Goal: Task Accomplishment & Management: Use online tool/utility

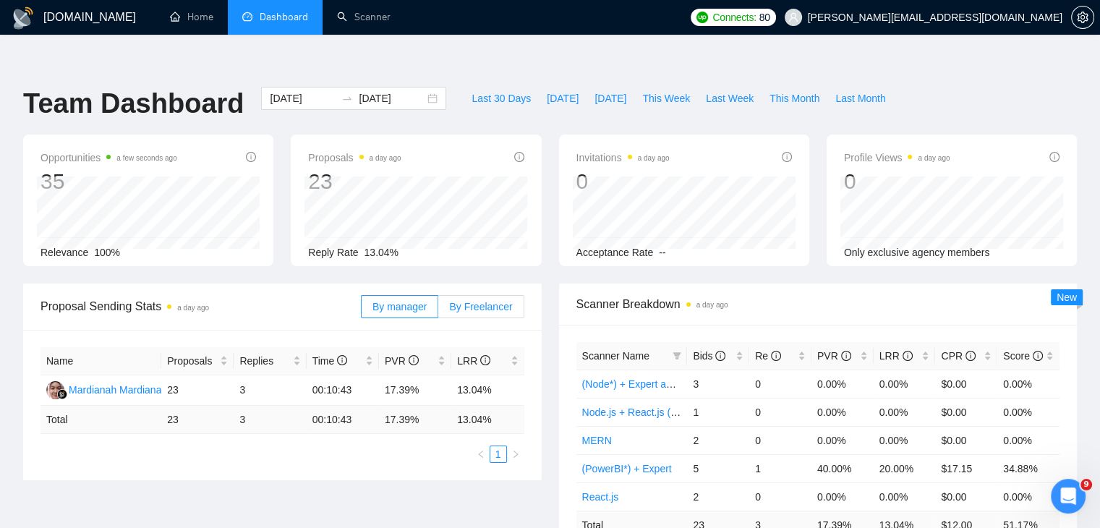
click at [496, 295] on label "By Freelancer" at bounding box center [480, 306] width 85 height 23
click at [438, 310] on input "By Freelancer" at bounding box center [438, 310] width 0 height 0
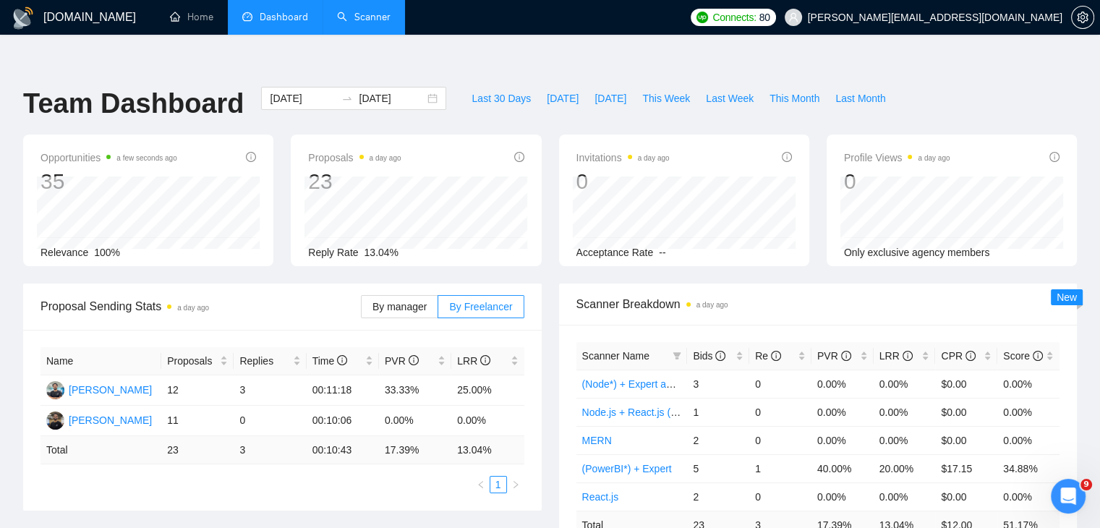
click at [366, 11] on link "Scanner" at bounding box center [364, 17] width 54 height 12
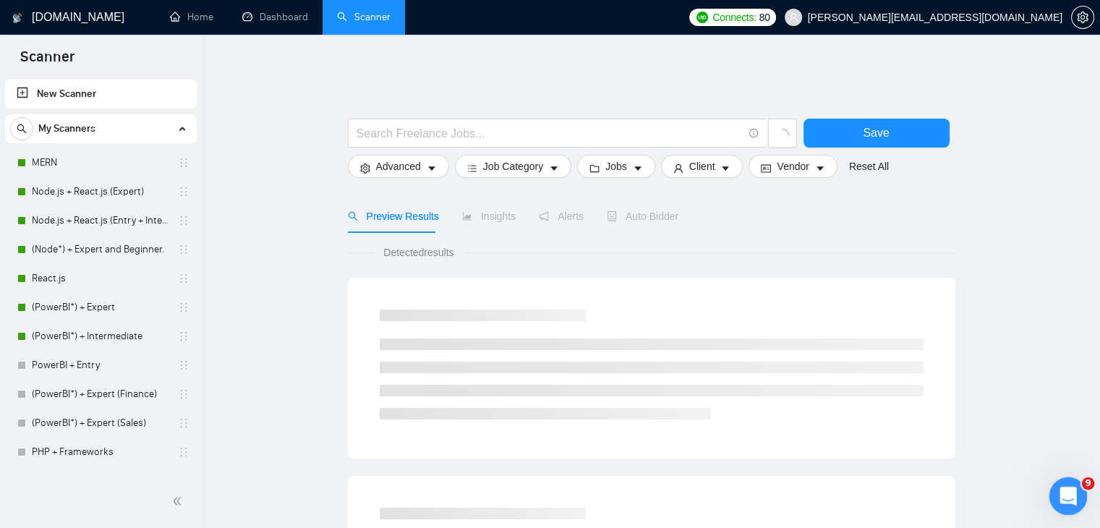
click at [1075, 493] on icon "Open Intercom Messenger" at bounding box center [1067, 495] width 24 height 24
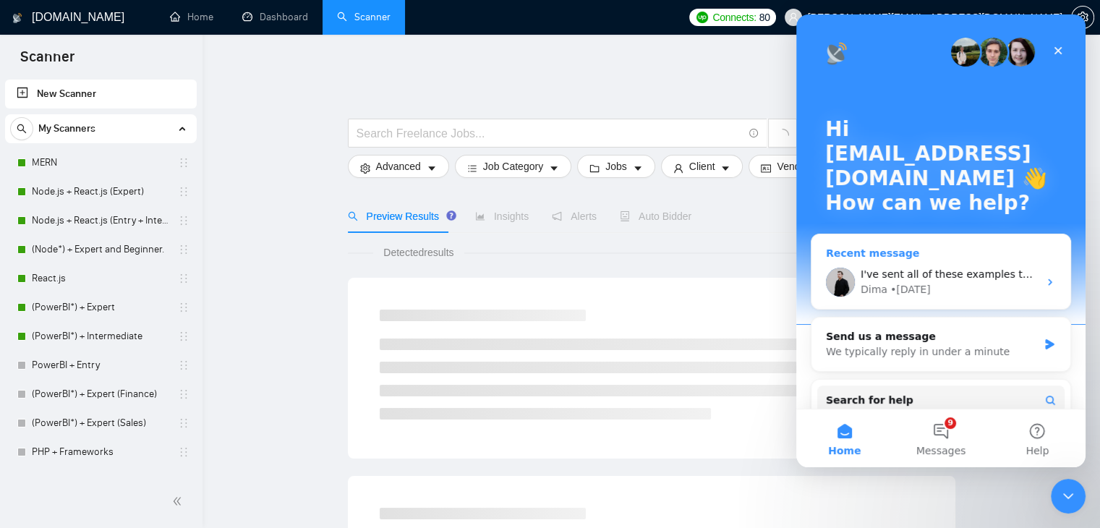
click at [986, 287] on div "Dima • 3d ago" at bounding box center [950, 289] width 178 height 15
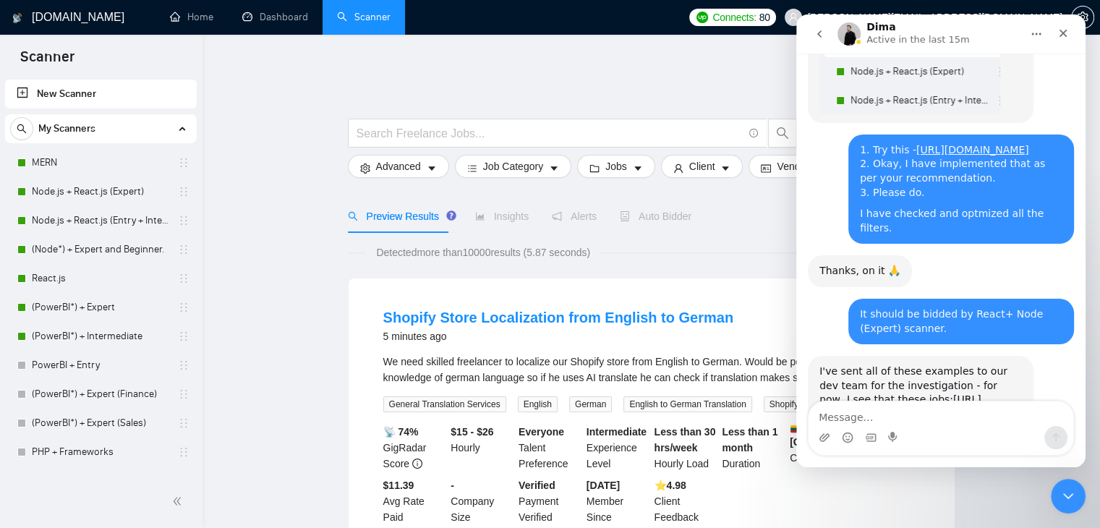
scroll to position [3276, 0]
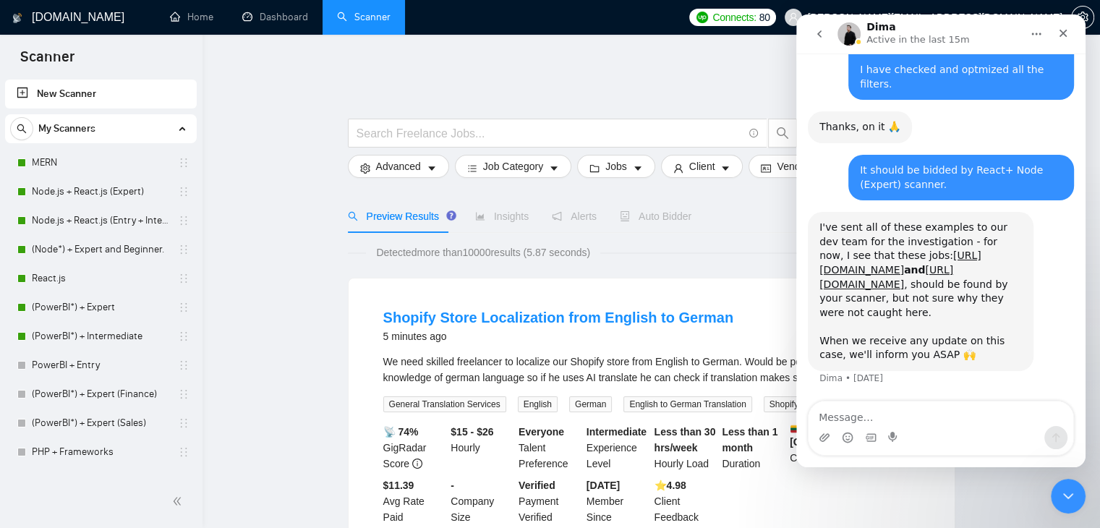
click at [916, 412] on textarea "Message…" at bounding box center [941, 414] width 265 height 25
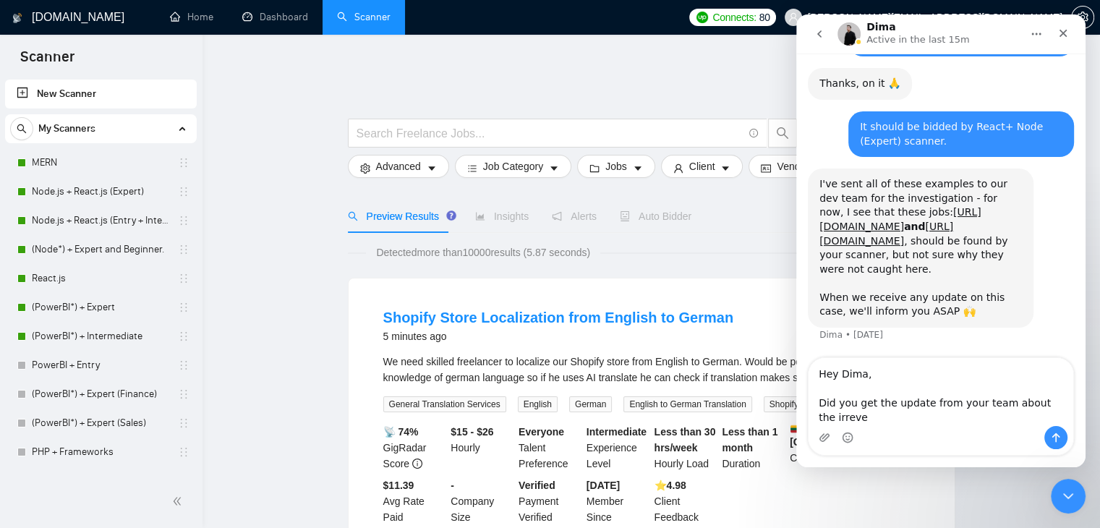
scroll to position [3319, 0]
type textarea "Hey Dima, Did you get the update from your team about the irrevelant bids and e…"
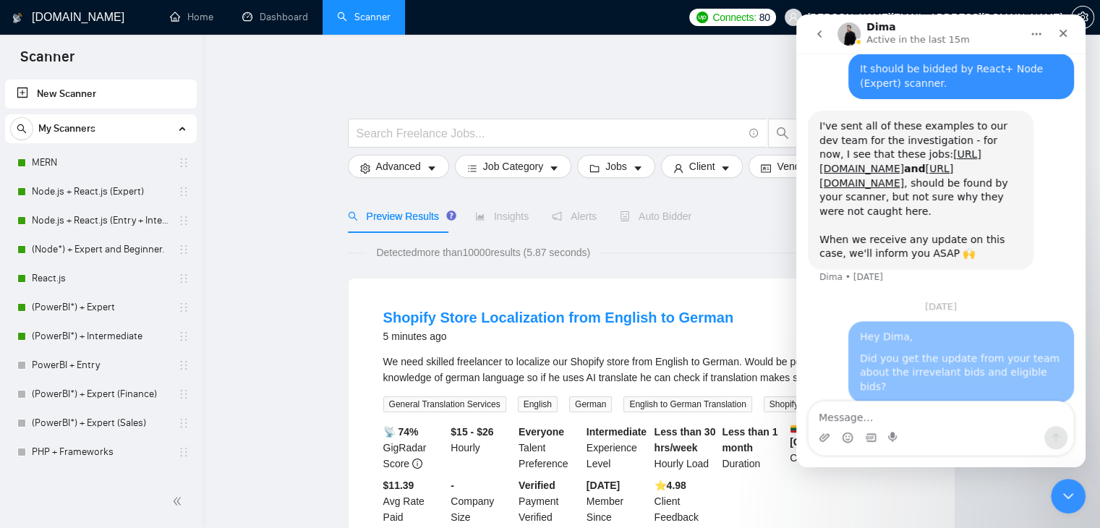
scroll to position [3374, 0]
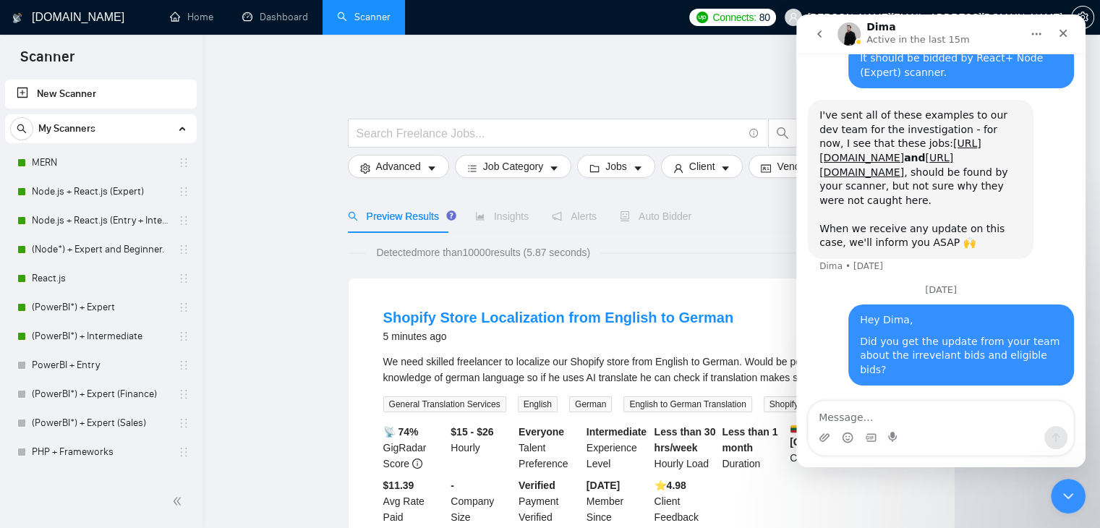
click at [617, 245] on div "Detected more than 10000 results (5.87 seconds)" at bounding box center [652, 253] width 608 height 16
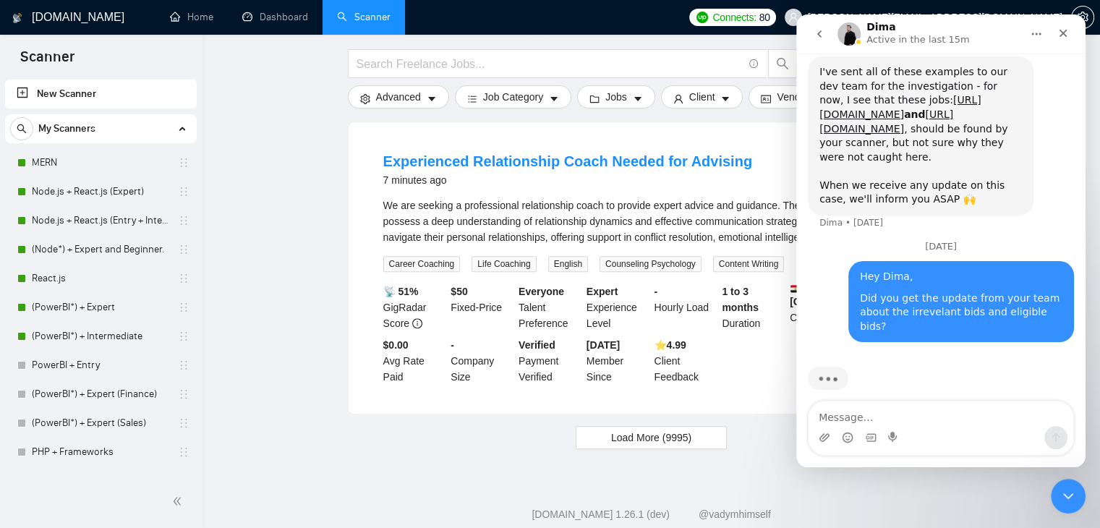
scroll to position [3429, 0]
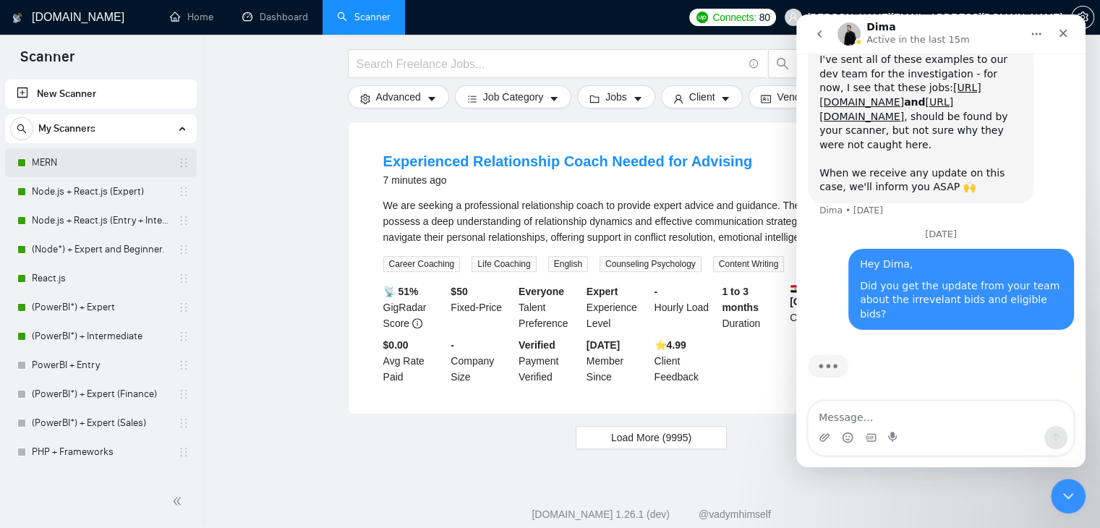
click at [85, 169] on link "MERN" at bounding box center [100, 162] width 137 height 29
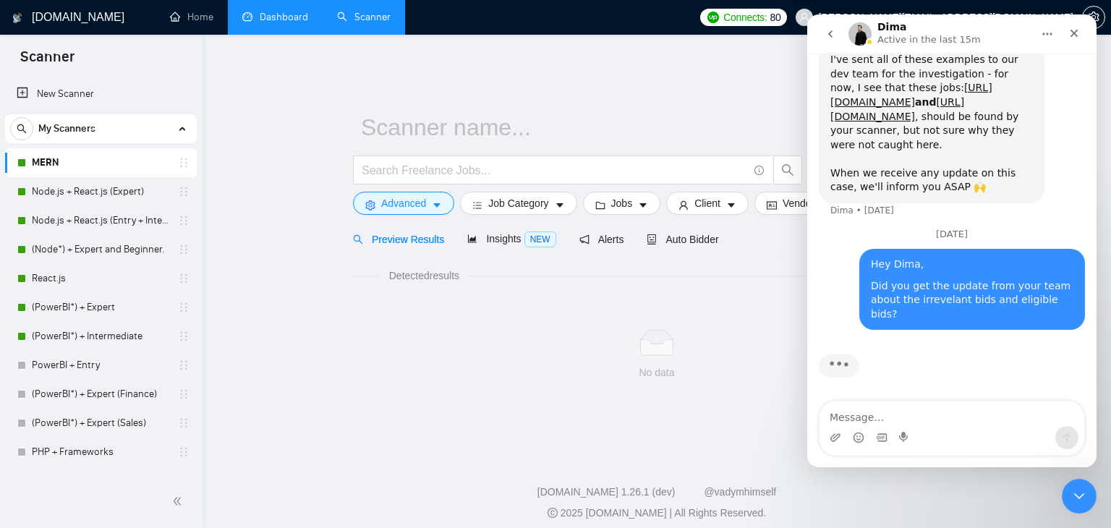
click at [295, 11] on link "Dashboard" at bounding box center [275, 17] width 66 height 12
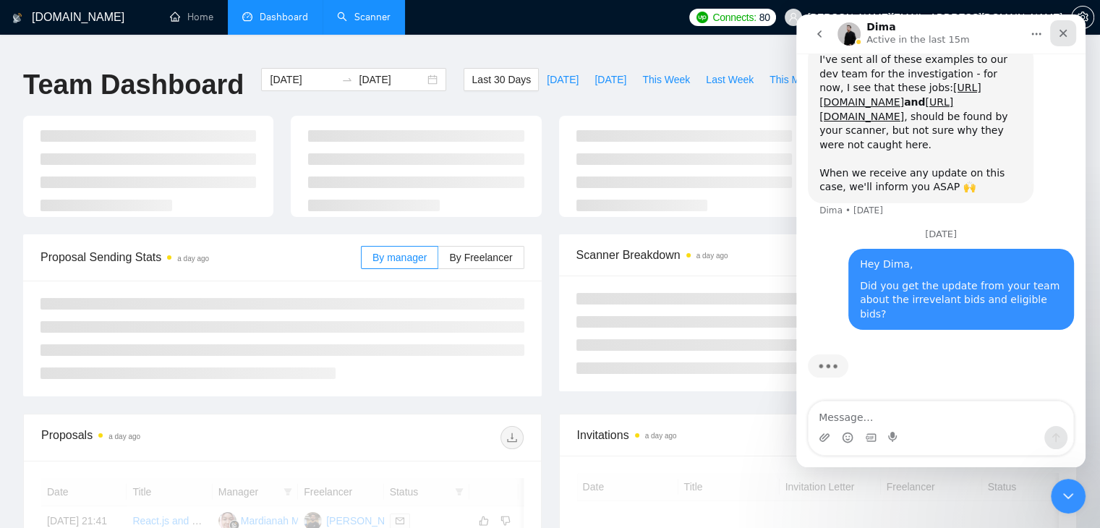
click at [1063, 30] on icon "Close" at bounding box center [1064, 33] width 12 height 12
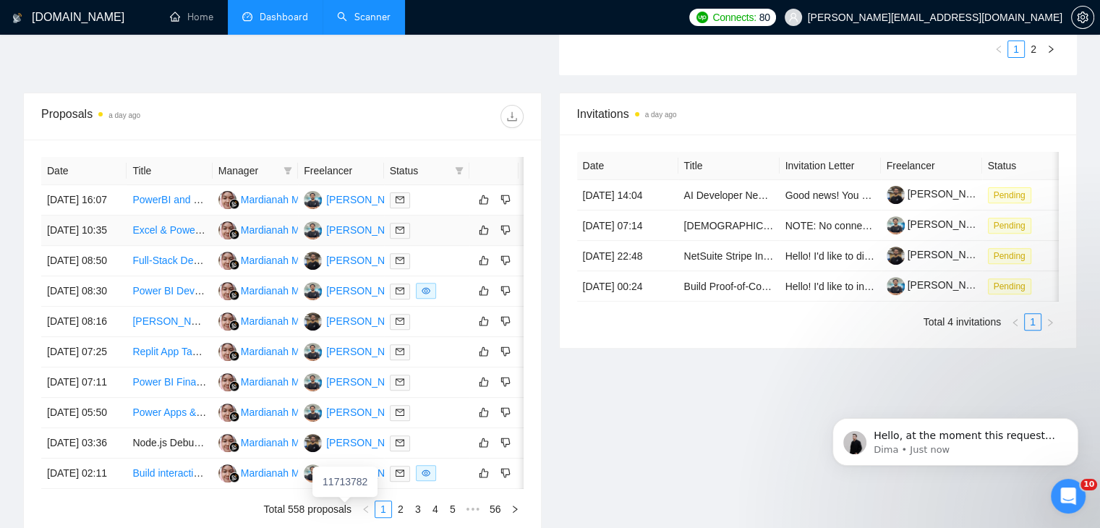
scroll to position [492, 0]
click at [428, 125] on div "Proposals a day ago" at bounding box center [282, 116] width 483 height 46
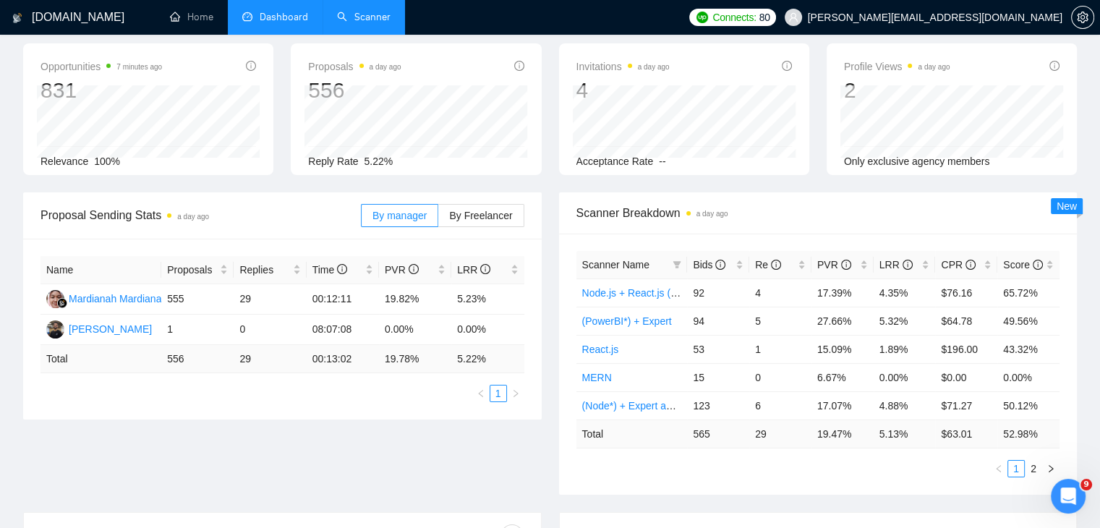
scroll to position [72, 0]
click at [1068, 496] on icon "Open Intercom Messenger" at bounding box center [1067, 495] width 24 height 24
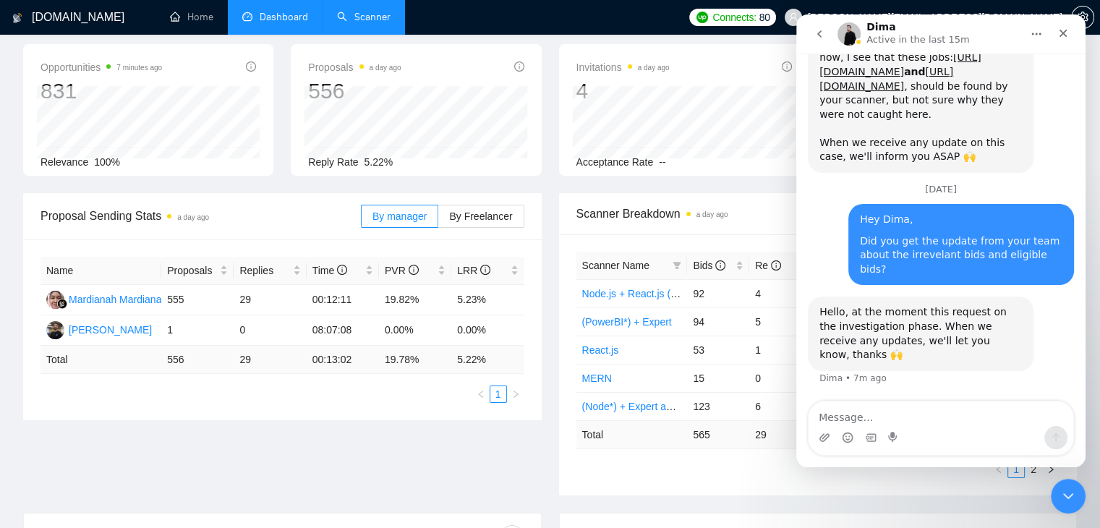
scroll to position [3445, 0]
click at [920, 411] on textarea "Message…" at bounding box center [941, 414] width 265 height 25
type textarea "ok"
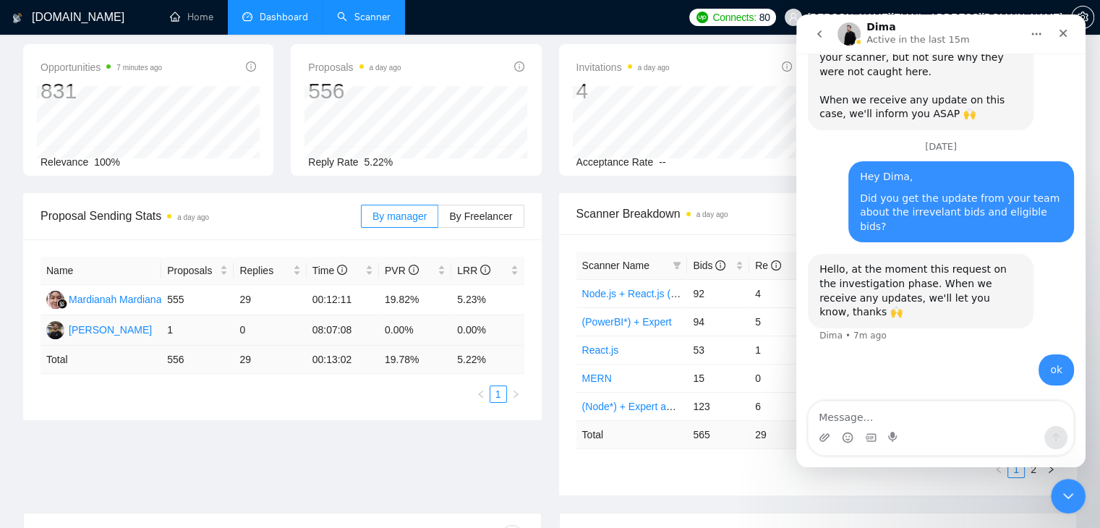
scroll to position [0, 0]
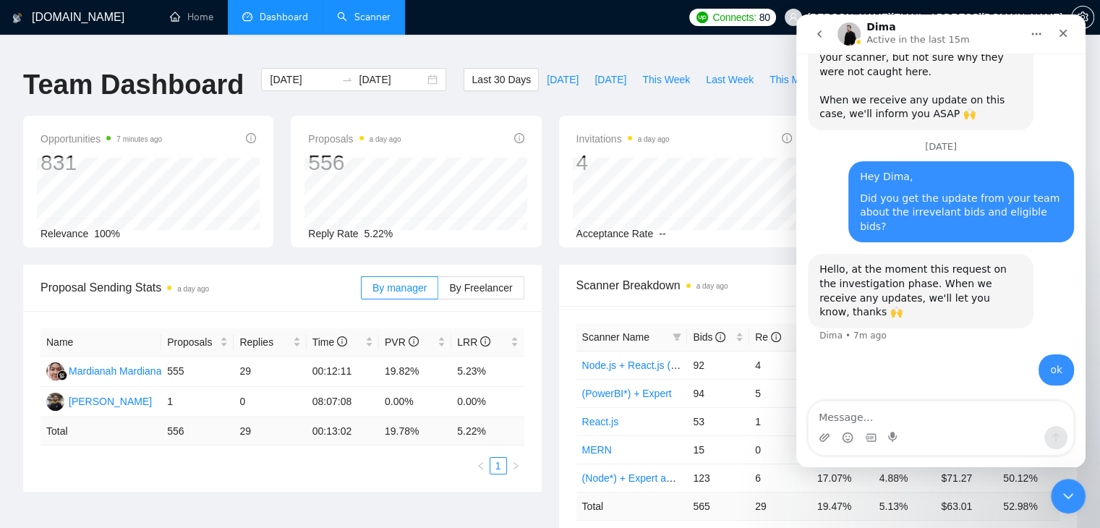
click at [371, 23] on link "Scanner" at bounding box center [364, 17] width 54 height 12
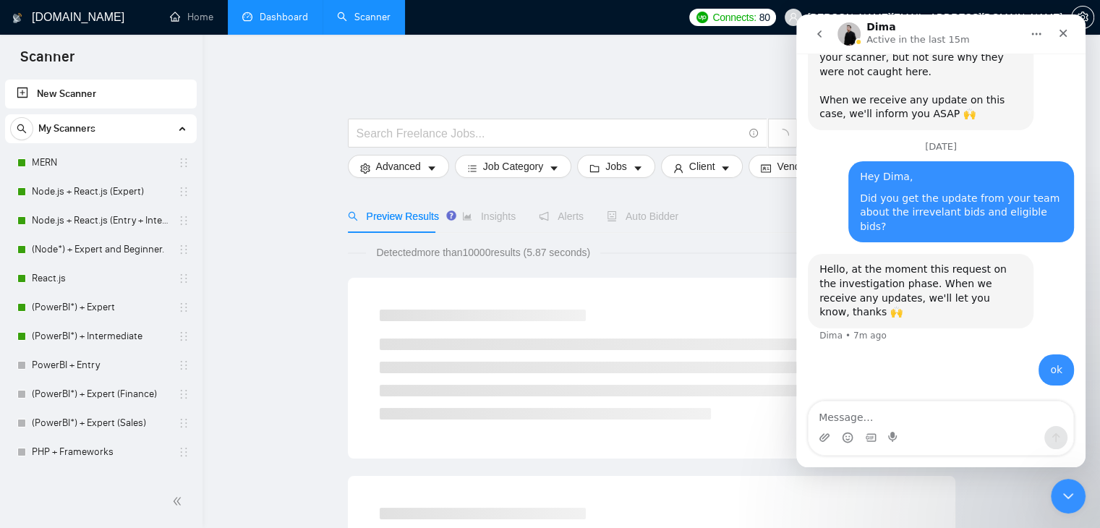
click at [270, 22] on link "Dashboard" at bounding box center [275, 17] width 66 height 12
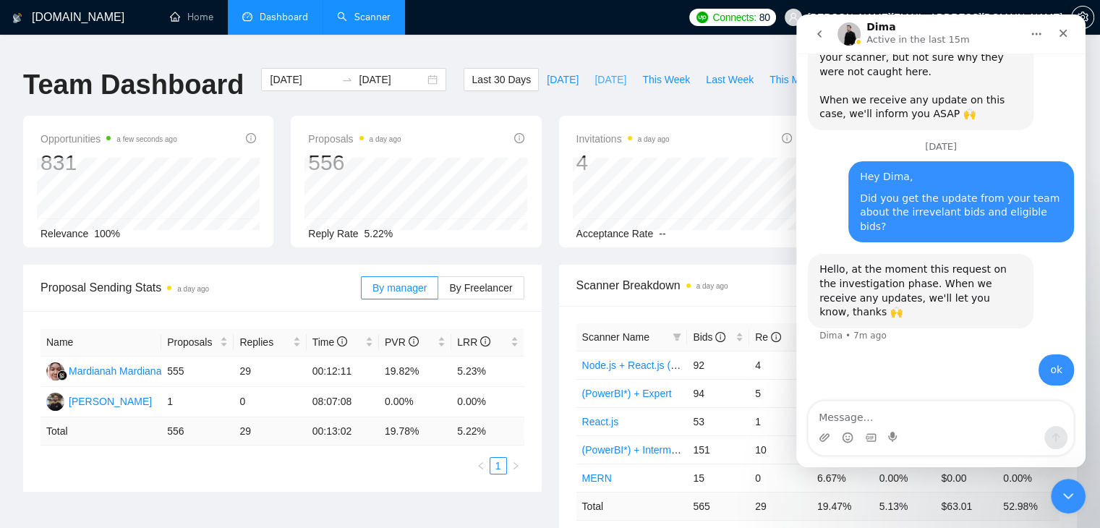
click at [603, 72] on span "[DATE]" at bounding box center [611, 80] width 32 height 16
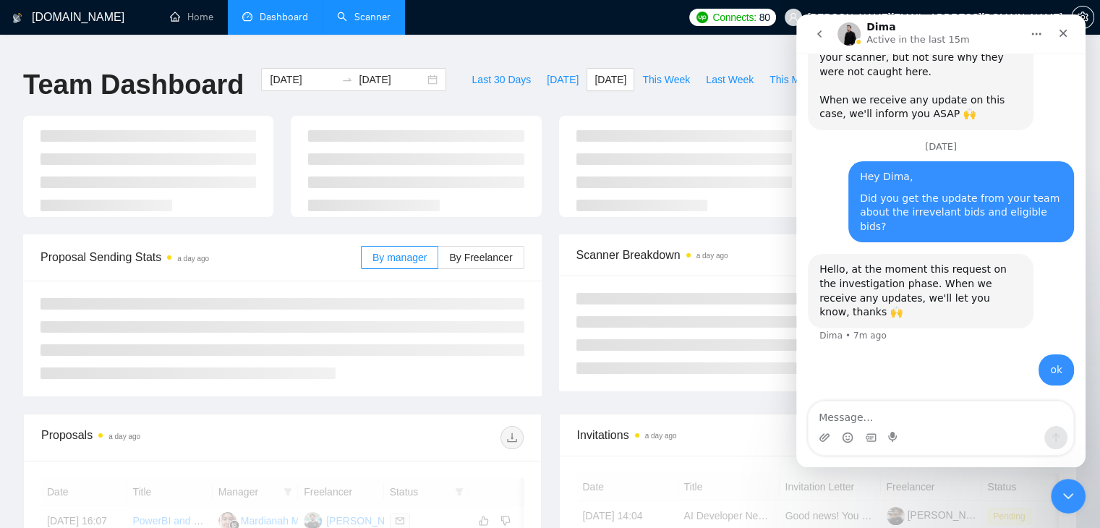
type input "[DATE]"
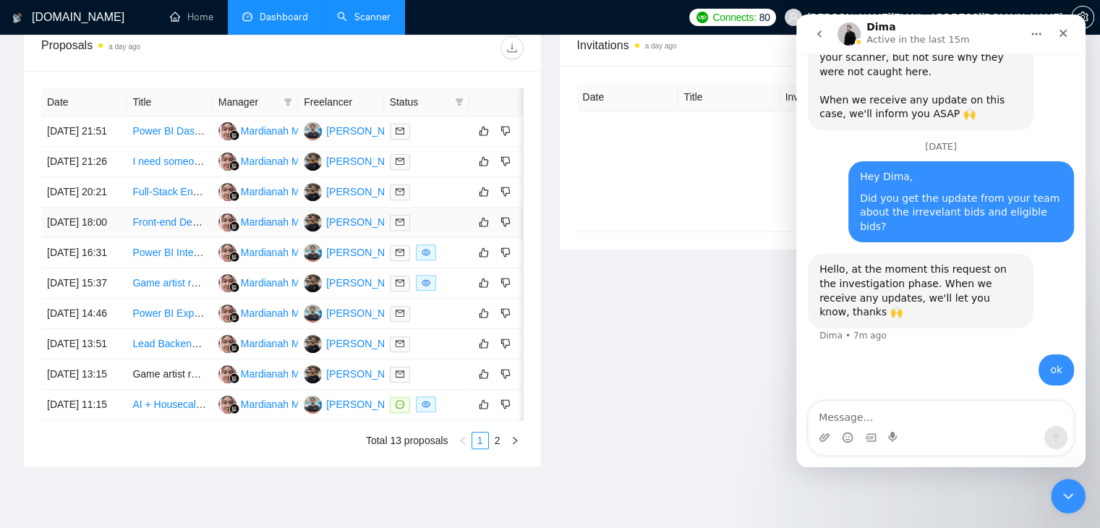
scroll to position [734, 0]
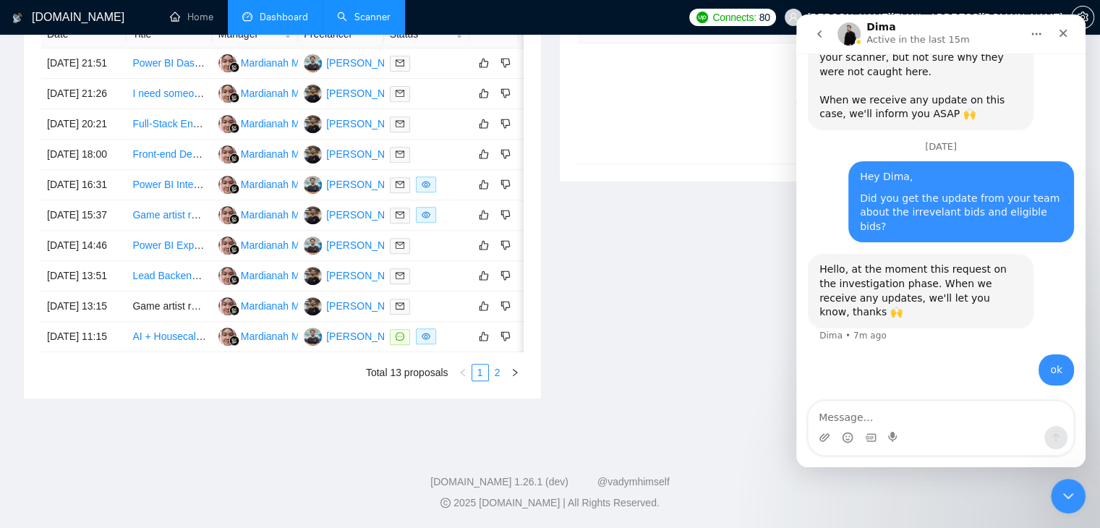
click at [505, 378] on link "2" at bounding box center [498, 373] width 16 height 16
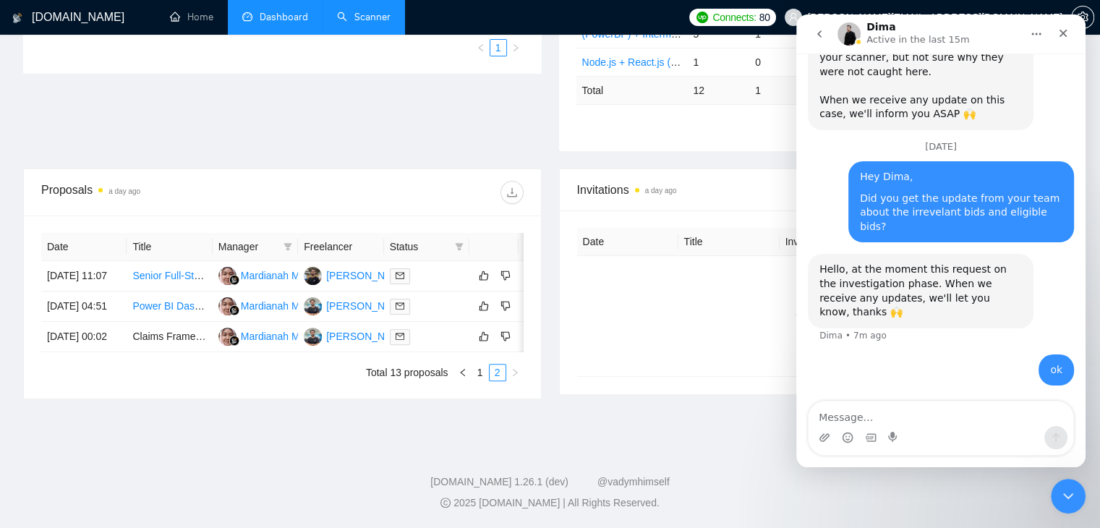
scroll to position [428, 0]
click at [180, 322] on td "Claims Framework Developer – Power BI / Data Analytics Support" at bounding box center [169, 337] width 85 height 30
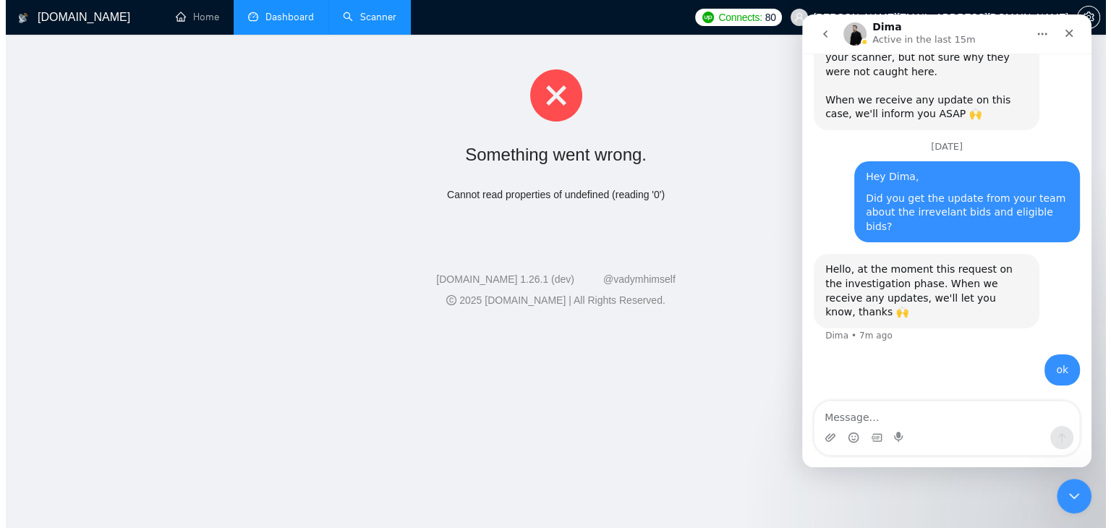
scroll to position [0, 0]
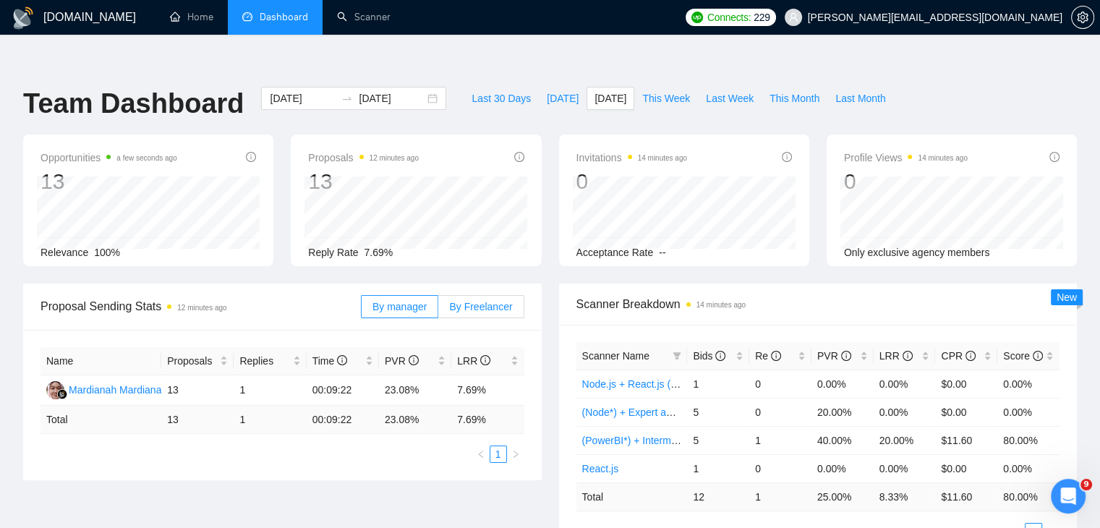
click at [500, 301] on span "By Freelancer" at bounding box center [480, 307] width 63 height 12
click at [438, 310] on input "By Freelancer" at bounding box center [438, 310] width 0 height 0
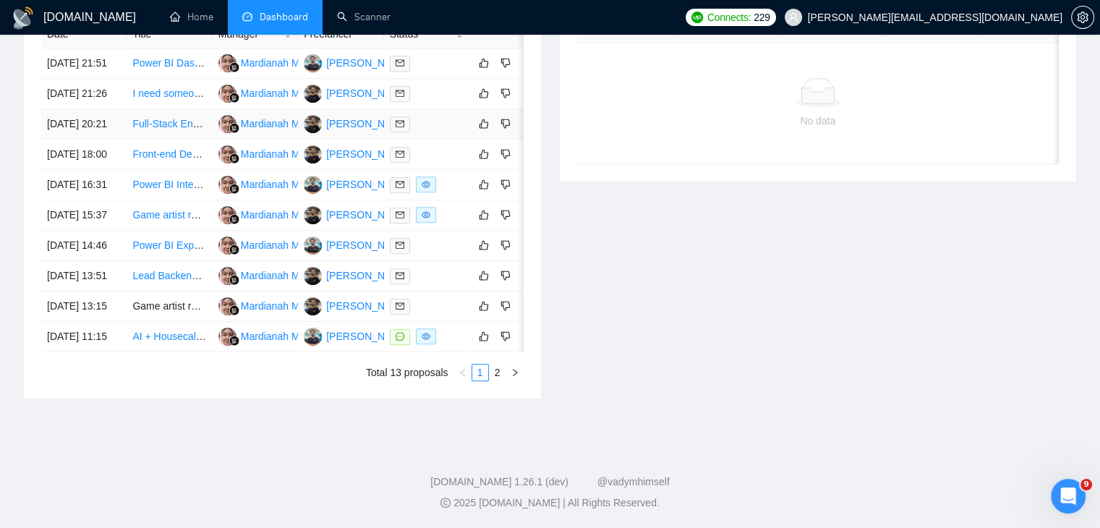
scroll to position [683, 0]
click at [506, 381] on button "button" at bounding box center [514, 372] width 17 height 17
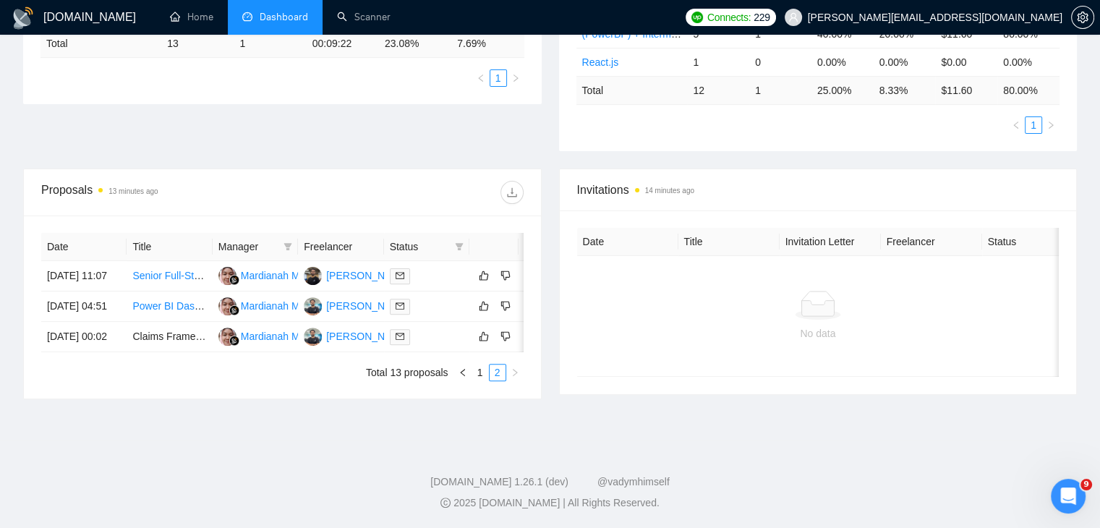
scroll to position [428, 0]
click at [171, 377] on ul "Total 13 proposals 1 2" at bounding box center [282, 372] width 483 height 17
drag, startPoint x: 169, startPoint y: 324, endPoint x: 151, endPoint y: 314, distance: 20.7
click at [151, 322] on td "Claims Framework Developer – Power BI / Data Analytics Support" at bounding box center [169, 337] width 85 height 30
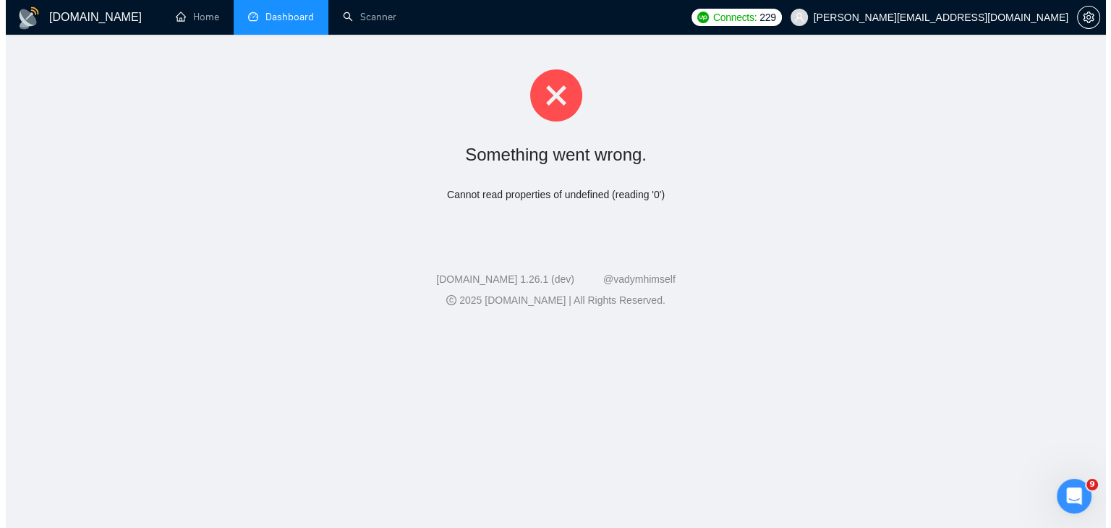
scroll to position [0, 0]
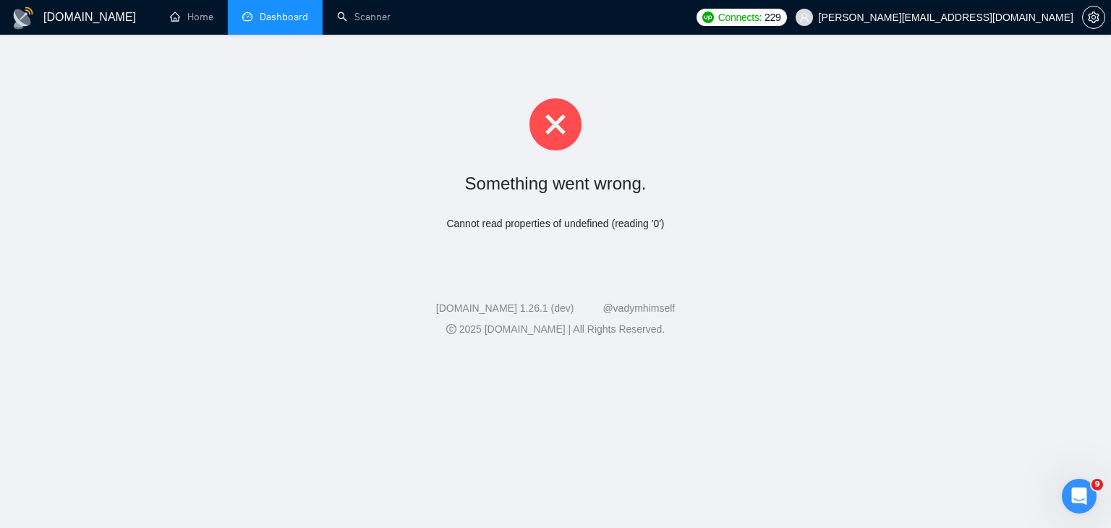
click at [275, 13] on span "Dashboard" at bounding box center [284, 17] width 48 height 12
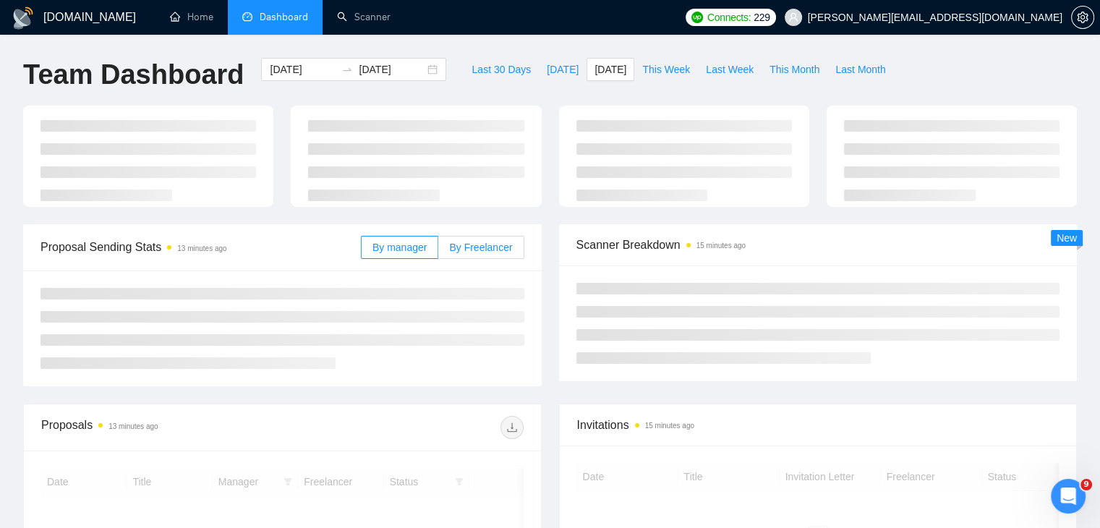
click at [467, 247] on span "By Freelancer" at bounding box center [480, 248] width 63 height 12
click at [438, 251] on input "By Freelancer" at bounding box center [438, 251] width 0 height 0
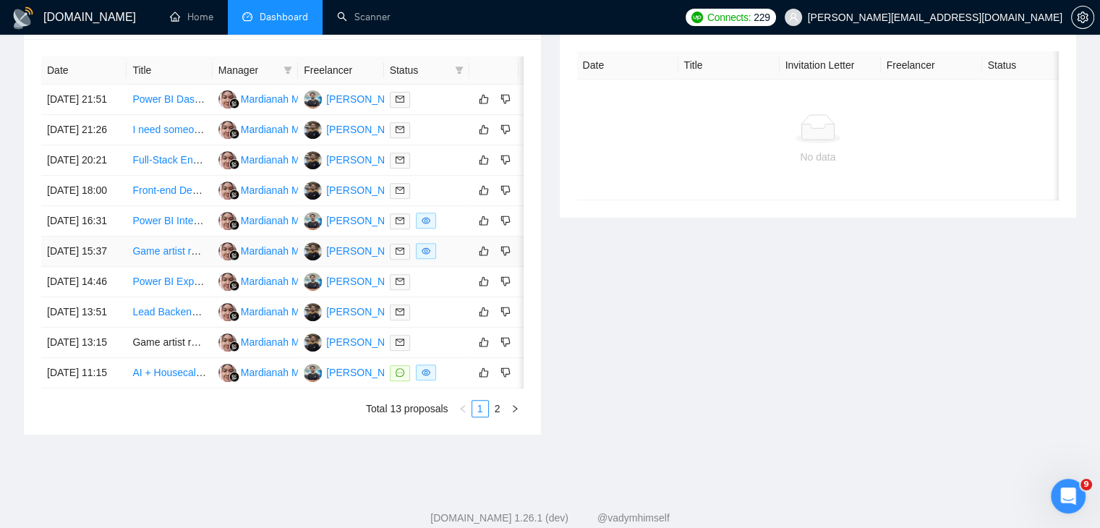
scroll to position [735, 0]
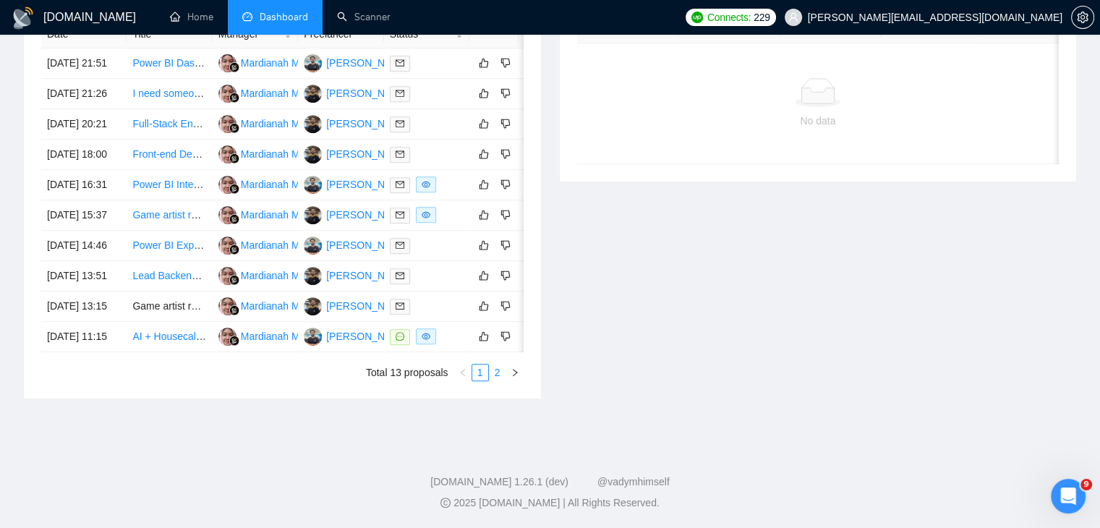
click at [498, 377] on link "2" at bounding box center [498, 373] width 16 height 16
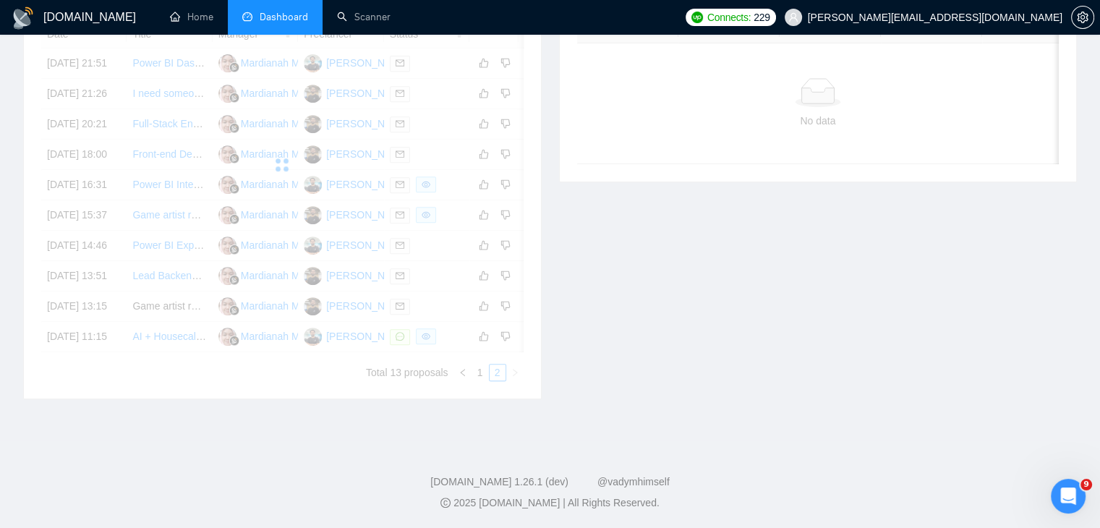
scroll to position [428, 0]
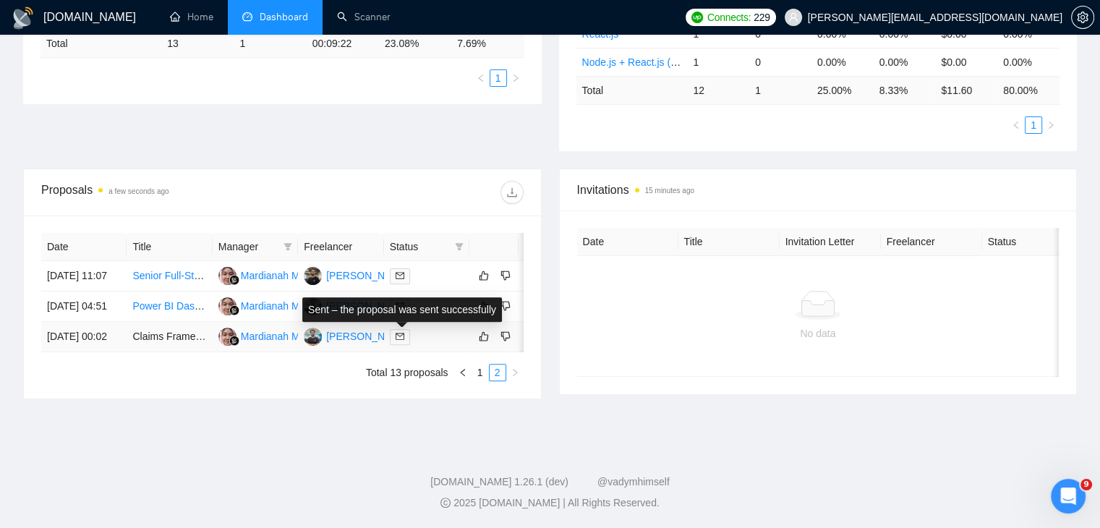
click at [397, 329] on span at bounding box center [400, 337] width 20 height 16
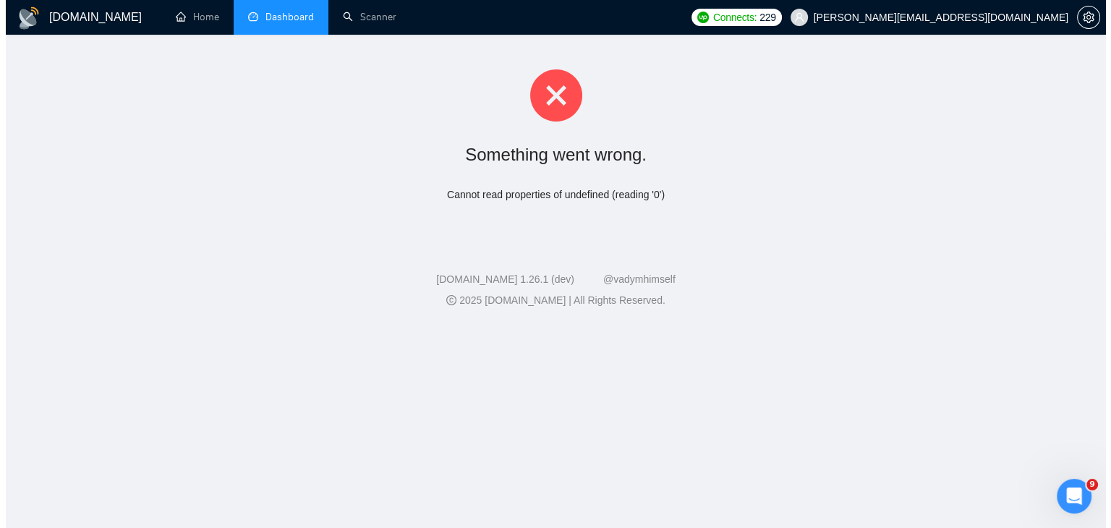
scroll to position [0, 0]
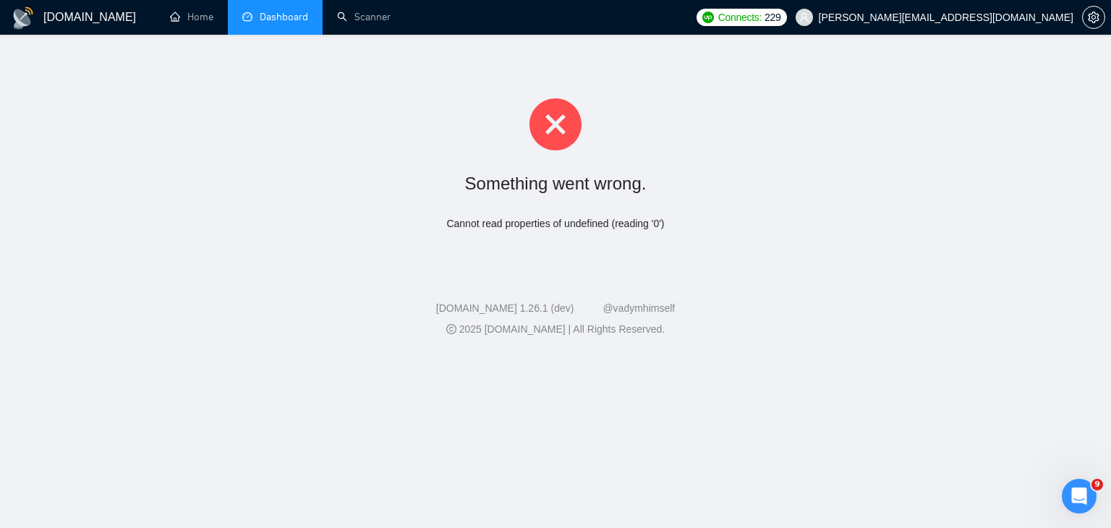
click at [278, 9] on li "Dashboard" at bounding box center [275, 17] width 95 height 35
click at [289, 27] on li "Dashboard" at bounding box center [275, 17] width 95 height 35
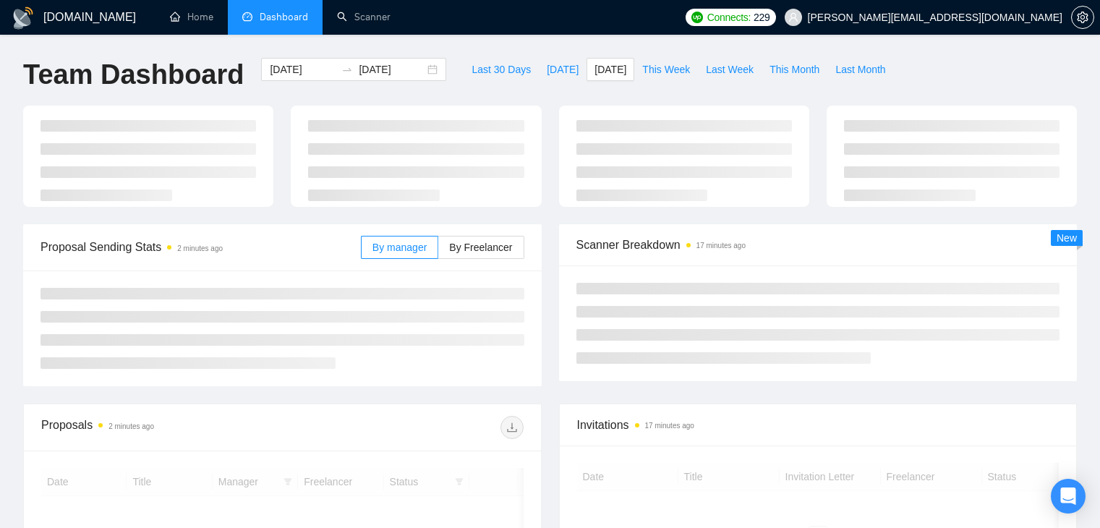
click at [481, 247] on span "By Freelancer" at bounding box center [480, 248] width 63 height 12
click at [438, 251] on input "By Freelancer" at bounding box center [438, 251] width 0 height 0
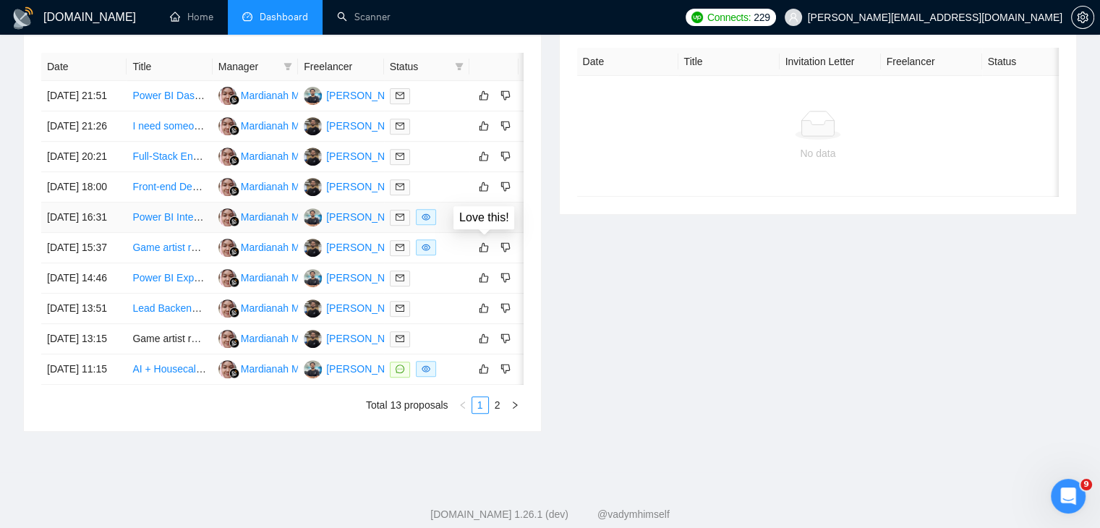
scroll to position [735, 0]
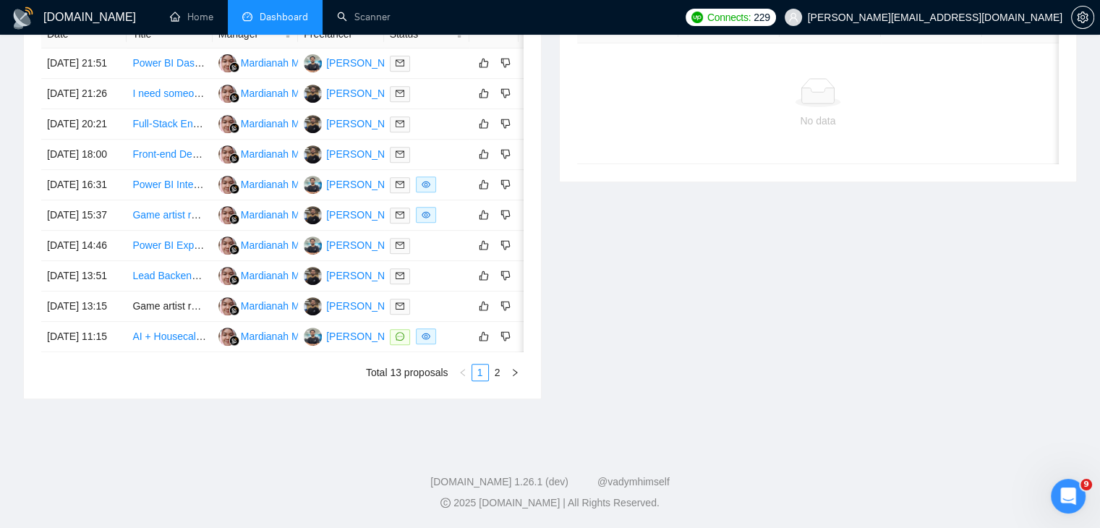
click at [502, 383] on div "Date Title Manager Freelancer Status [DATE] 21:51 Power BI Dashboard with GA4 […" at bounding box center [282, 201] width 517 height 396
click at [501, 374] on link "2" at bounding box center [498, 373] width 16 height 16
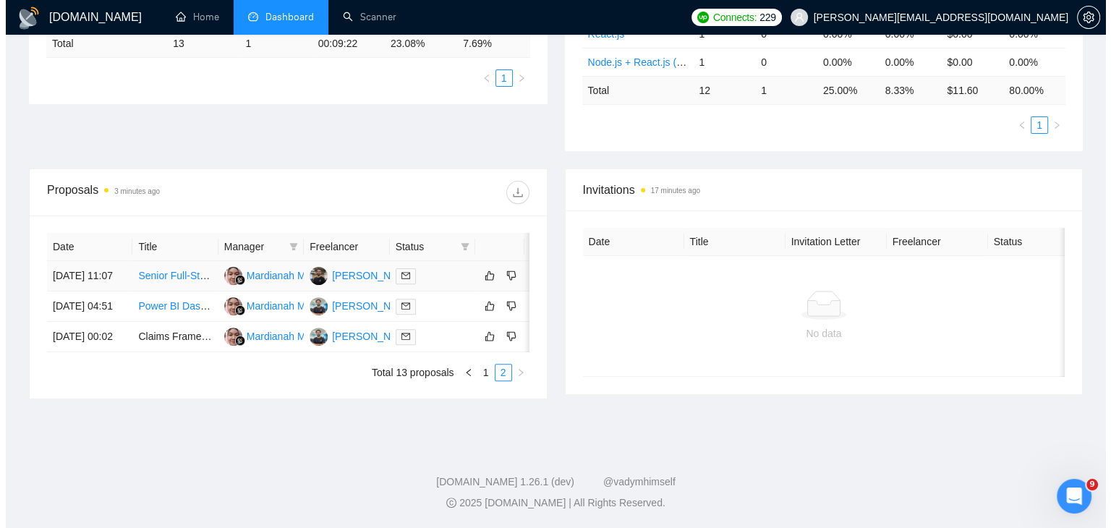
scroll to position [428, 0]
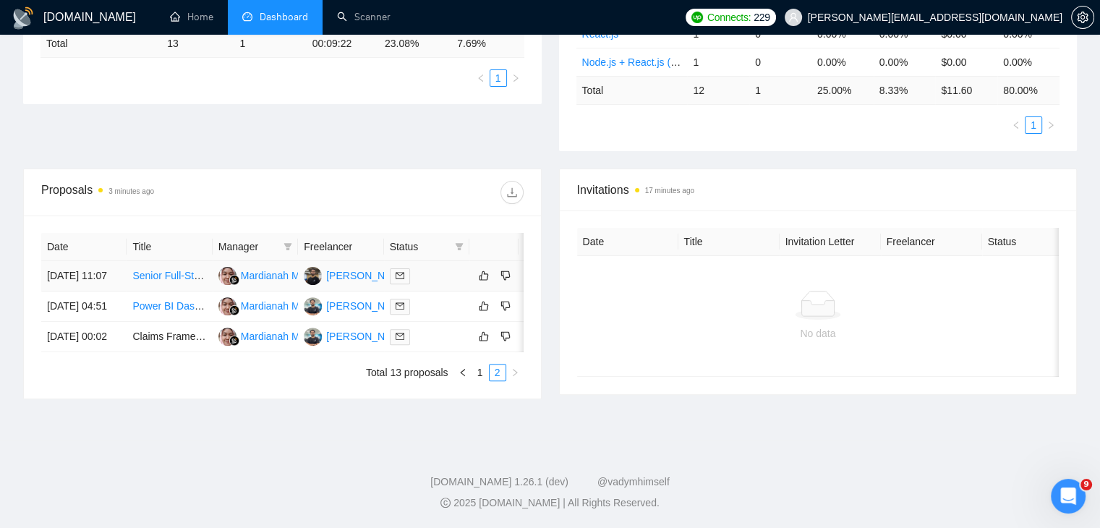
click at [168, 270] on link "Senior Full-Stack Engineer Consultant - Platform Launch Readiness" at bounding box center [284, 276] width 305 height 12
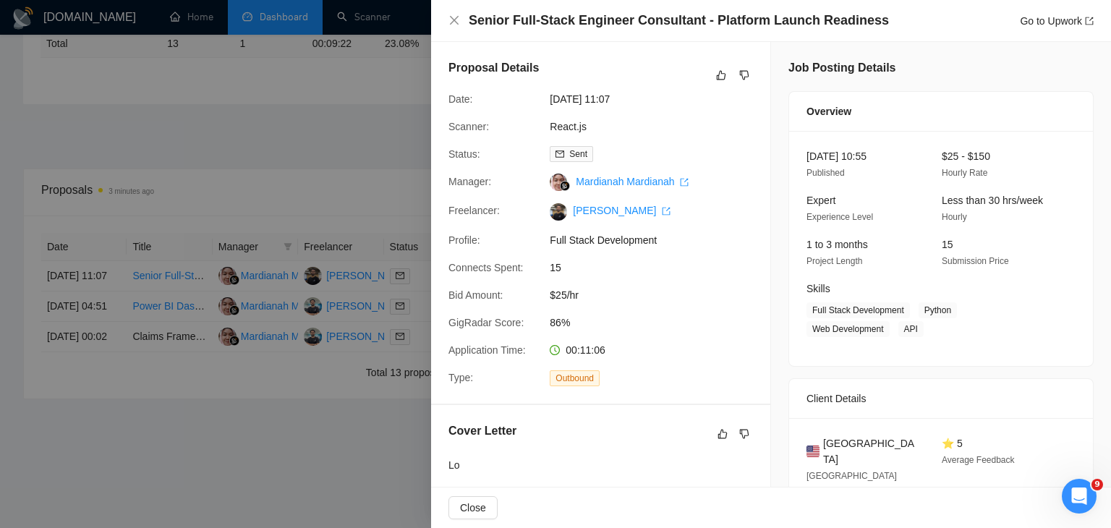
scroll to position [0, 0]
click at [1044, 16] on link "Go to Upwork" at bounding box center [1057, 21] width 74 height 12
click at [411, 177] on div at bounding box center [555, 264] width 1111 height 528
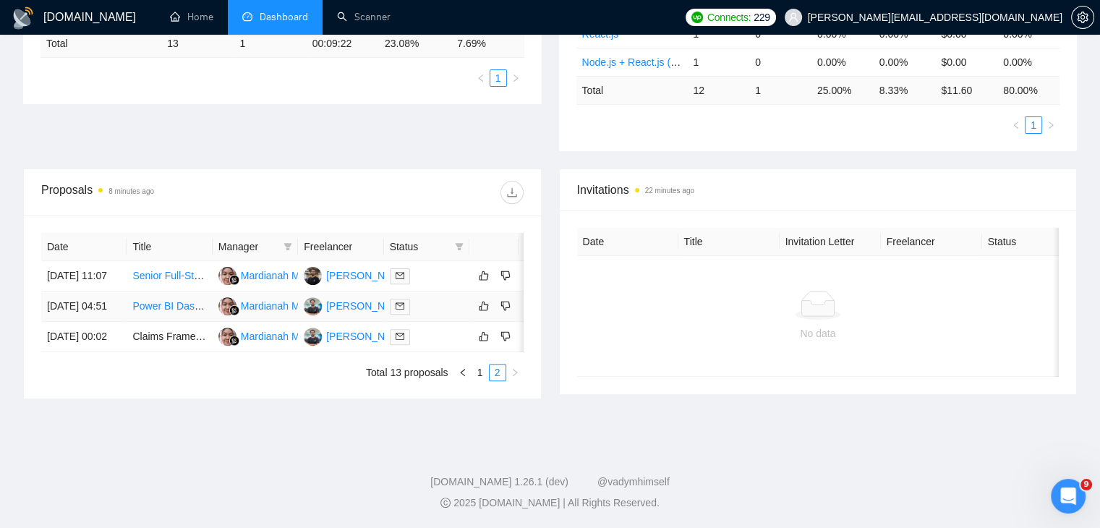
click at [179, 300] on link "Power BI Dashboard" at bounding box center [178, 306] width 93 height 12
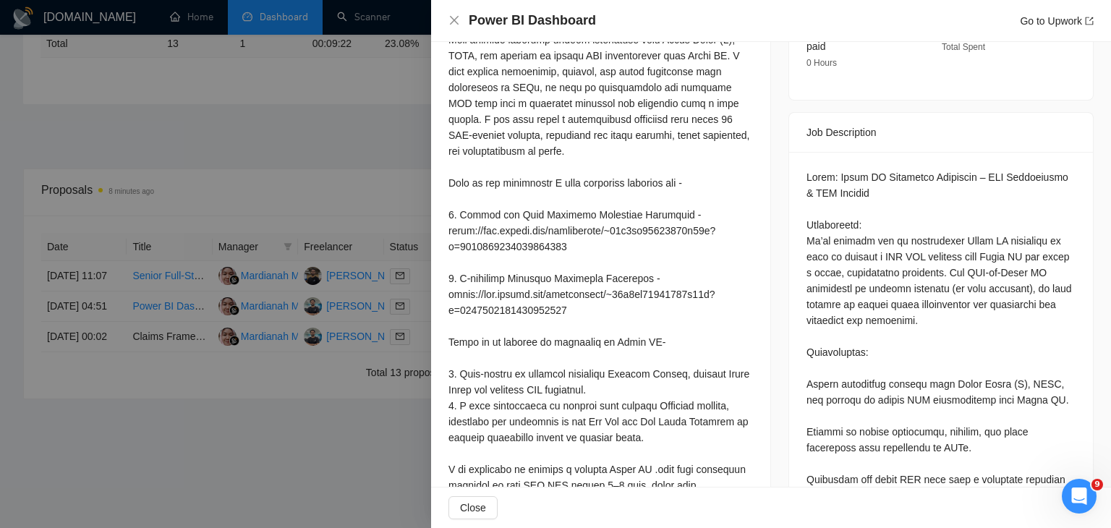
scroll to position [535, 0]
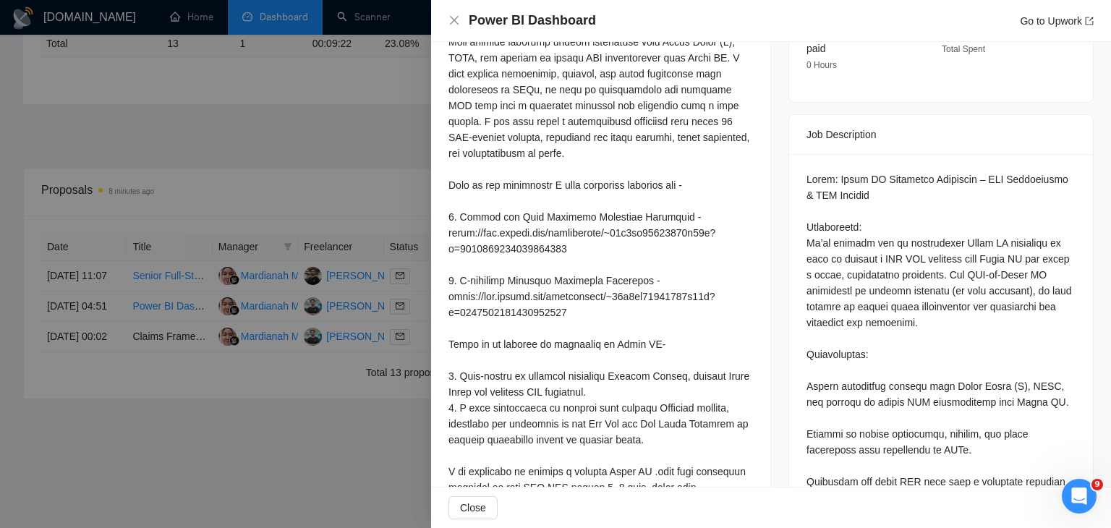
click at [327, 381] on div at bounding box center [555, 264] width 1111 height 528
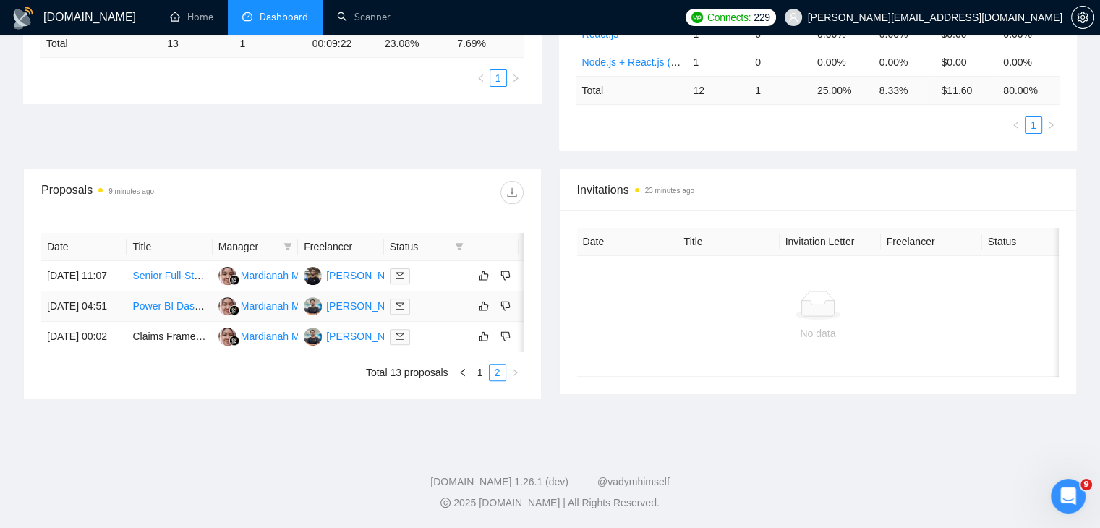
click at [166, 300] on link "Power BI Dashboard" at bounding box center [178, 306] width 93 height 12
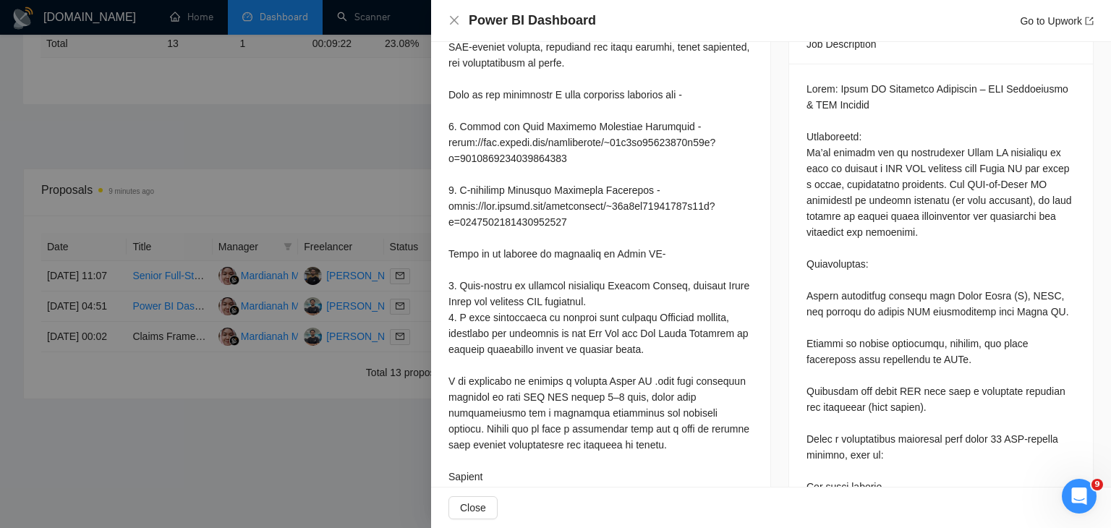
scroll to position [627, 0]
click at [645, 271] on div at bounding box center [601, 156] width 305 height 653
drag, startPoint x: 645, startPoint y: 271, endPoint x: 568, endPoint y: 281, distance: 77.3
click at [568, 281] on div at bounding box center [601, 156] width 305 height 653
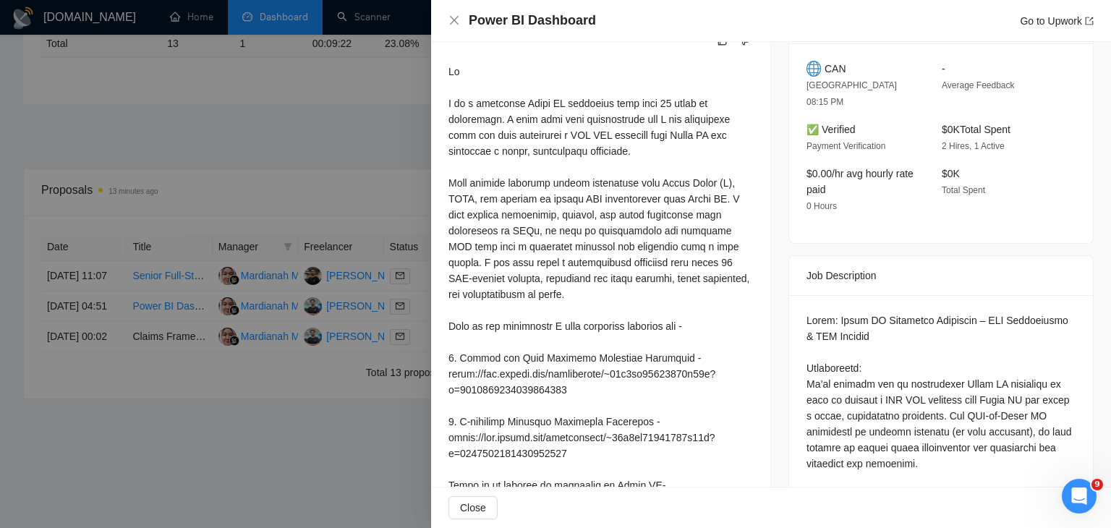
scroll to position [378, 0]
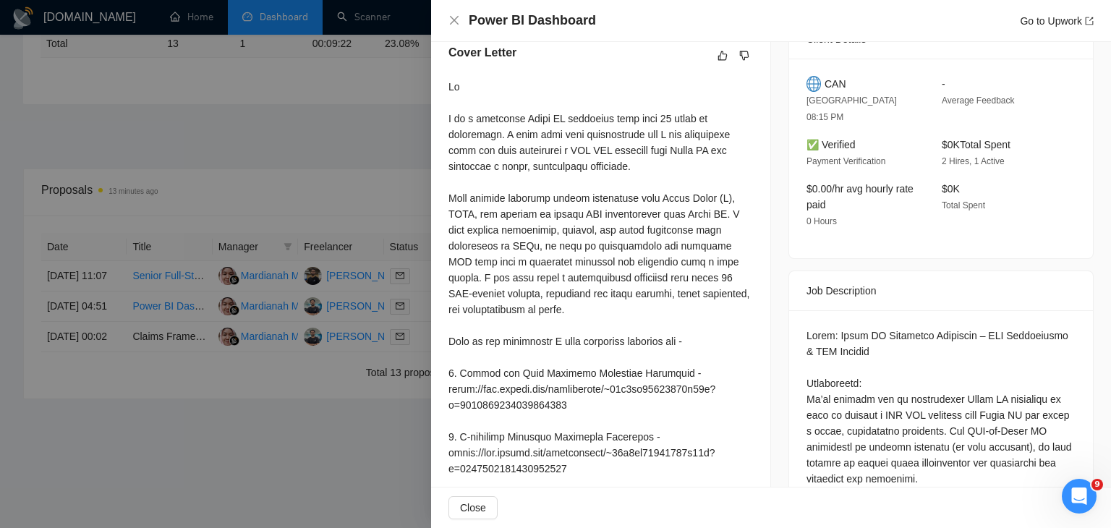
click at [756, 226] on div "Cover Letter" at bounding box center [600, 391] width 339 height 728
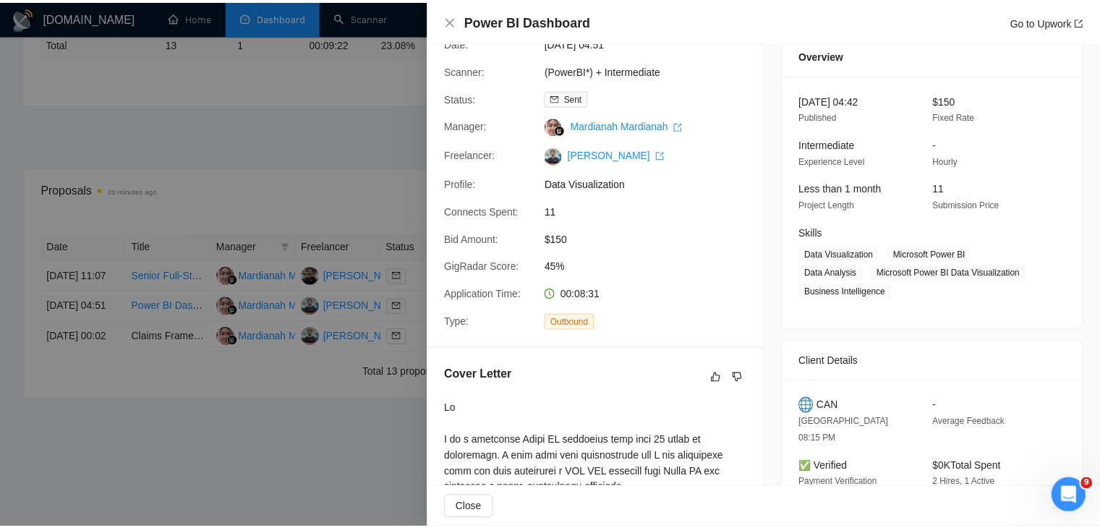
scroll to position [0, 0]
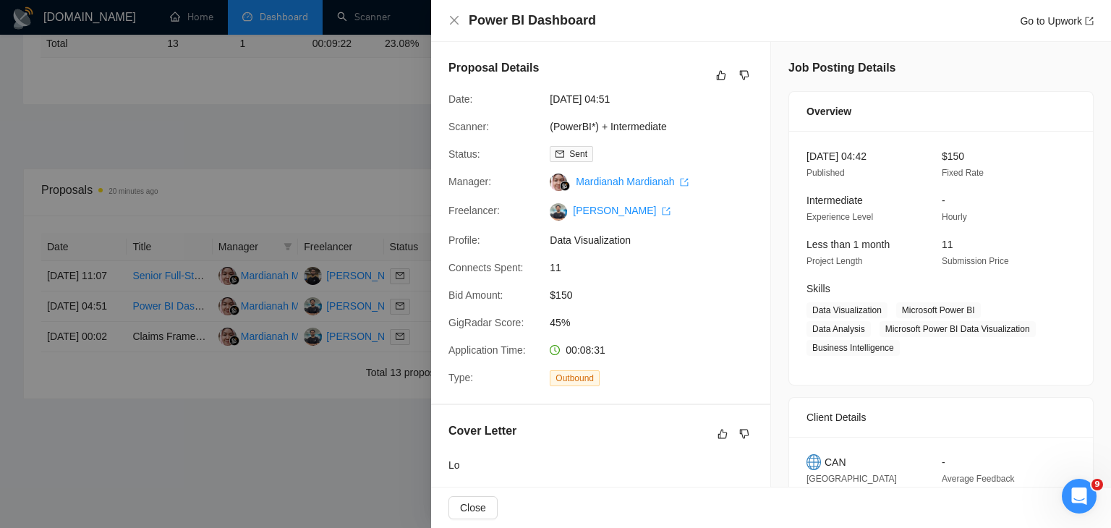
click at [209, 478] on div at bounding box center [555, 264] width 1111 height 528
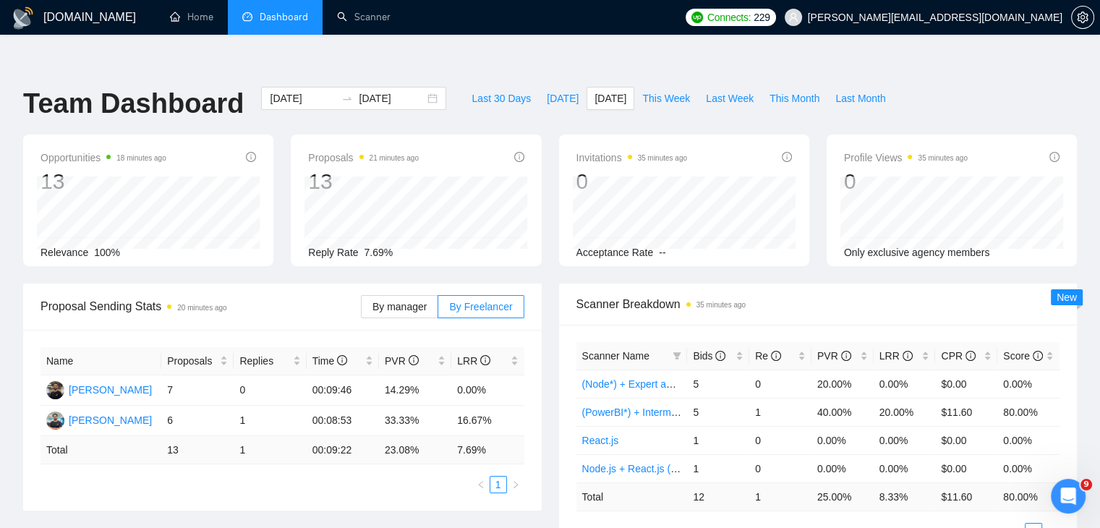
click at [302, 152] on div "Proposals 21 minutes ago 13 2025-09-28 Sent 12 Replied 1 Reply Rate 7.69%" at bounding box center [416, 201] width 250 height 132
click at [344, 151] on div "Proposals 21 minutes ago 13 2025-09-28 Sent 12 Replied 1 Reply Rate 7.69%" at bounding box center [416, 201] width 250 height 132
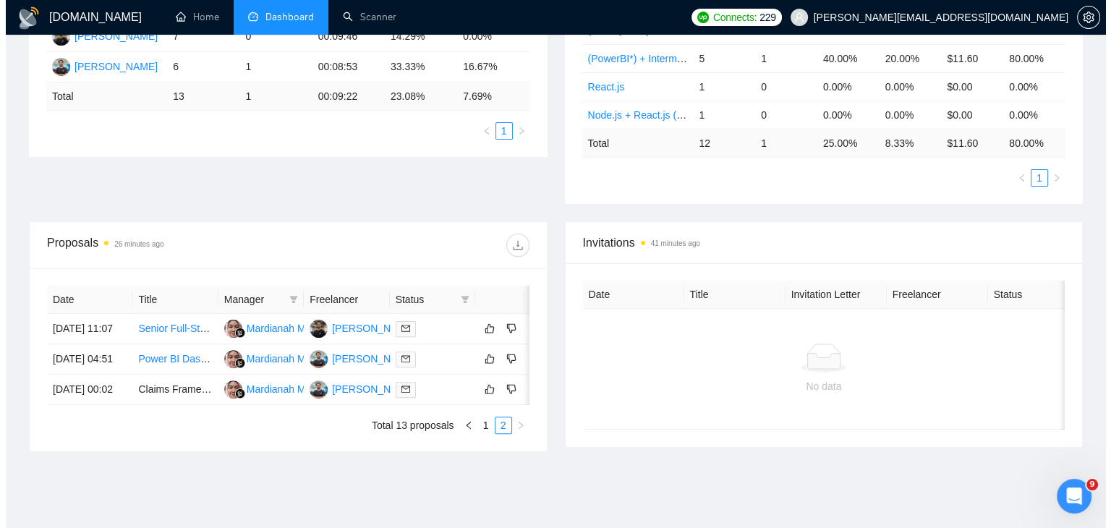
scroll to position [352, 0]
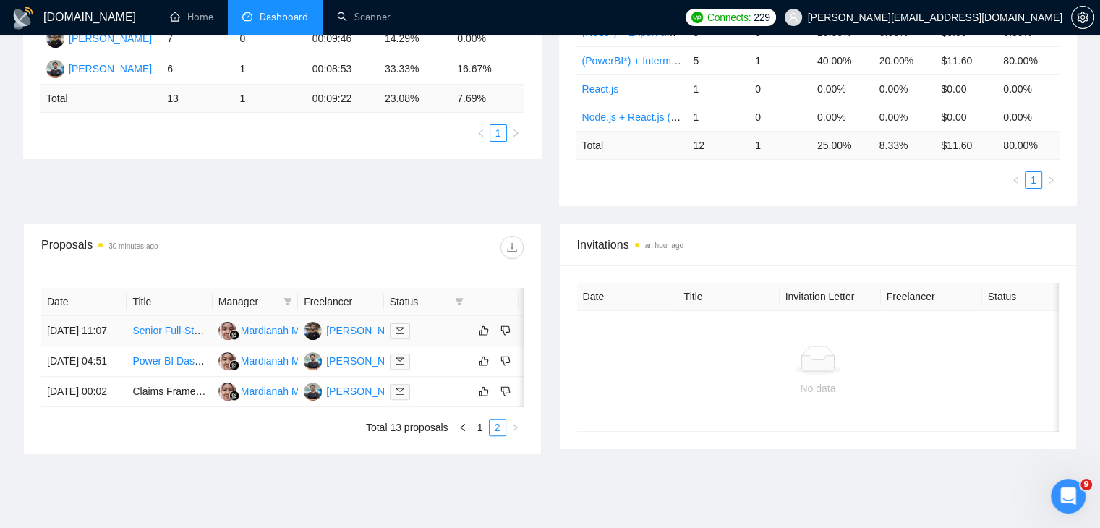
click at [187, 325] on link "Senior Full-Stack Engineer Consultant - Platform Launch Readiness" at bounding box center [284, 331] width 305 height 12
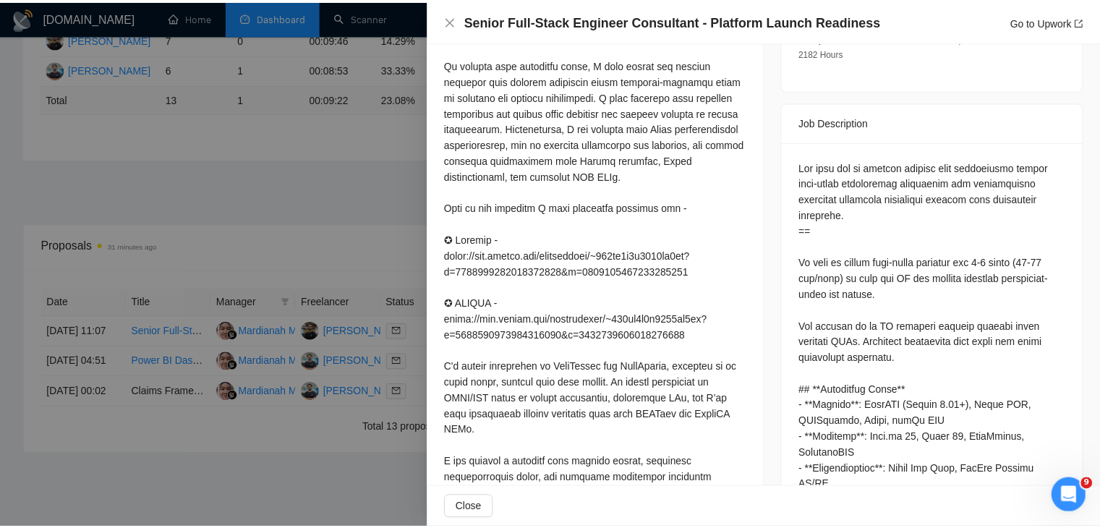
scroll to position [547, 0]
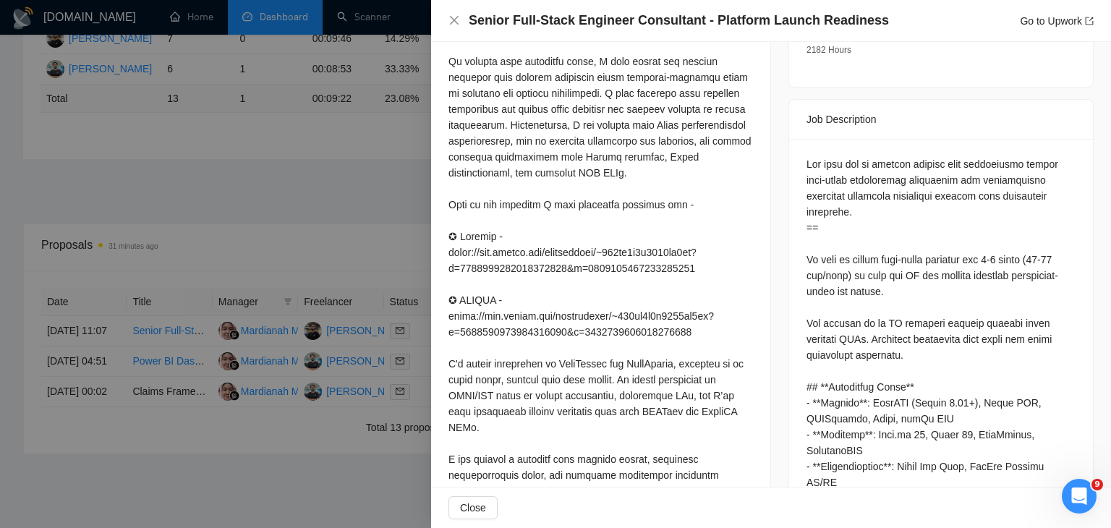
click at [513, 388] on div at bounding box center [601, 236] width 305 height 653
click at [219, 415] on div at bounding box center [555, 264] width 1111 height 528
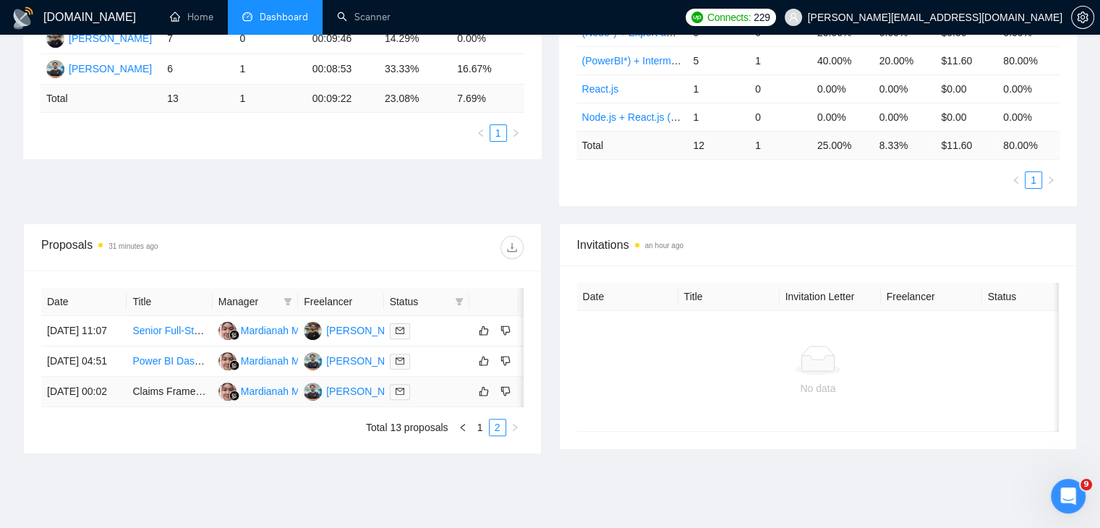
click at [172, 391] on td "Claims Framework Developer – Power BI / Data Analytics Support" at bounding box center [169, 392] width 85 height 30
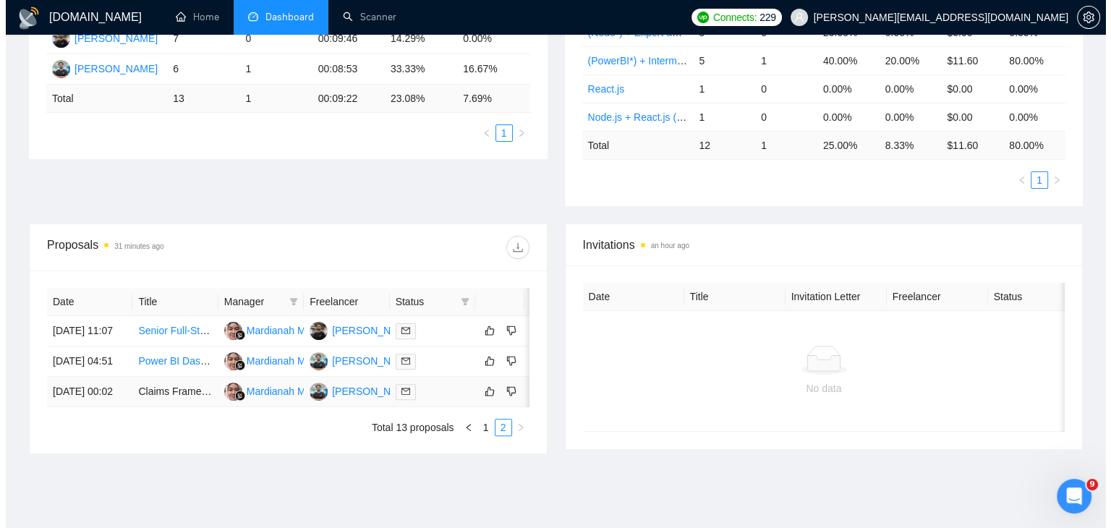
scroll to position [0, 0]
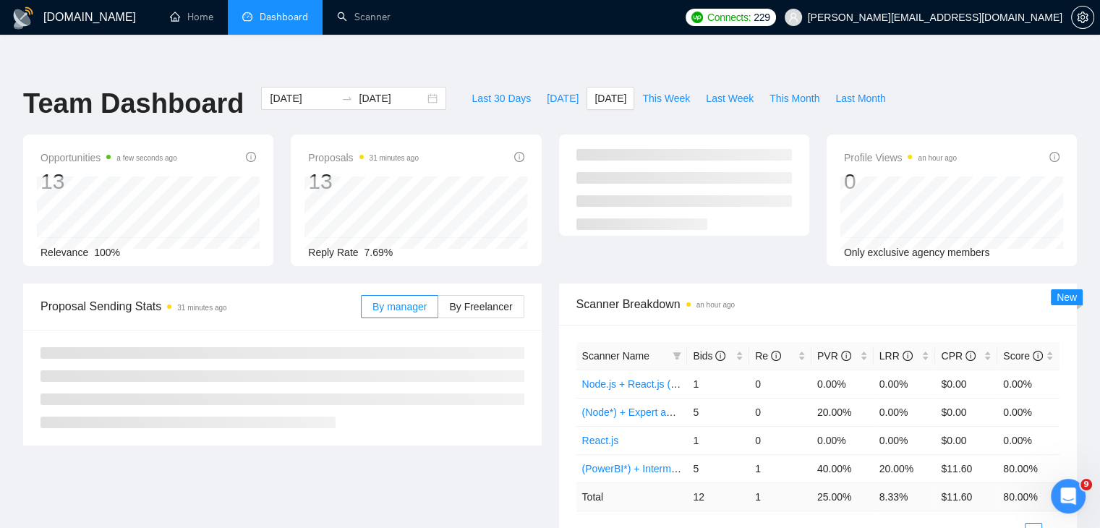
click at [500, 250] on div "Opportunities a few seconds ago 13 Relevance 100% Proposals 31 minutes ago 13 R…" at bounding box center [549, 209] width 1071 height 149
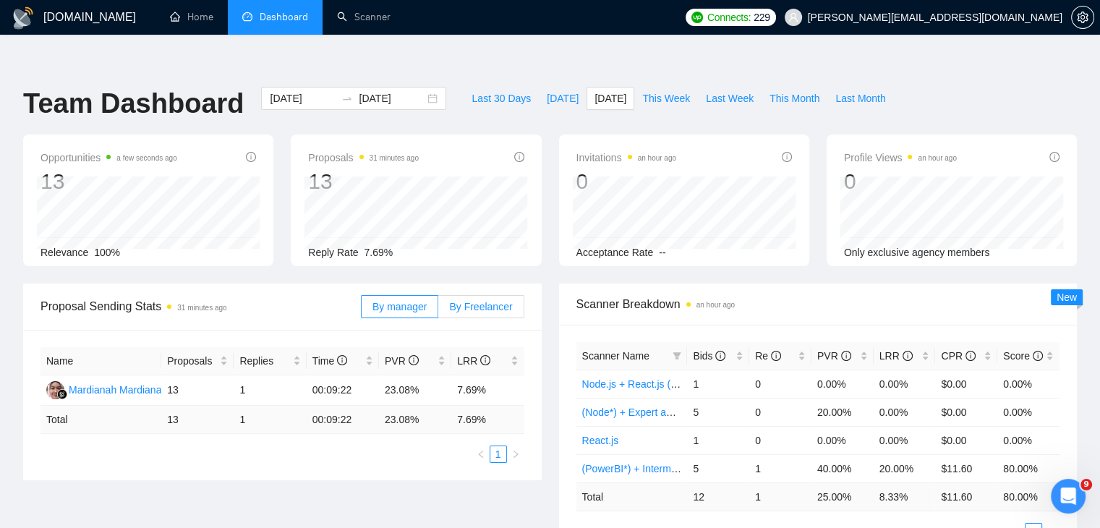
click at [491, 301] on span "By Freelancer" at bounding box center [480, 307] width 63 height 12
click at [438, 310] on input "By Freelancer" at bounding box center [438, 310] width 0 height 0
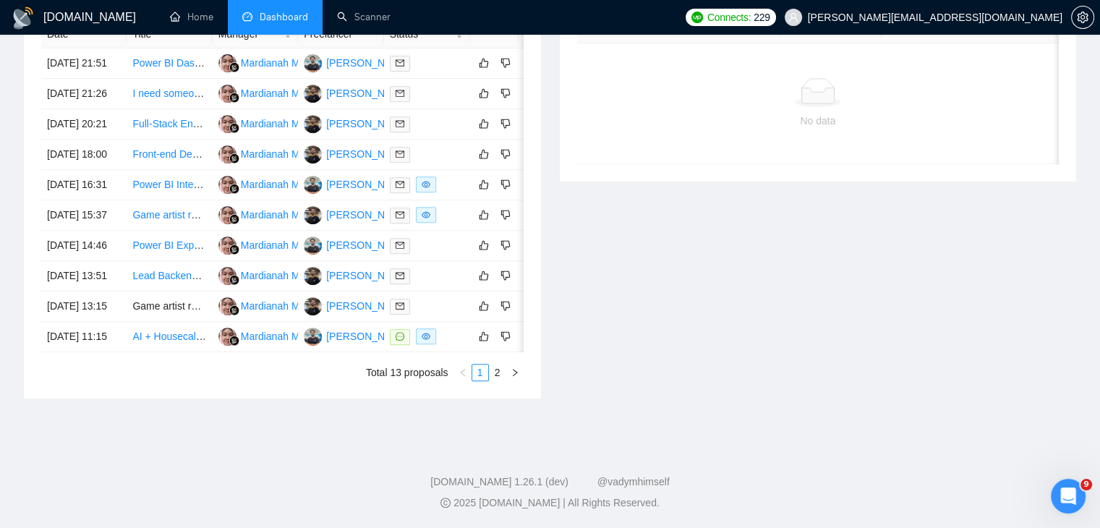
scroll to position [711, 0]
click at [498, 381] on link "2" at bounding box center [498, 373] width 16 height 16
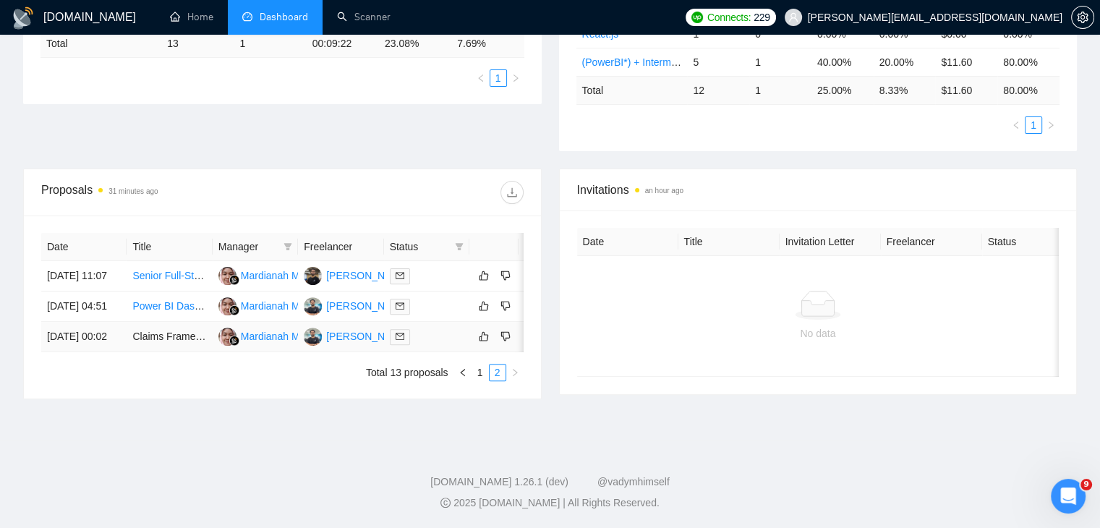
scroll to position [428, 0]
click at [477, 381] on div "Date Title Manager Freelancer Status 28 Sep, 2025 11:07 Senior Full-Stack Engin…" at bounding box center [282, 307] width 517 height 183
click at [480, 374] on link "1" at bounding box center [480, 373] width 16 height 16
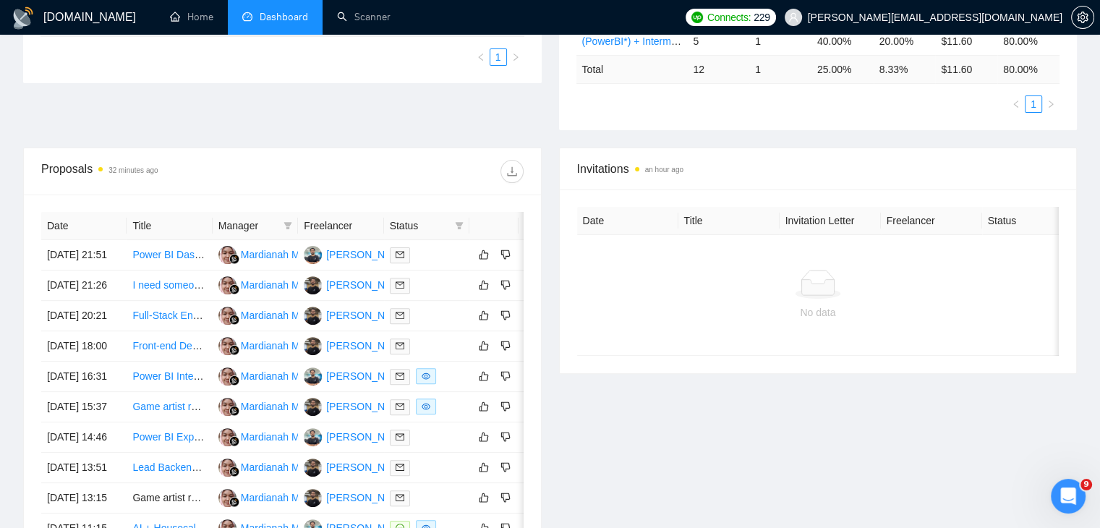
scroll to position [735, 0]
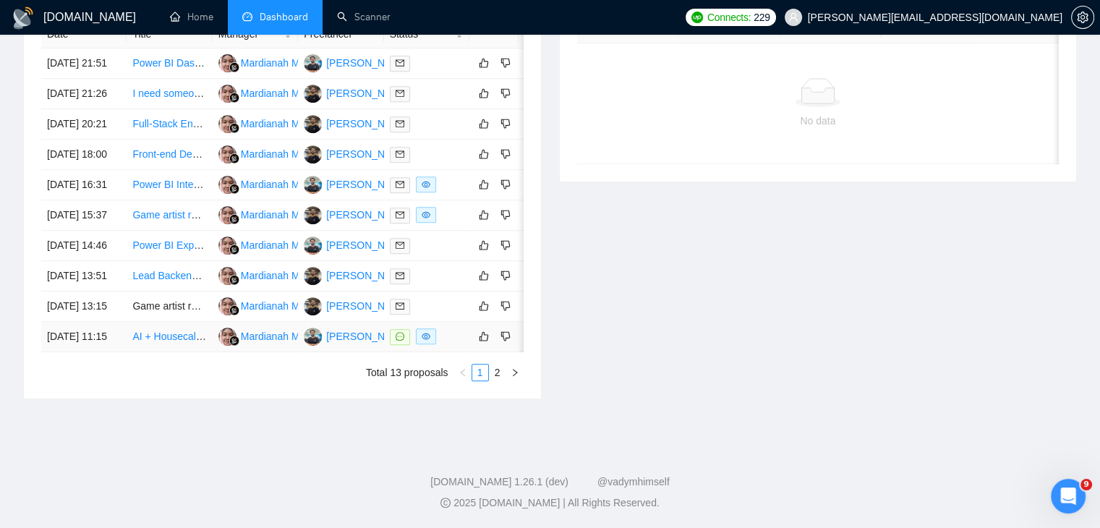
click at [178, 331] on link "AI + Housecall Pro Consultant for Plumbing Business" at bounding box center [251, 337] width 239 height 12
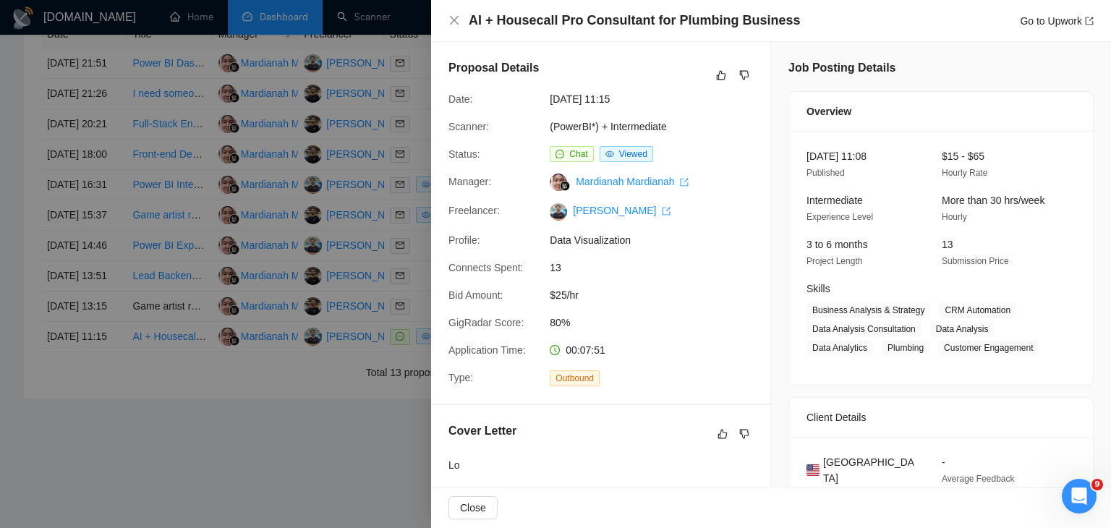
click at [168, 235] on div at bounding box center [555, 264] width 1111 height 528
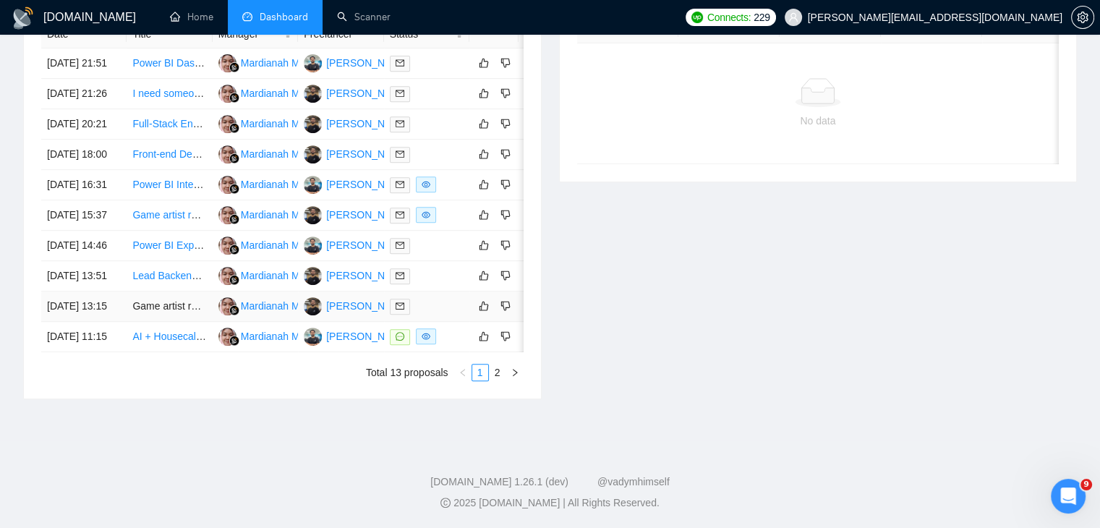
click at [169, 292] on td "Game artist required for creating a new skin/theme for our game" at bounding box center [169, 307] width 85 height 30
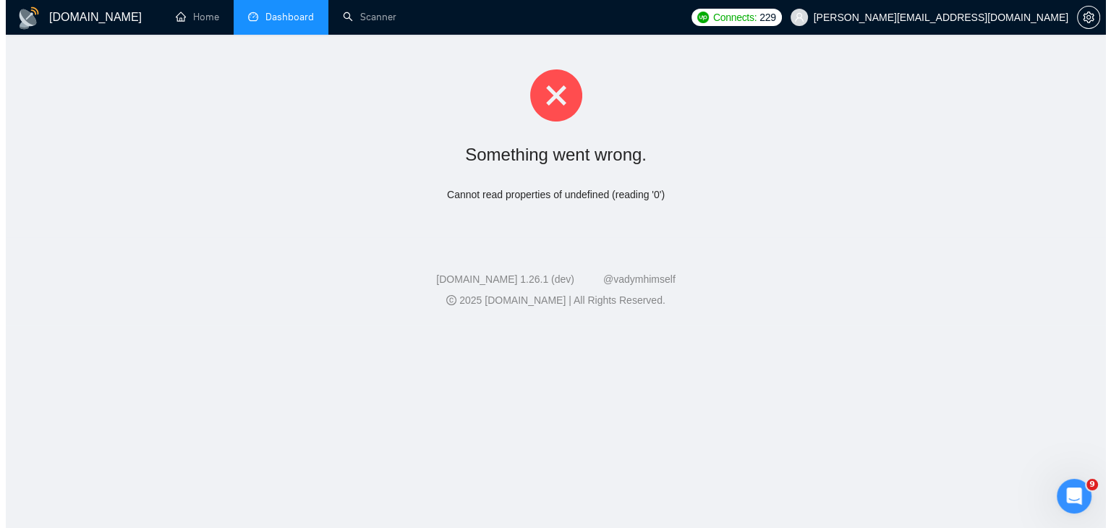
scroll to position [0, 0]
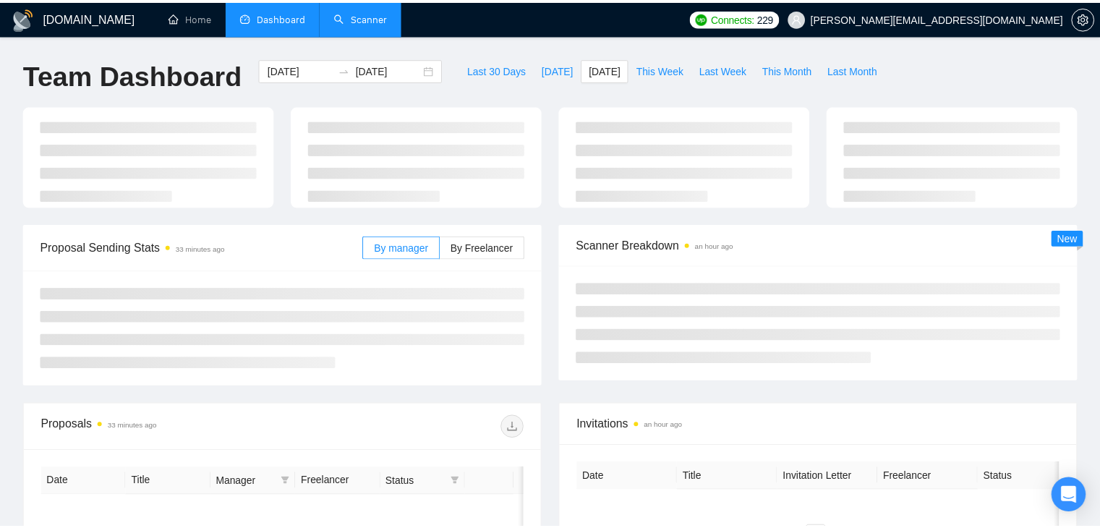
scroll to position [246, 0]
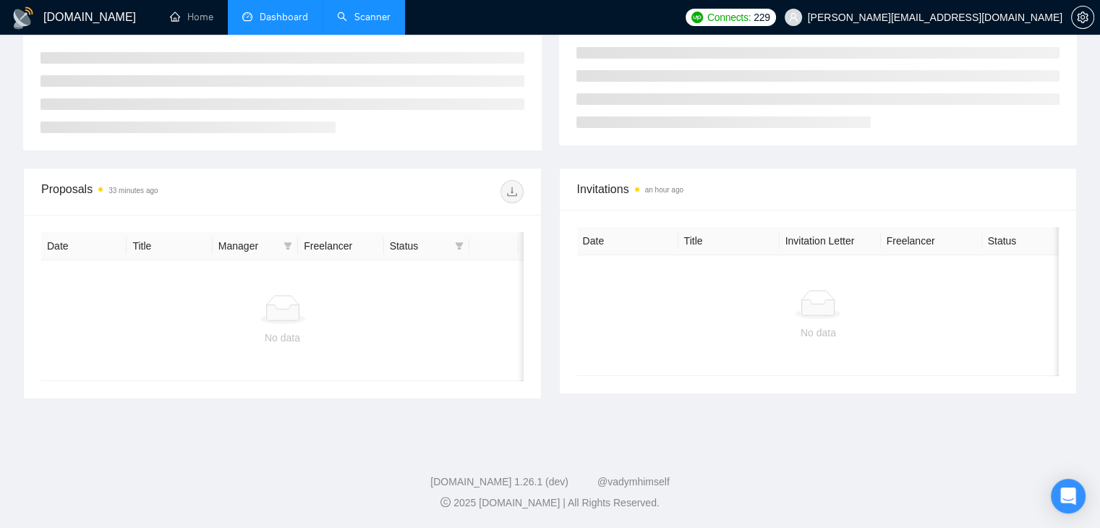
click at [375, 22] on link "Scanner" at bounding box center [364, 17] width 54 height 12
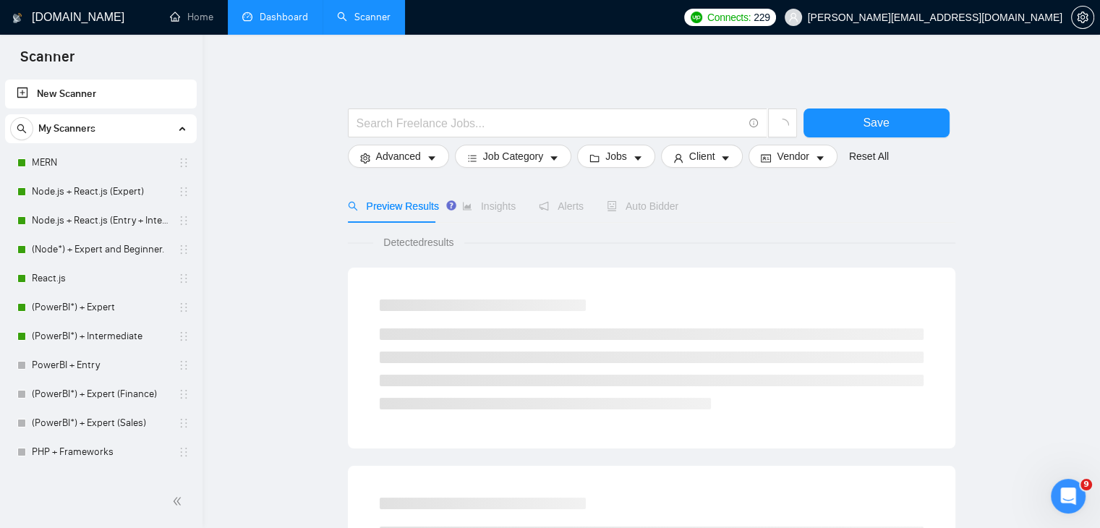
click at [275, 11] on link "Dashboard" at bounding box center [275, 17] width 66 height 12
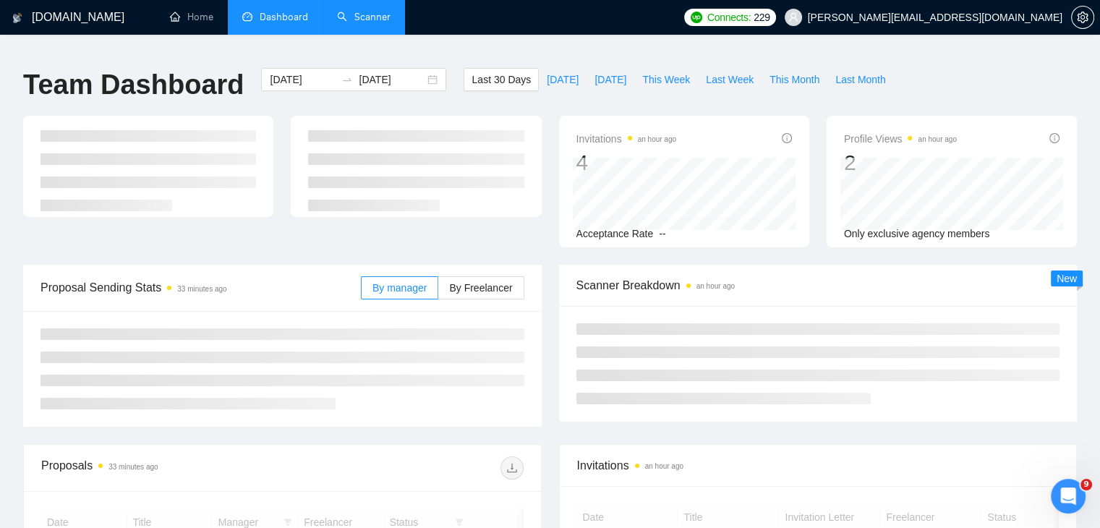
click at [498, 250] on div "Invitations an hour ago 4 Acceptance Rate -- Profile Views an hour ago 2 Only e…" at bounding box center [549, 190] width 1071 height 149
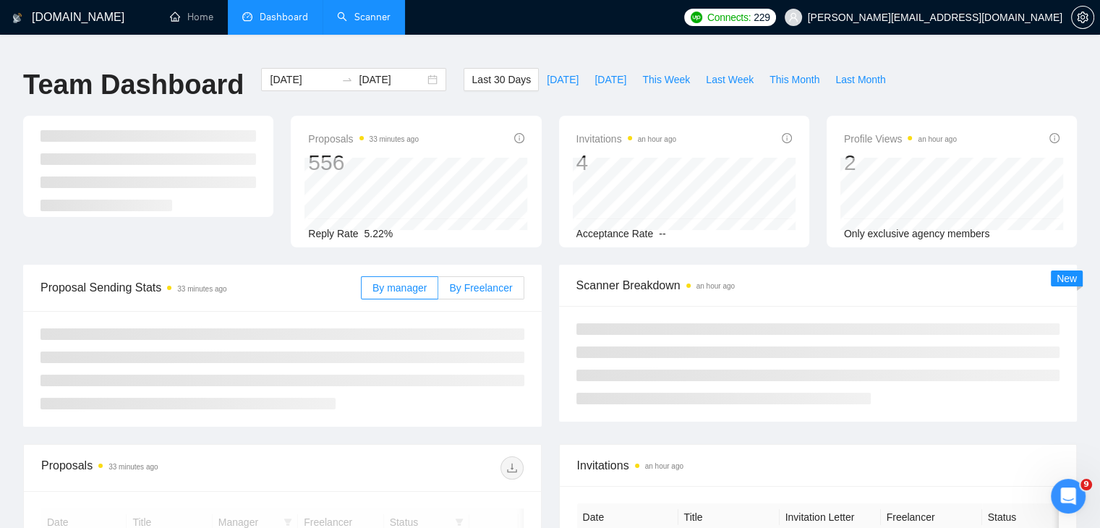
click at [494, 282] on span "By Freelancer" at bounding box center [480, 288] width 63 height 12
click at [438, 292] on input "By Freelancer" at bounding box center [438, 292] width 0 height 0
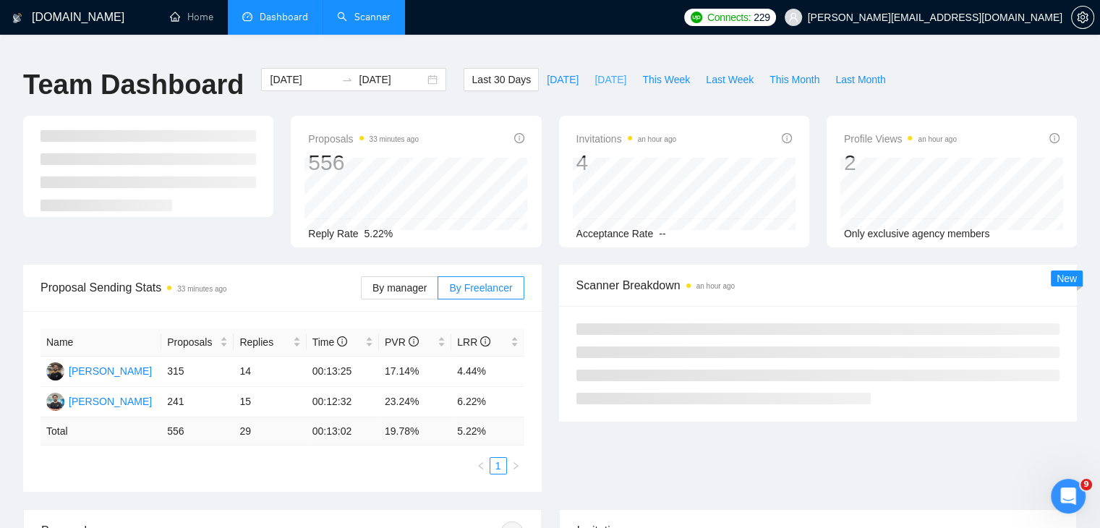
click at [611, 72] on span "[DATE]" at bounding box center [611, 80] width 32 height 16
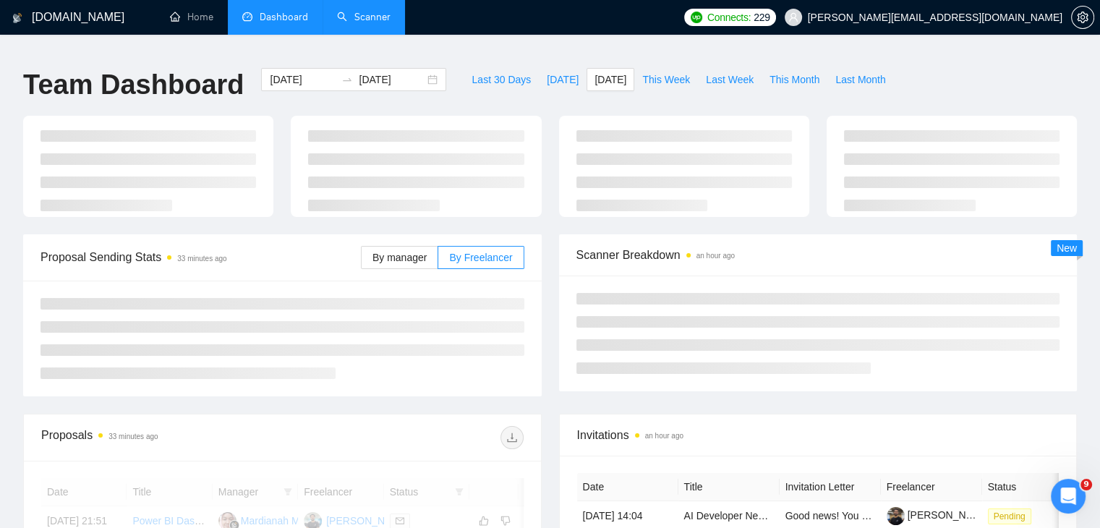
type input "[DATE]"
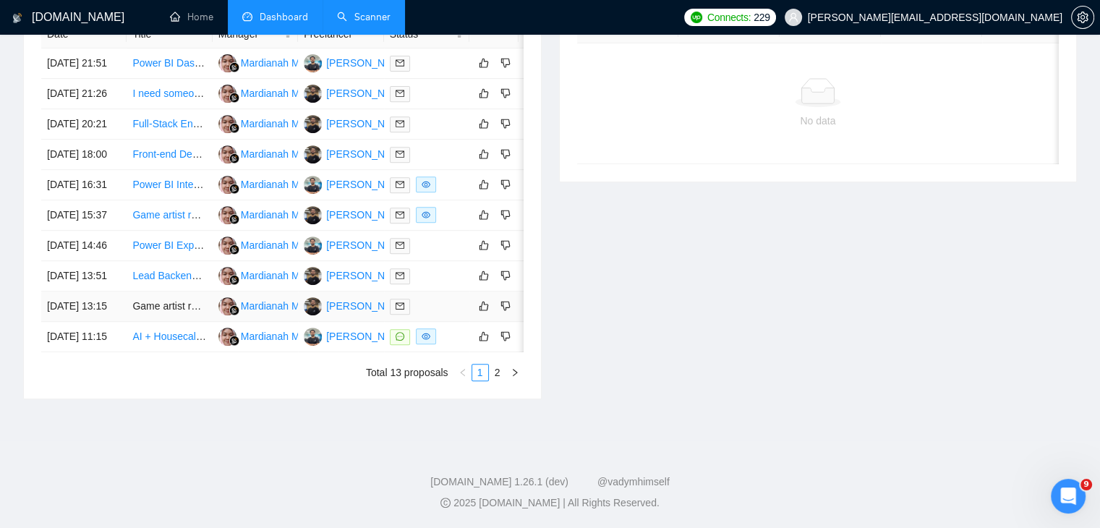
scroll to position [731, 0]
drag, startPoint x: 184, startPoint y: 326, endPoint x: 184, endPoint y: 371, distance: 45.6
drag, startPoint x: 184, startPoint y: 371, endPoint x: 82, endPoint y: 445, distance: 125.9
click at [82, 445] on footer "GigRadar.io 1.26.1 (dev) @vadymhimself 2025 GigRadar.io | All Rights Reserved." at bounding box center [550, 484] width 1100 height 88
click at [735, 255] on div "Invitations an hour ago Date Title Invitation Letter Freelancer Status No data" at bounding box center [819, 177] width 536 height 443
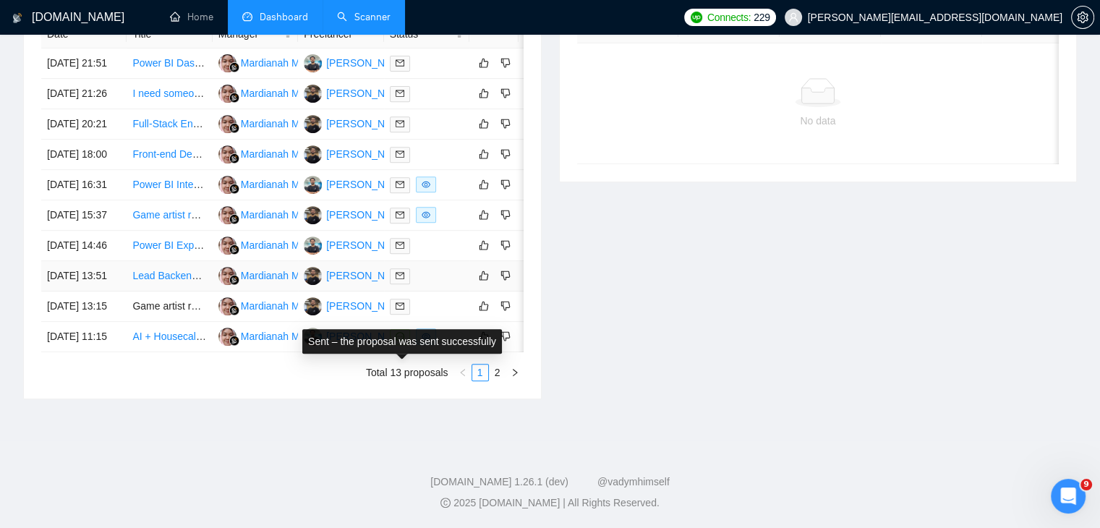
click at [398, 271] on icon "mail" at bounding box center [400, 275] width 9 height 9
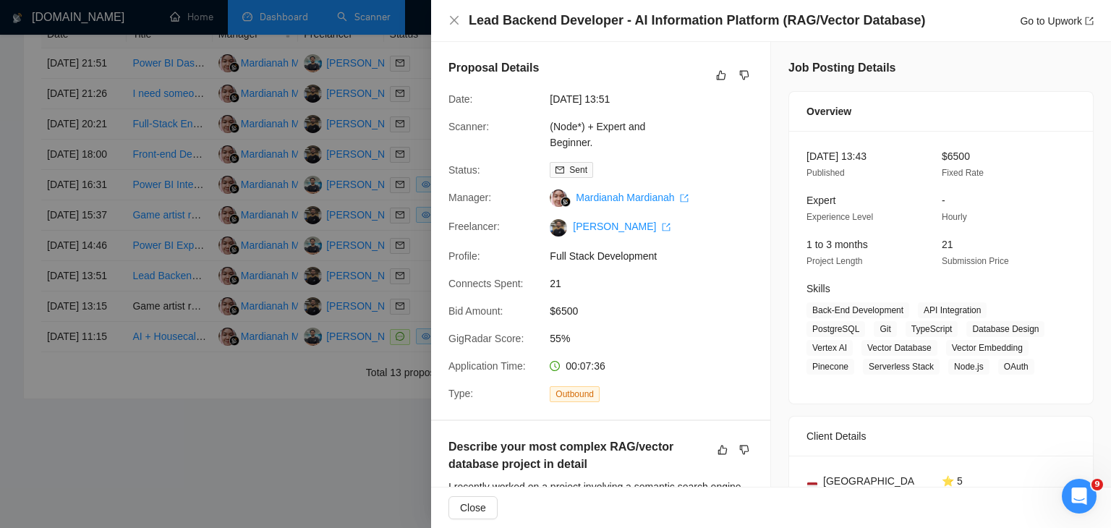
click at [205, 126] on div at bounding box center [555, 264] width 1111 height 528
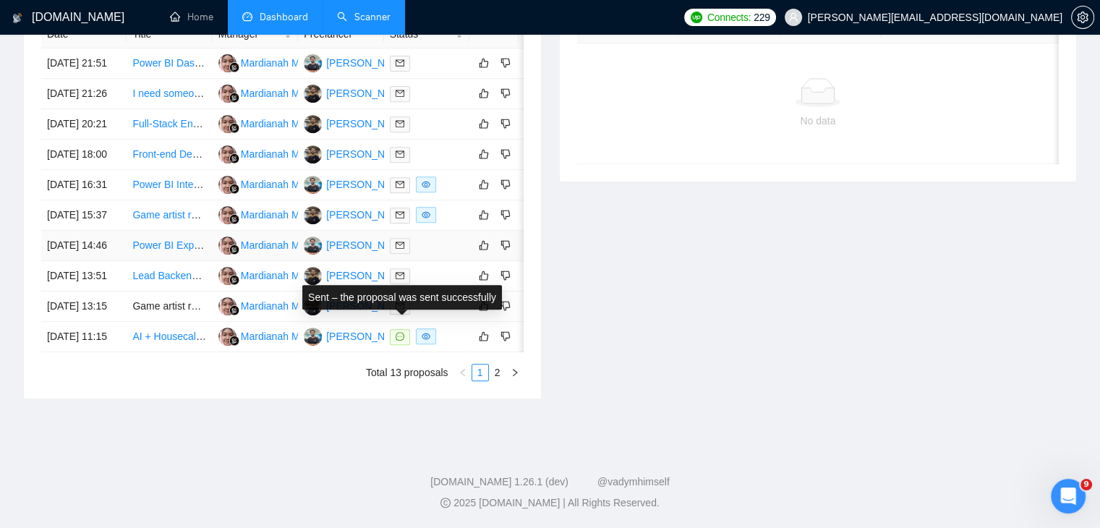
click at [397, 242] on icon "mail" at bounding box center [400, 245] width 9 height 7
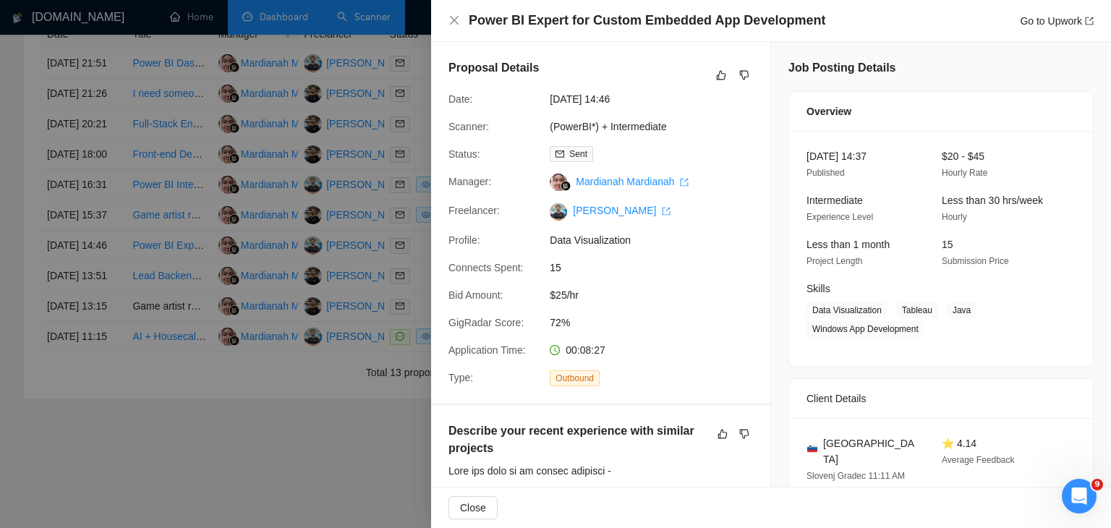
click at [339, 152] on div at bounding box center [555, 264] width 1111 height 528
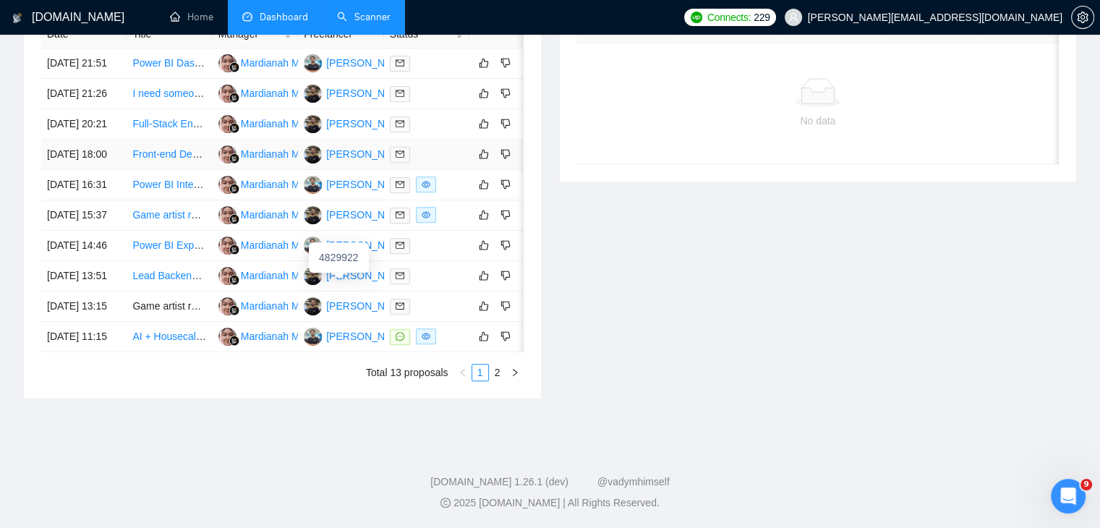
scroll to position [654, 0]
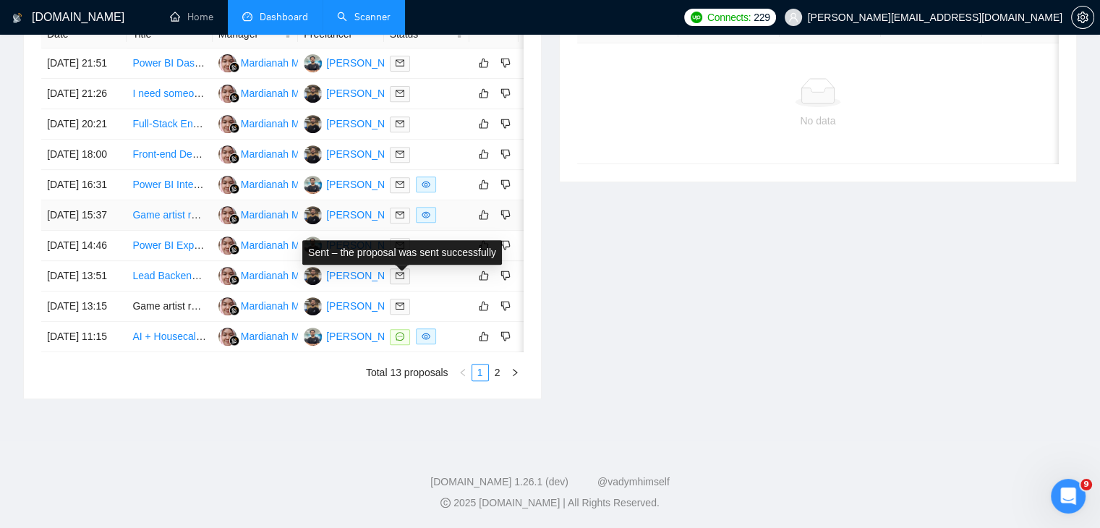
click at [399, 218] on icon "mail" at bounding box center [400, 215] width 9 height 7
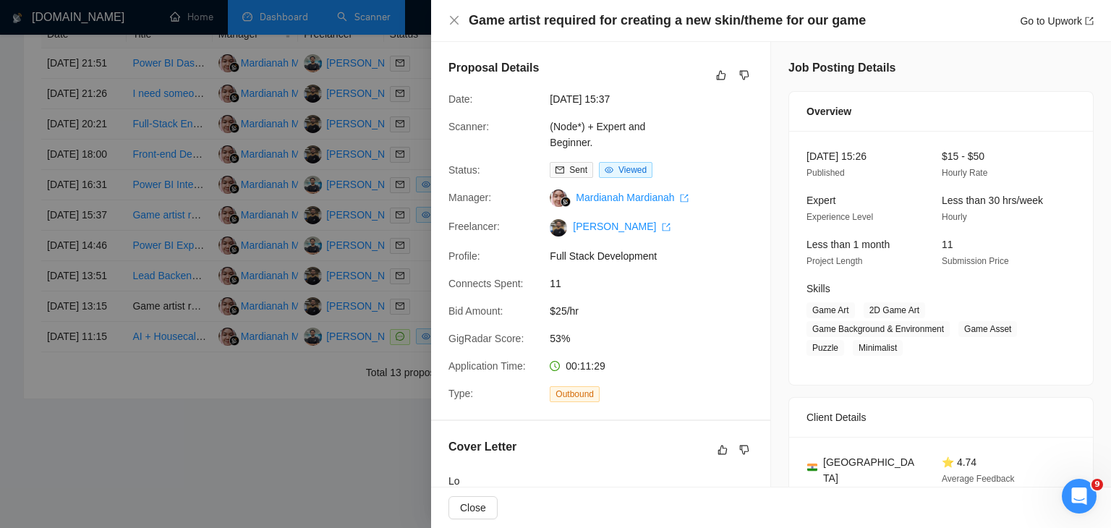
click at [113, 200] on div at bounding box center [555, 264] width 1111 height 528
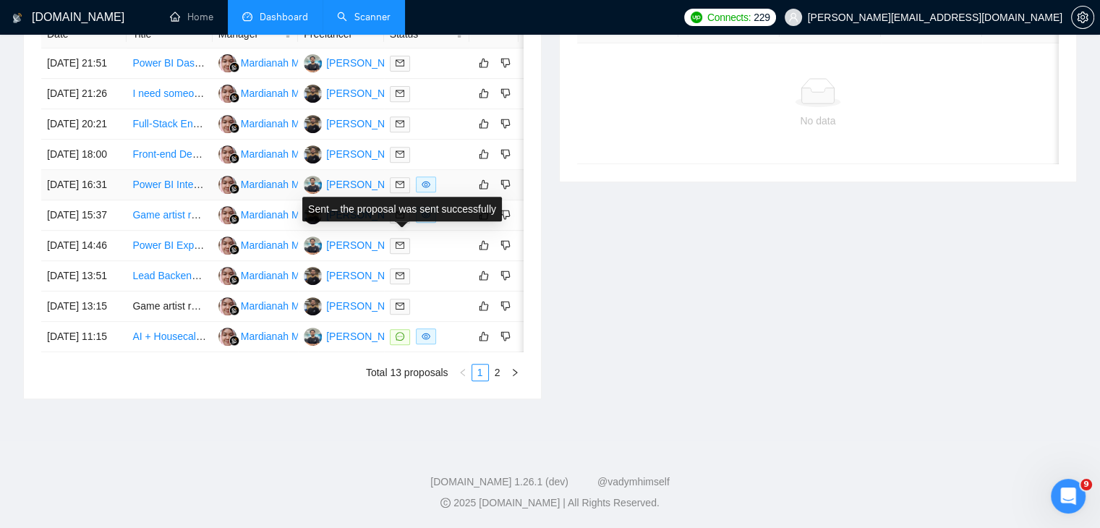
click at [394, 181] on span at bounding box center [400, 185] width 20 height 16
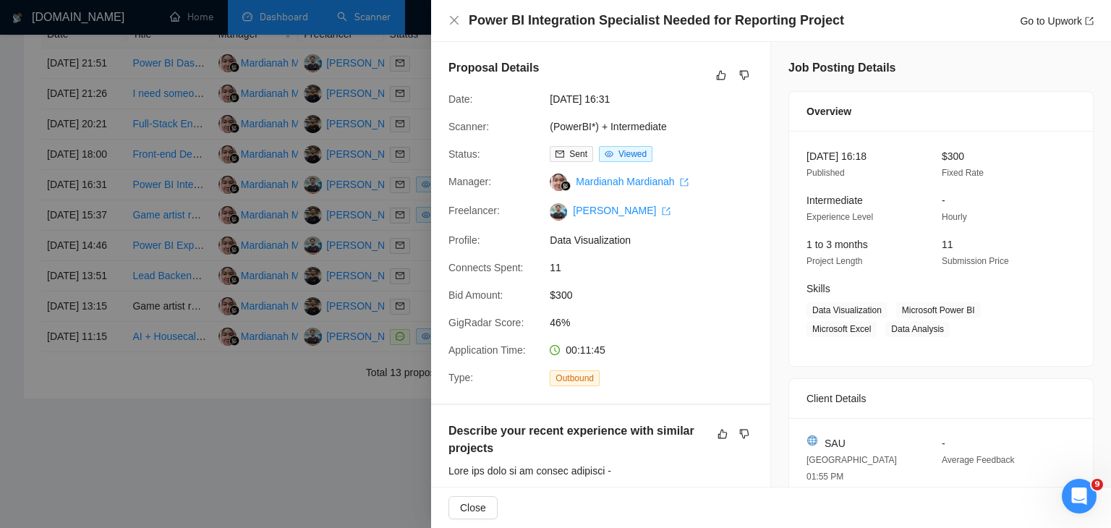
click at [356, 213] on div at bounding box center [555, 264] width 1111 height 528
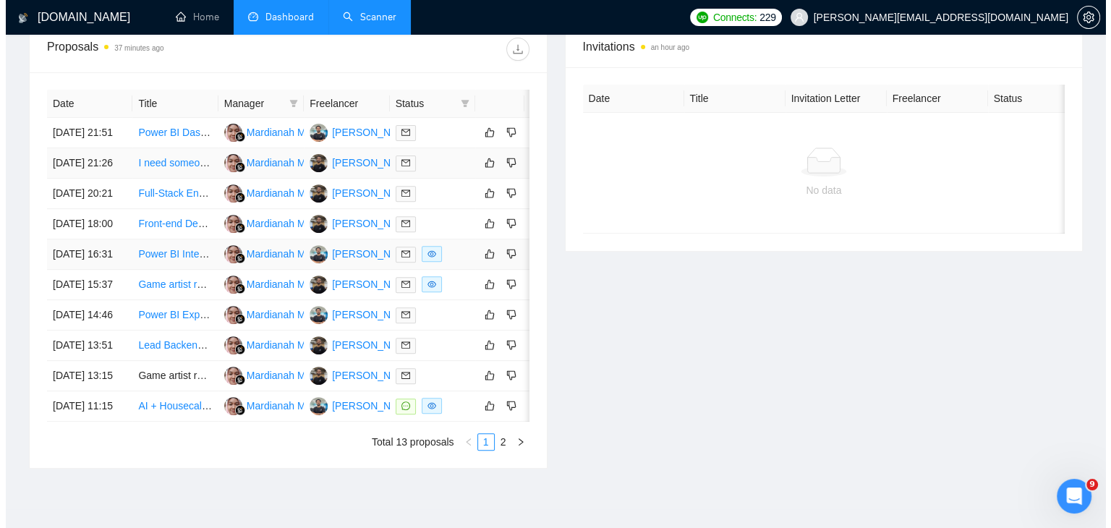
scroll to position [530, 0]
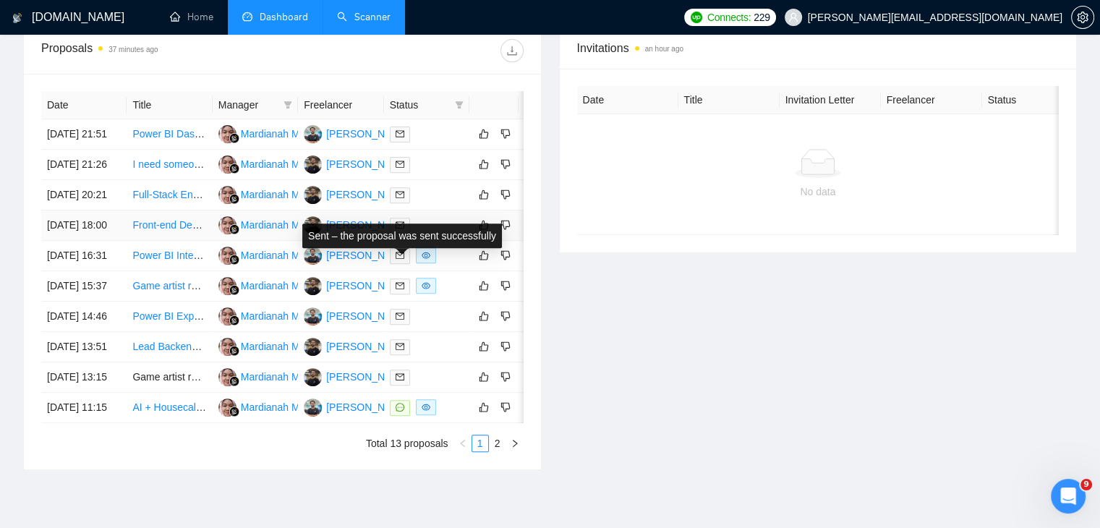
click at [402, 229] on icon "mail" at bounding box center [400, 225] width 9 height 9
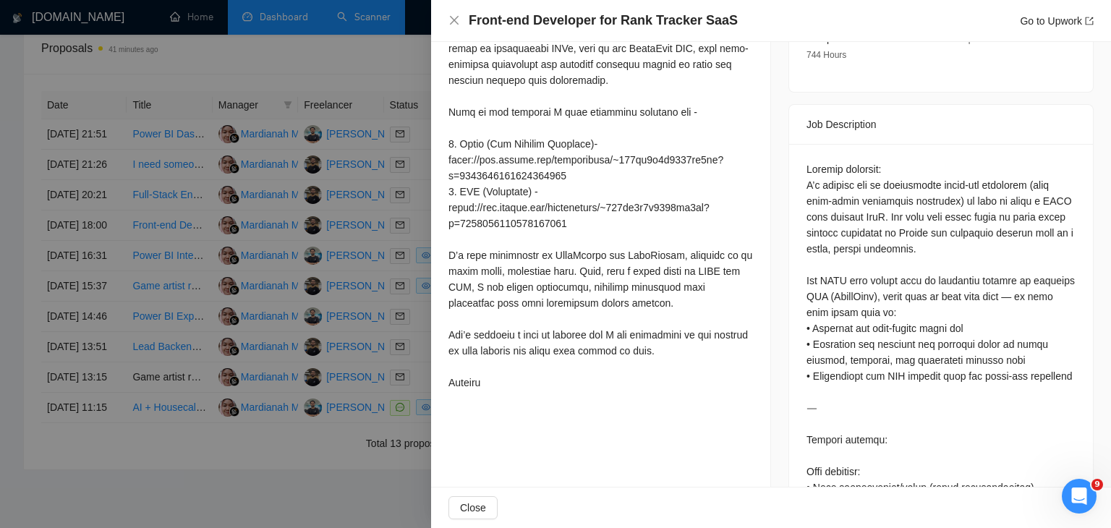
scroll to position [543, 0]
click at [313, 287] on div at bounding box center [555, 264] width 1111 height 528
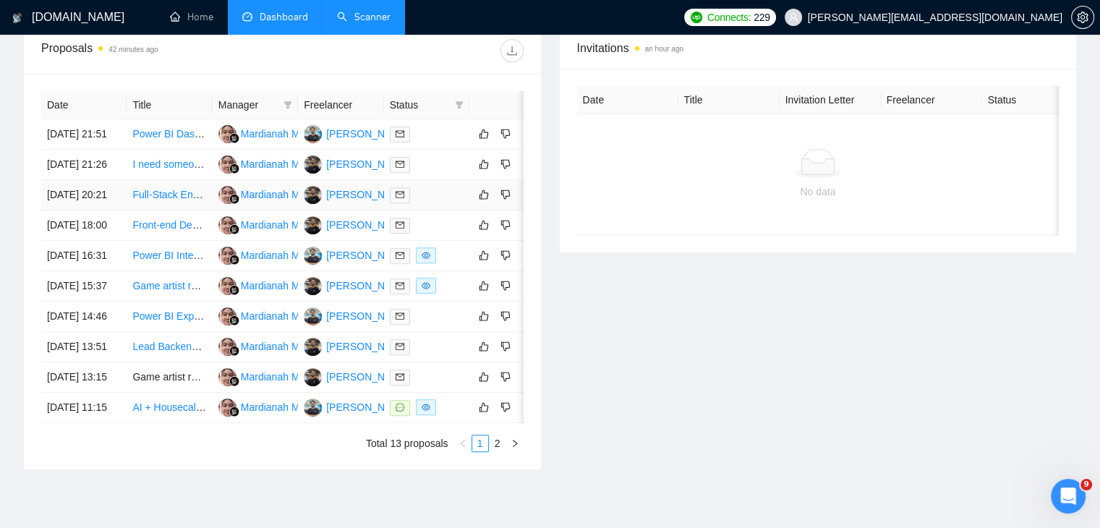
click at [165, 200] on link "Full-Stack Engineer for Multipart E-commerce Backend" at bounding box center [255, 195] width 247 height 12
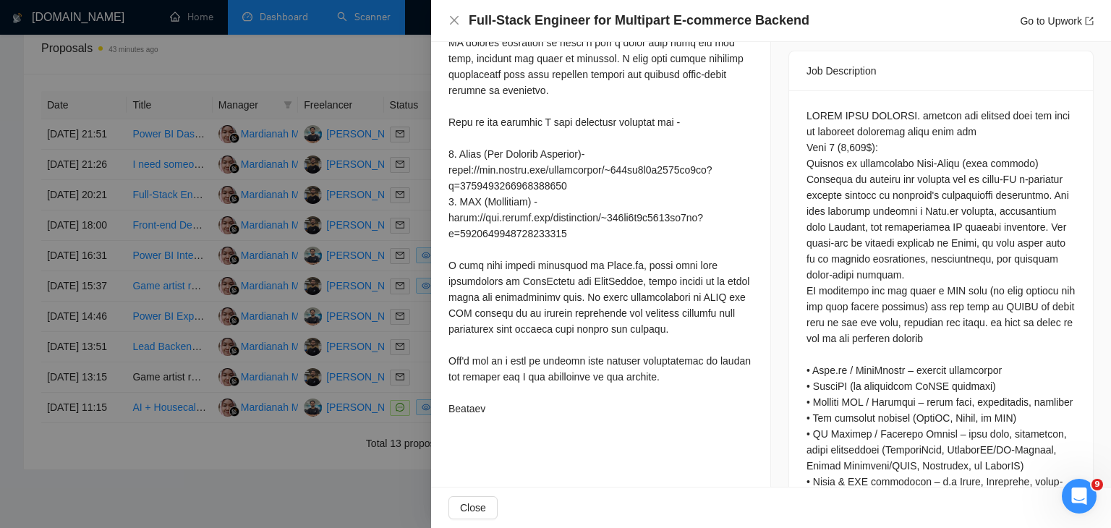
scroll to position [606, 0]
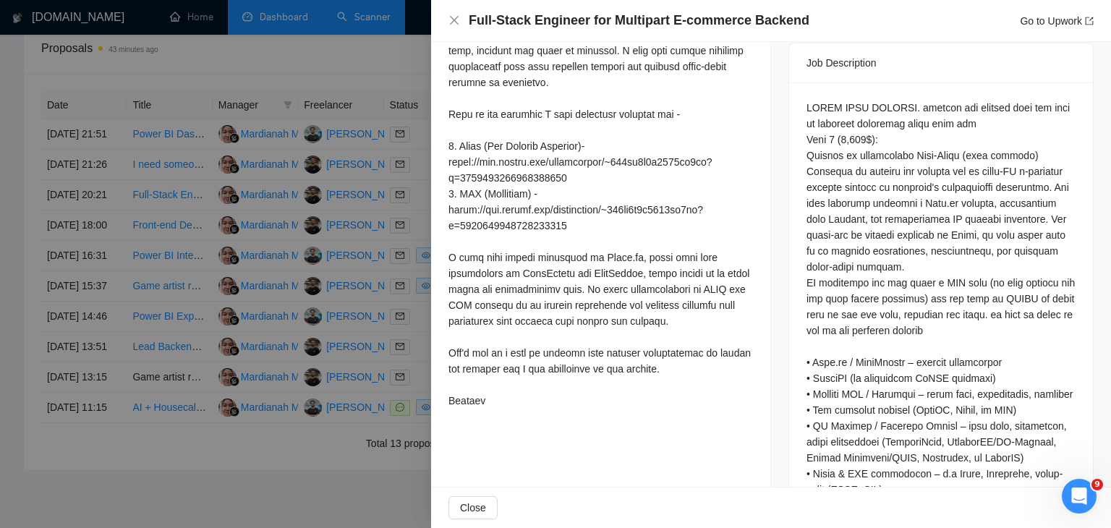
click at [288, 203] on div at bounding box center [555, 264] width 1111 height 528
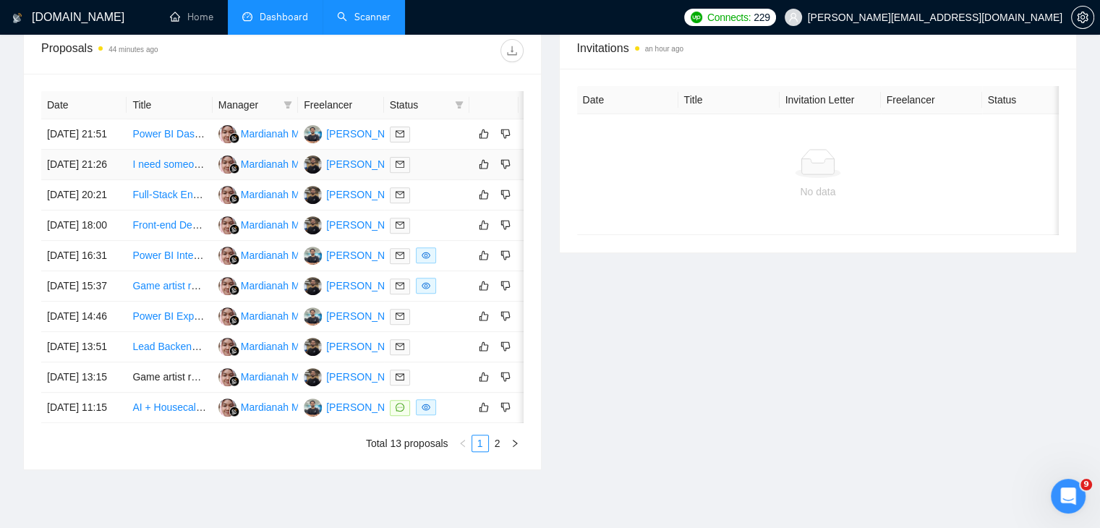
click at [182, 170] on link "I need someone to write a backend code for my app" at bounding box center [248, 164] width 233 height 12
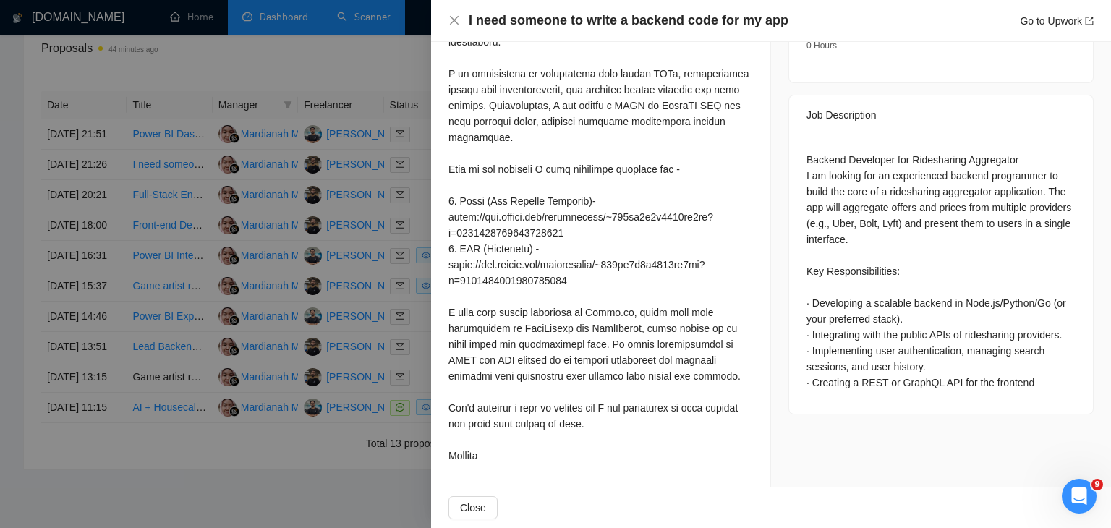
scroll to position [551, 0]
click at [266, 187] on div at bounding box center [555, 264] width 1111 height 528
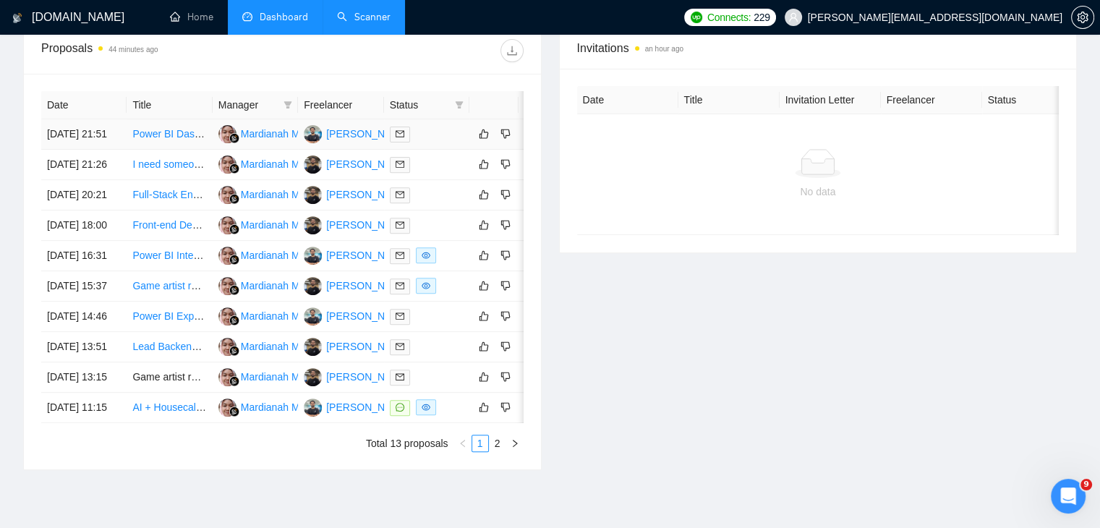
click at [174, 131] on link "Power BI Dashboard with GA4" at bounding box center [200, 134] width 137 height 12
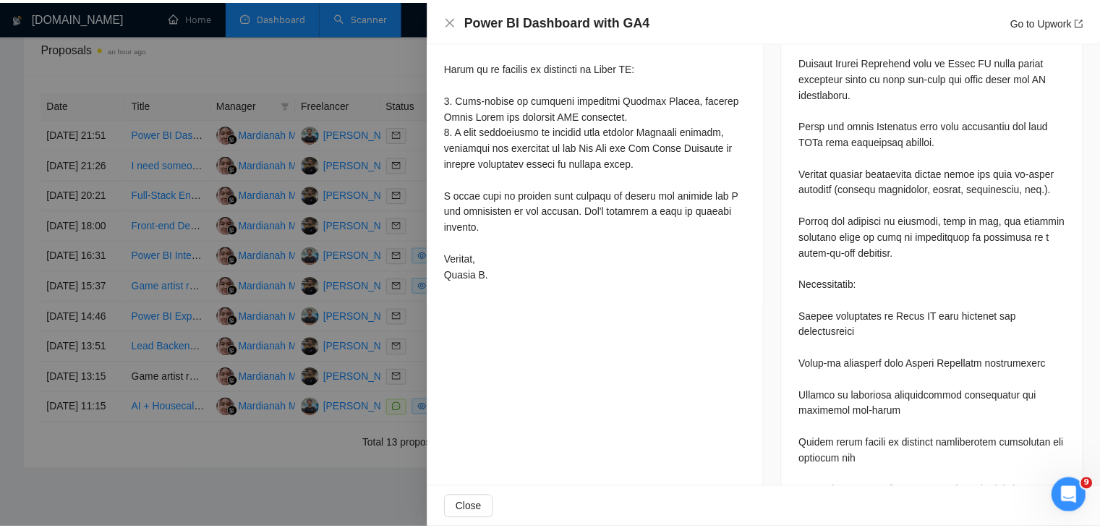
scroll to position [818, 0]
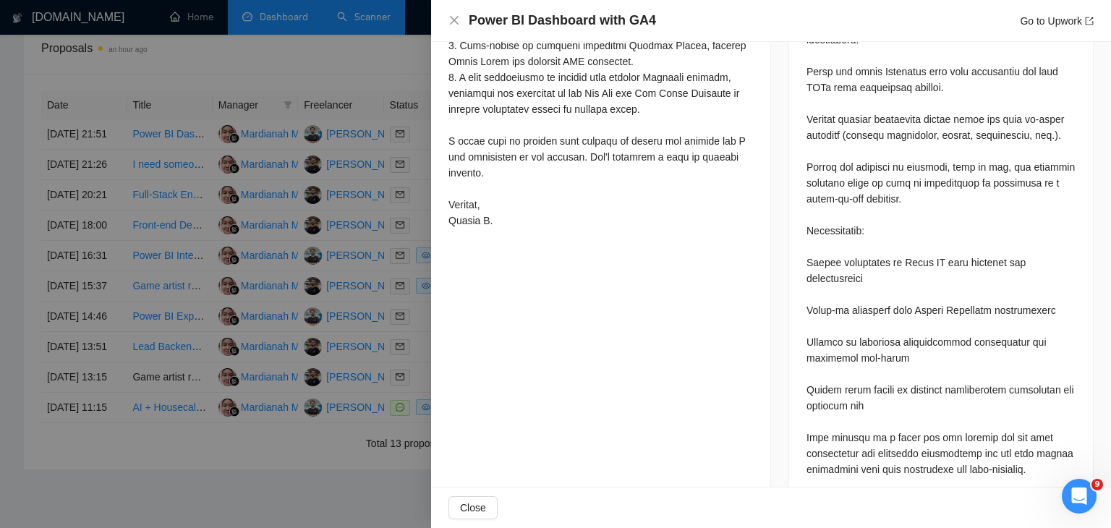
click at [352, 225] on div at bounding box center [555, 264] width 1111 height 528
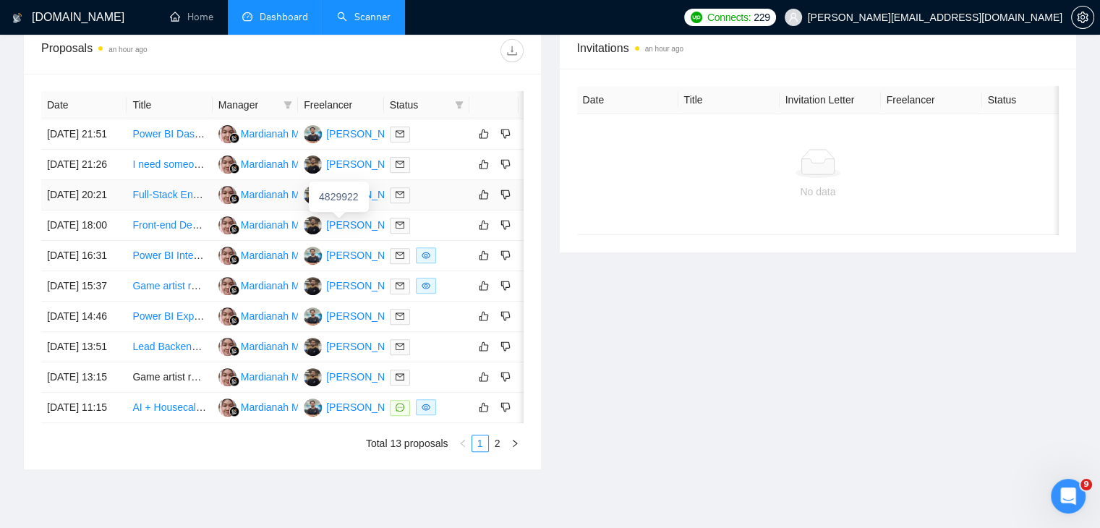
scroll to position [0, 0]
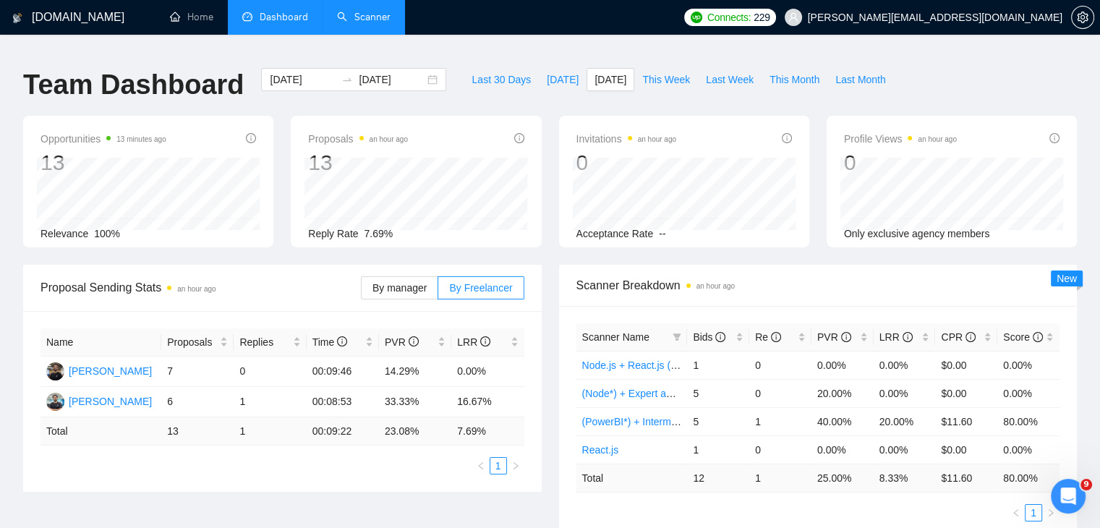
click at [371, 16] on link "Scanner" at bounding box center [364, 17] width 54 height 12
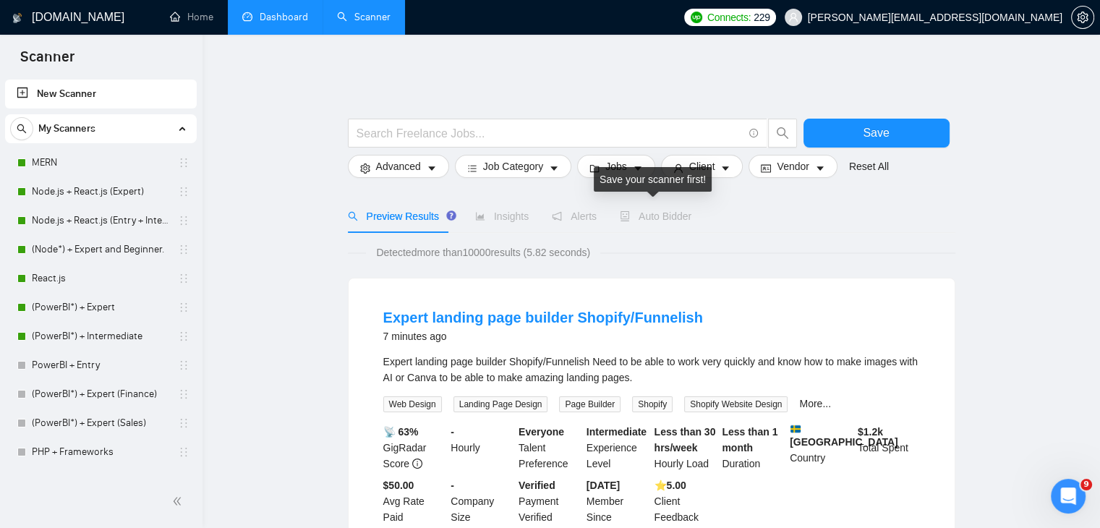
click at [675, 211] on span "Auto Bidder" at bounding box center [656, 217] width 72 height 12
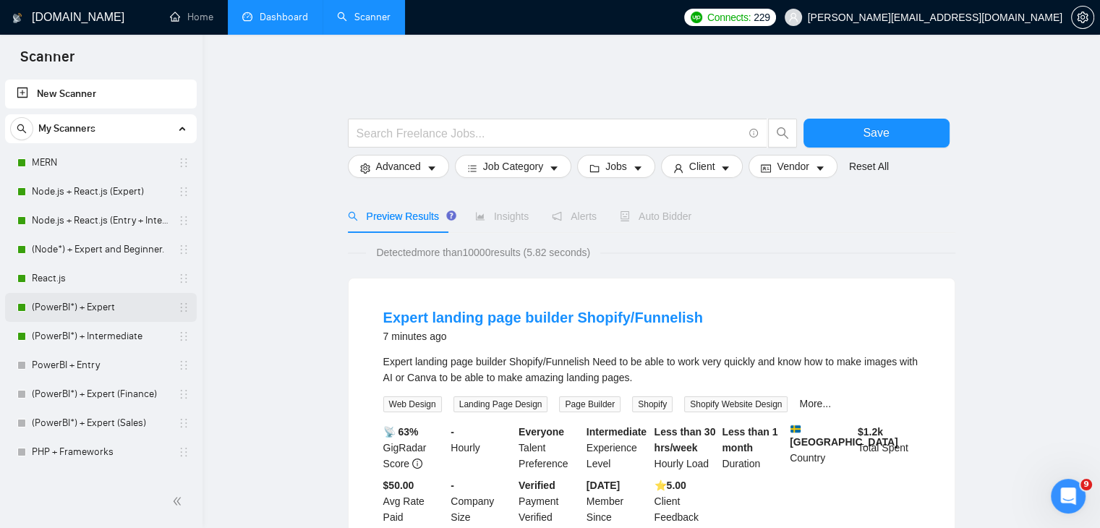
click at [95, 311] on link "(PowerBI*) + Expert" at bounding box center [100, 307] width 137 height 29
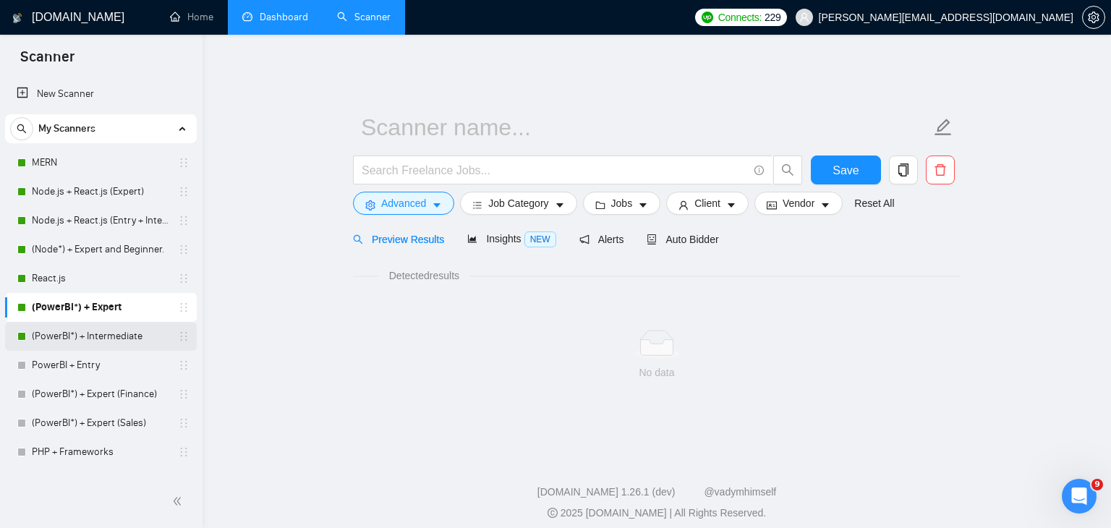
click at [100, 339] on link "(PowerBI*) + Intermediate" at bounding box center [100, 336] width 137 height 29
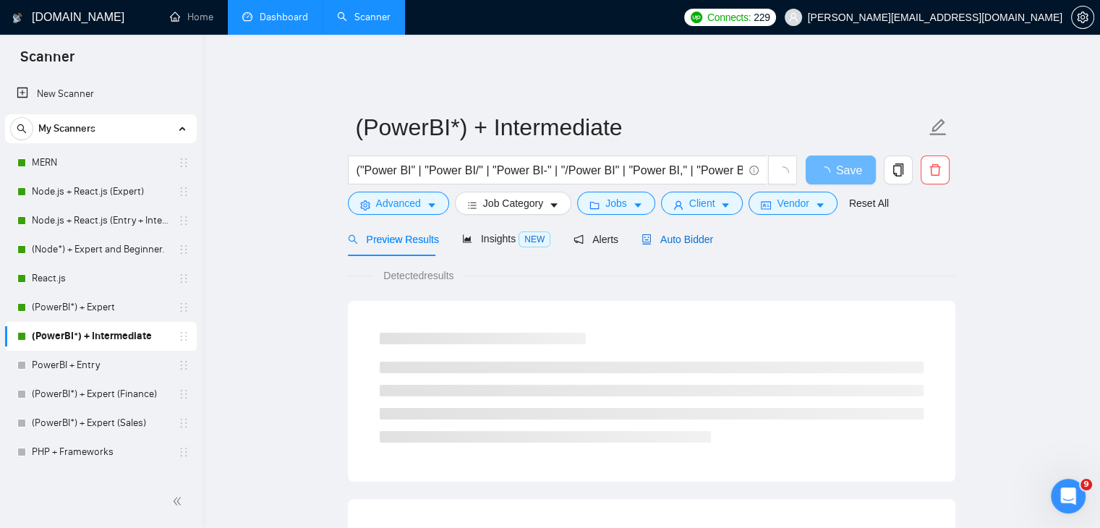
click at [674, 237] on div "Auto Bidder" at bounding box center [678, 240] width 72 height 16
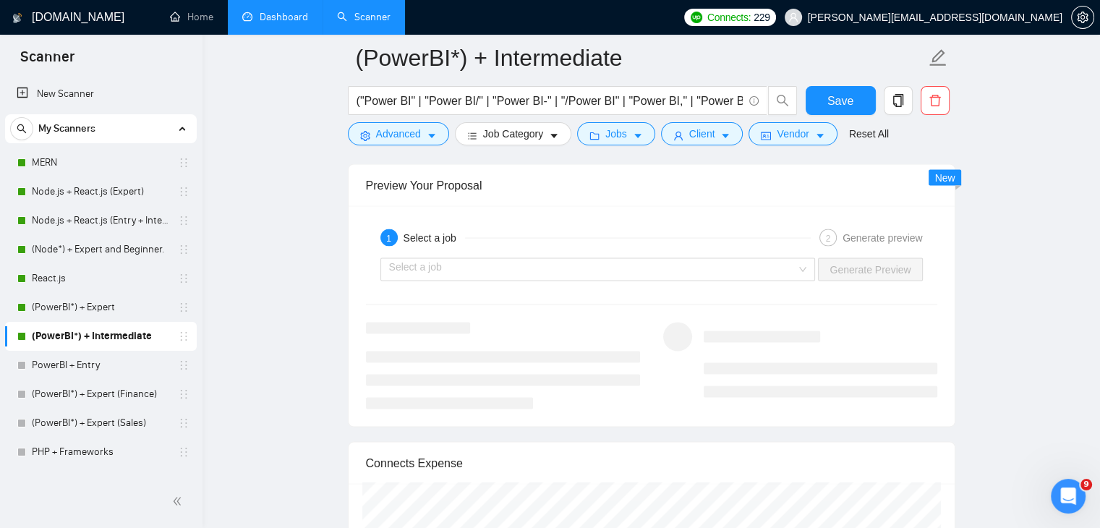
scroll to position [2806, 0]
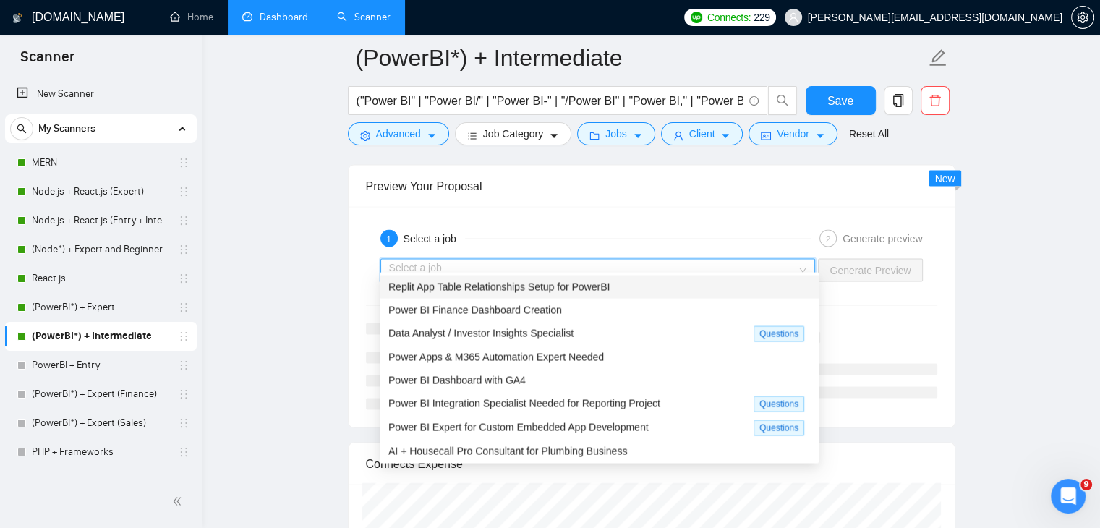
click at [559, 260] on input "search" at bounding box center [593, 271] width 408 height 22
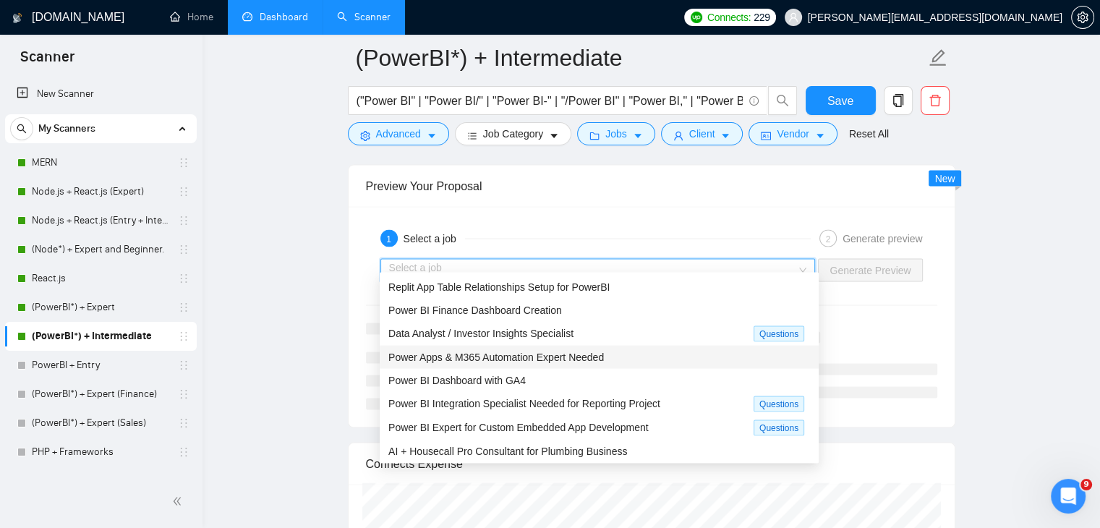
click at [590, 353] on span "Power Apps & M365 Automation Expert Needed" at bounding box center [497, 358] width 216 height 12
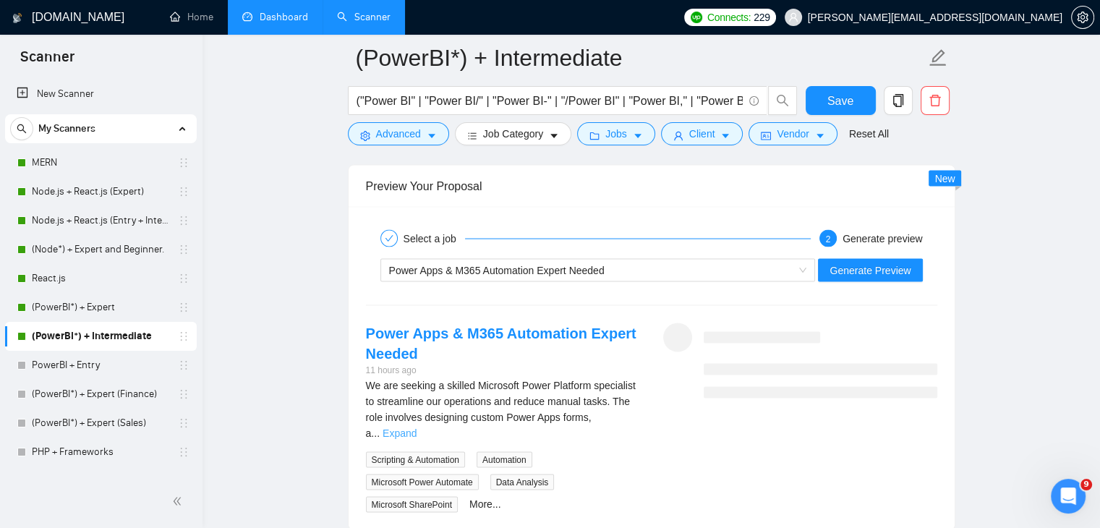
click at [417, 428] on link "Expand" at bounding box center [400, 434] width 34 height 12
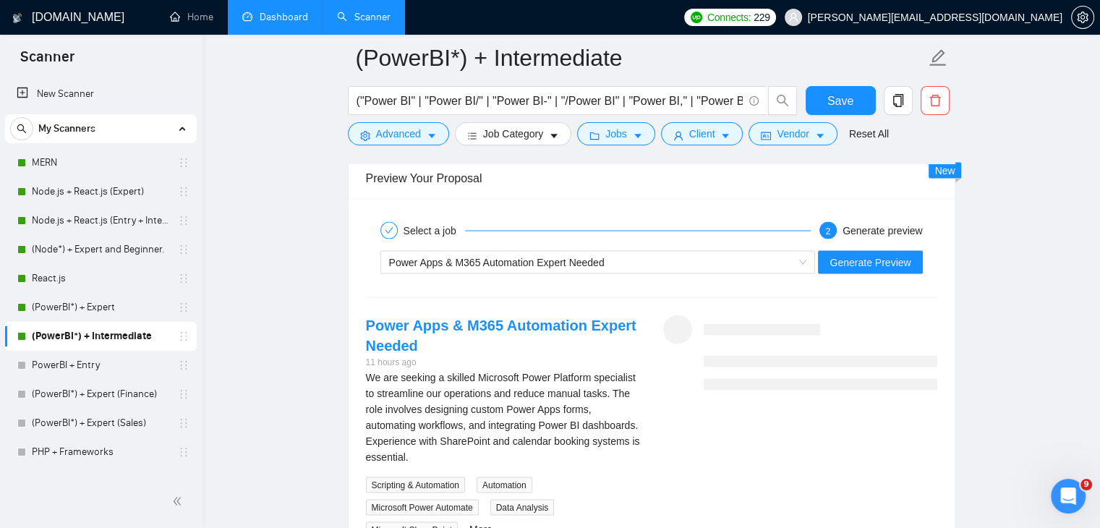
scroll to position [2815, 0]
click at [867, 254] on span "Generate Preview" at bounding box center [870, 262] width 81 height 16
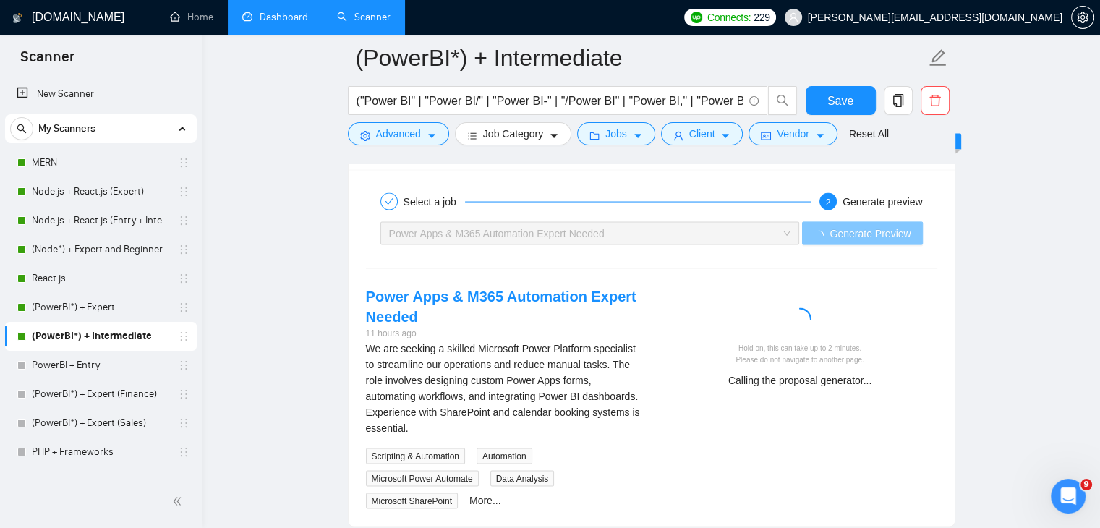
scroll to position [2848, 0]
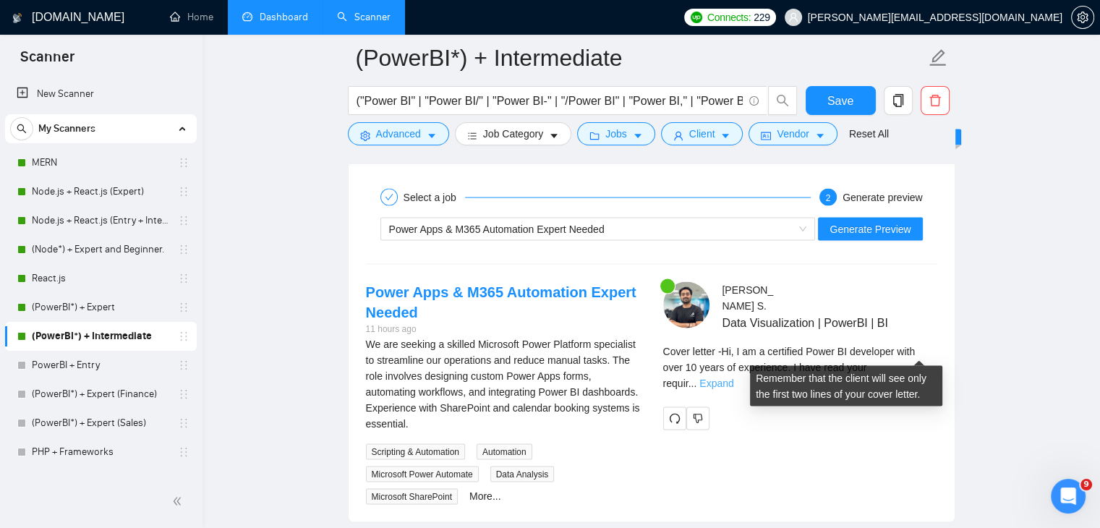
click at [734, 378] on link "Expand" at bounding box center [717, 384] width 34 height 12
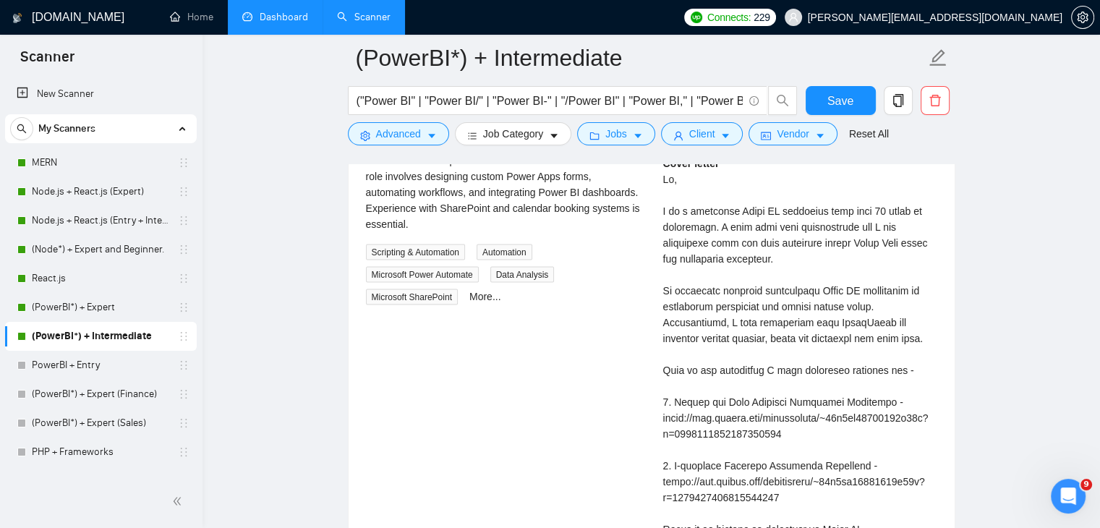
scroll to position [3047, 0]
drag, startPoint x: 822, startPoint y: 237, endPoint x: 802, endPoint y: 241, distance: 20.7
click at [802, 241] on div "Cover letter" at bounding box center [800, 442] width 274 height 573
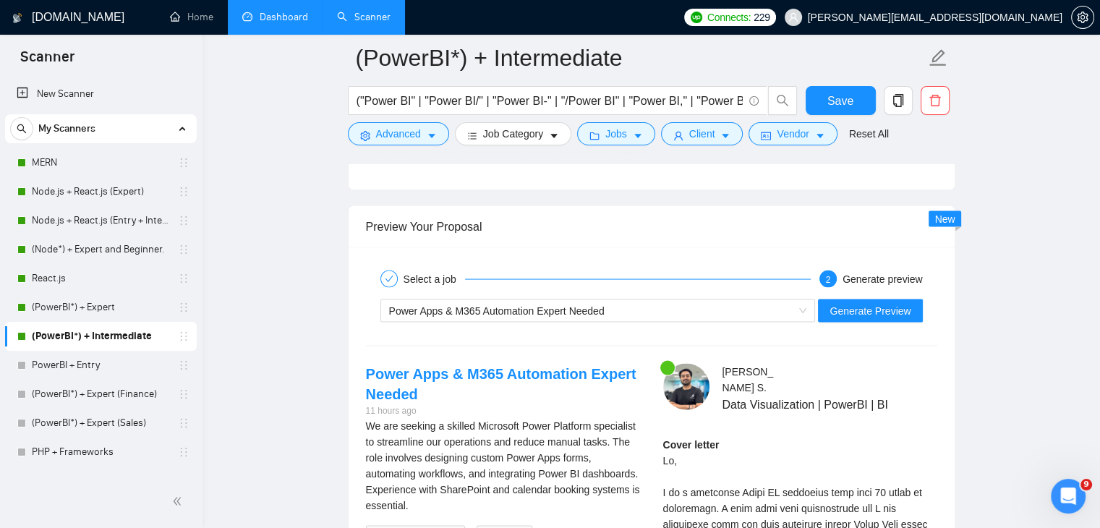
scroll to position [2765, 0]
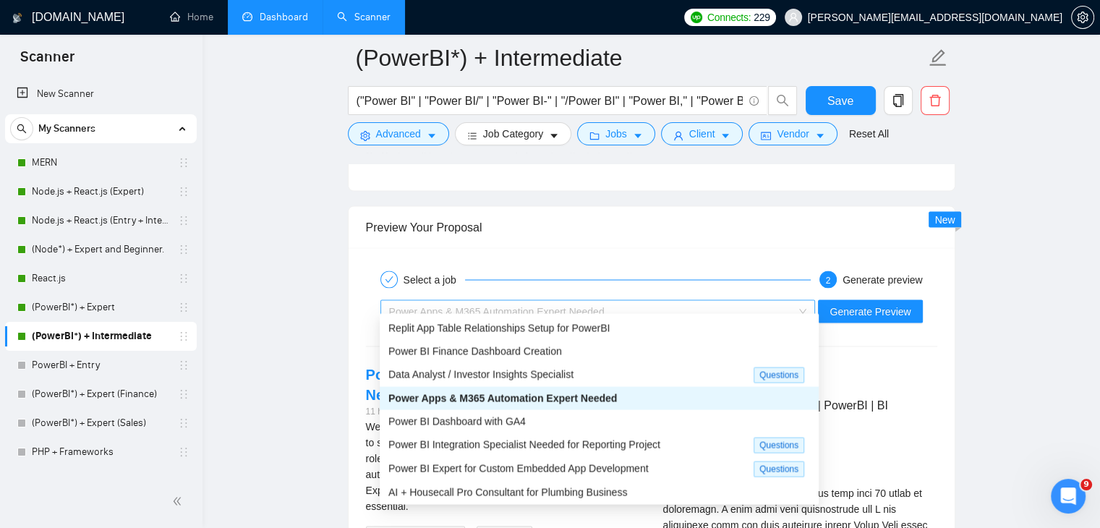
click at [659, 307] on div "Power Apps & M365 Automation Expert Needed" at bounding box center [591, 312] width 405 height 22
click at [590, 448] on span "Power BI Integration Specialist Needed for Reporting Project" at bounding box center [525, 445] width 272 height 12
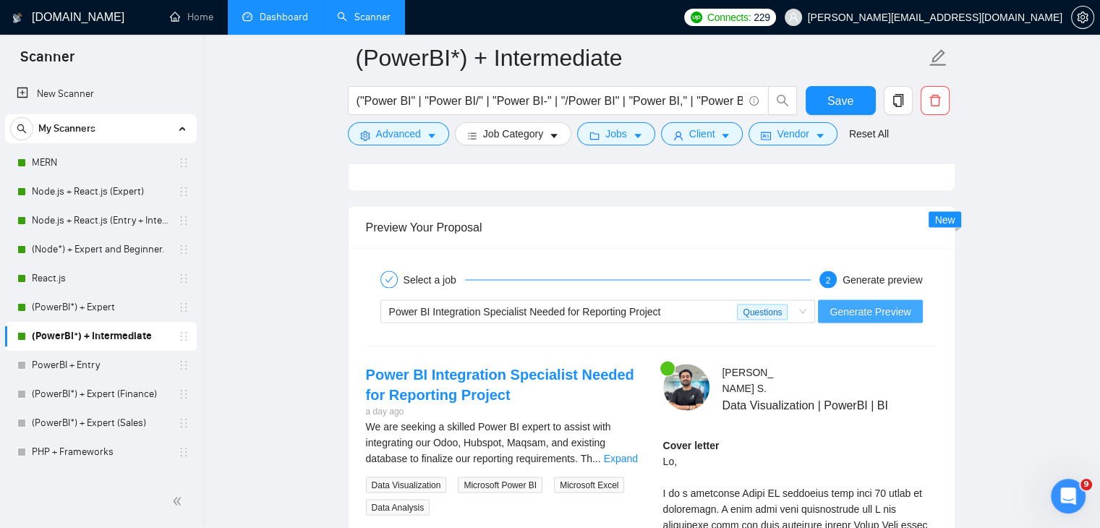
click at [887, 304] on span "Generate Preview" at bounding box center [870, 312] width 81 height 16
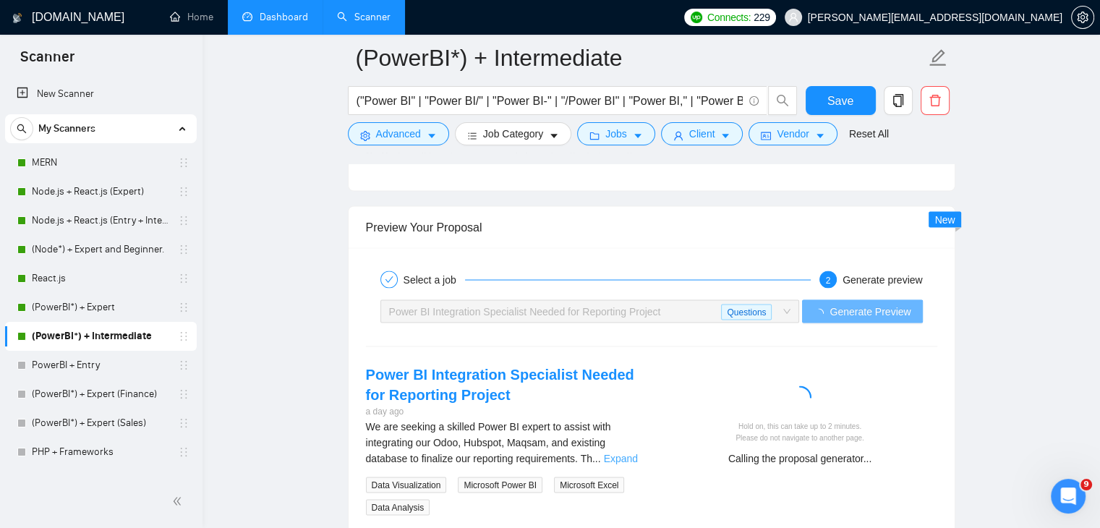
click at [625, 453] on link "Expand" at bounding box center [621, 459] width 34 height 12
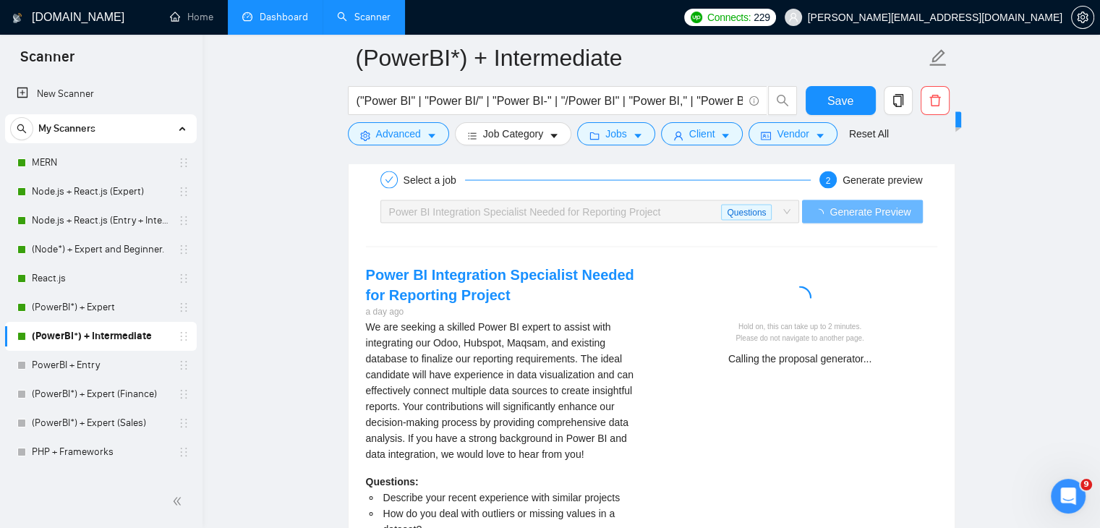
scroll to position [2891, 0]
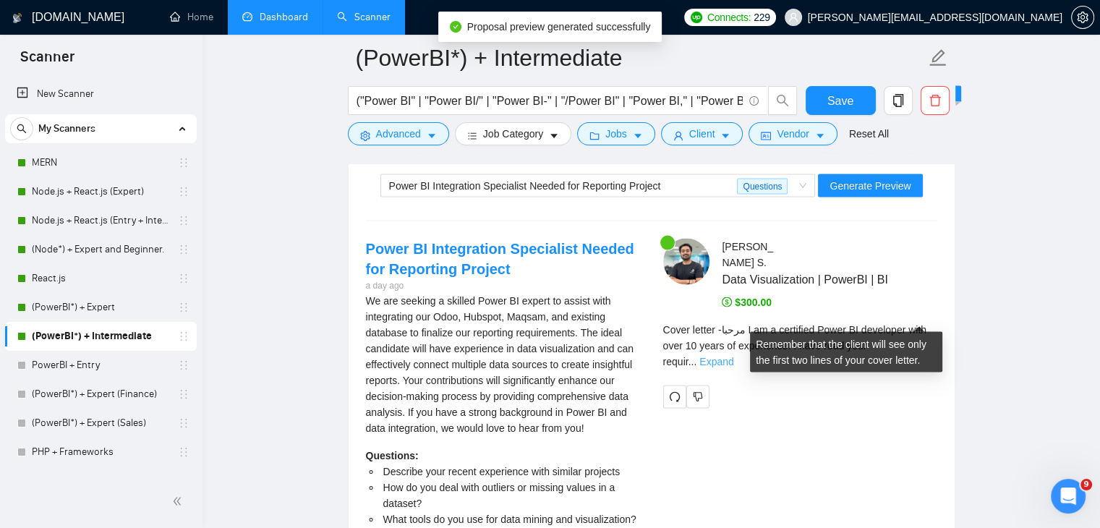
click at [734, 356] on link "Expand" at bounding box center [717, 362] width 34 height 12
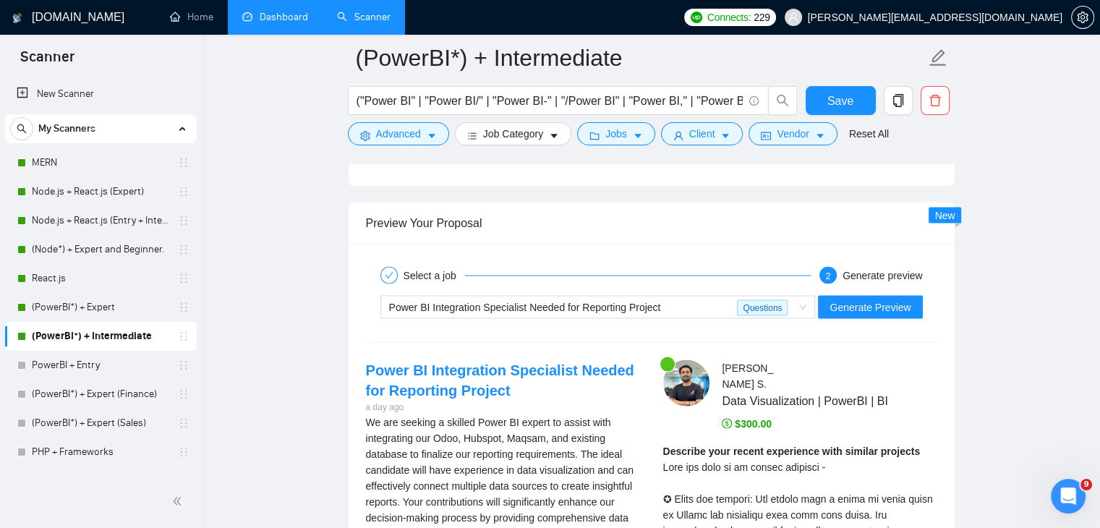
scroll to position [2785, 0]
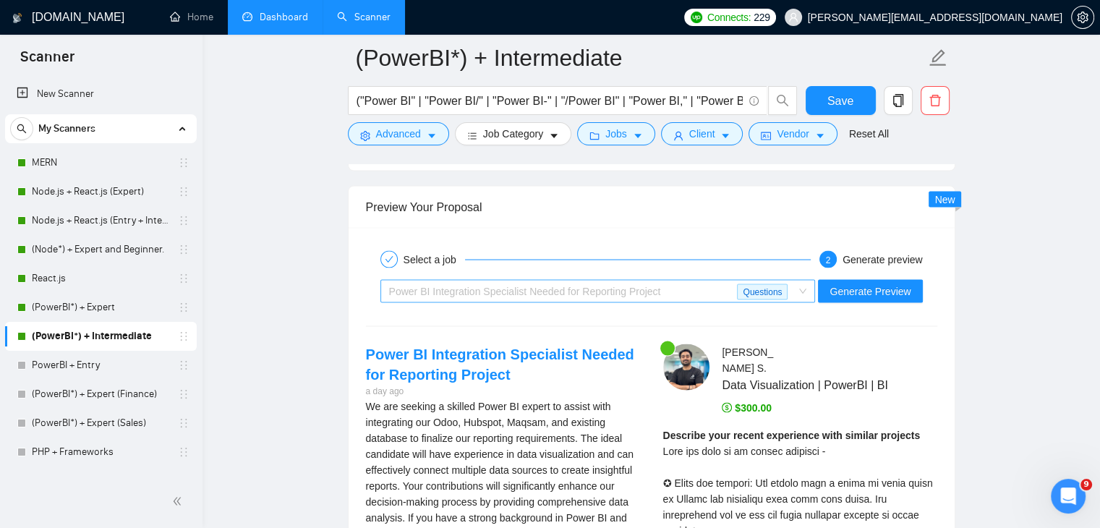
click at [654, 286] on span "Power BI Integration Specialist Needed for Reporting Project" at bounding box center [525, 292] width 272 height 12
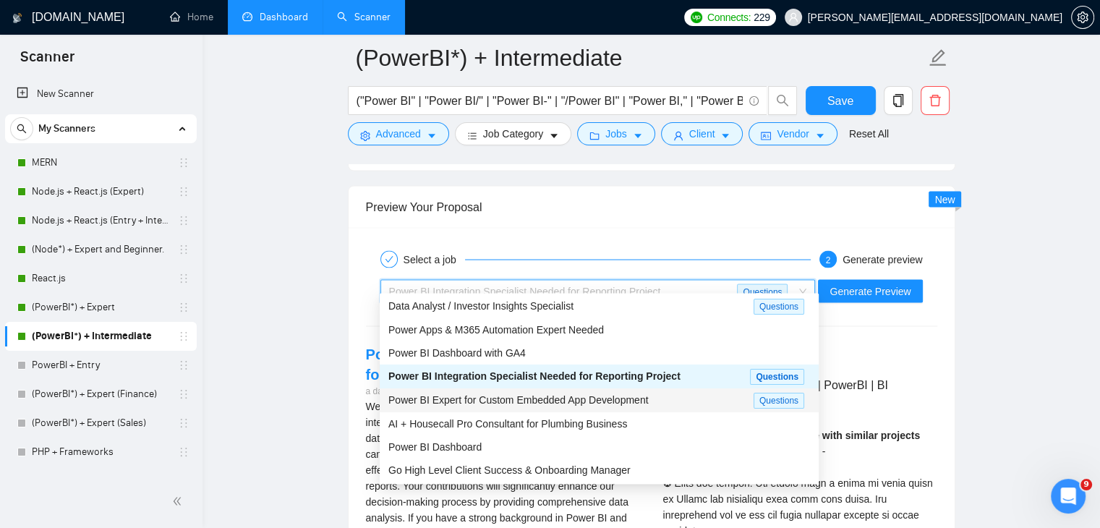
scroll to position [2786, 0]
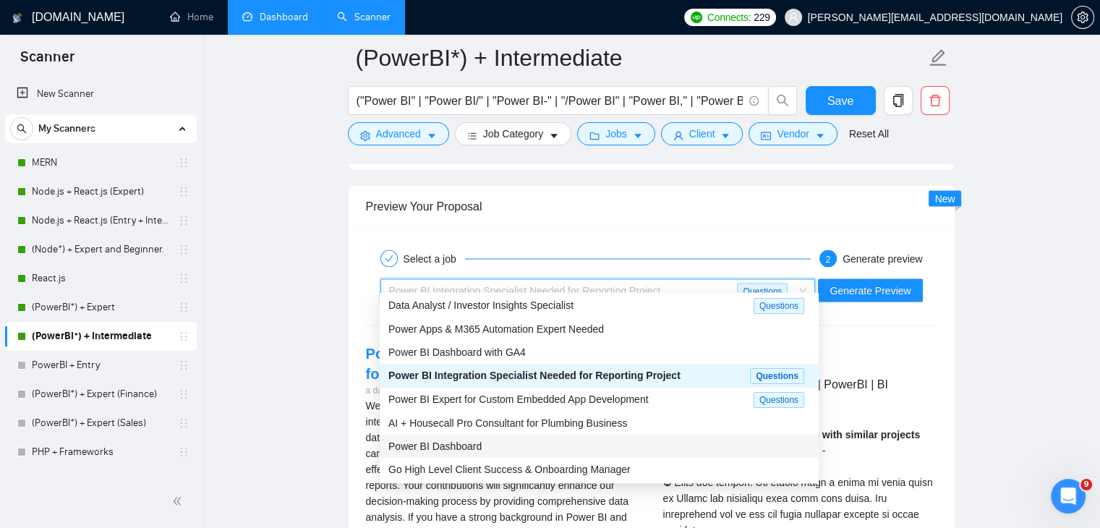
click at [541, 449] on div "Power BI Dashboard" at bounding box center [600, 446] width 422 height 16
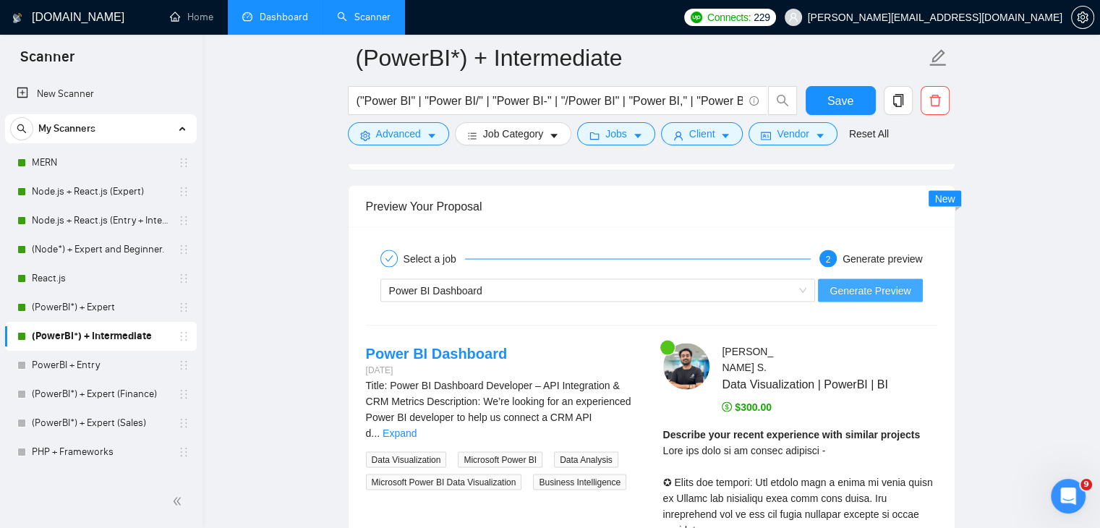
click at [885, 287] on button "Generate Preview" at bounding box center [870, 290] width 104 height 23
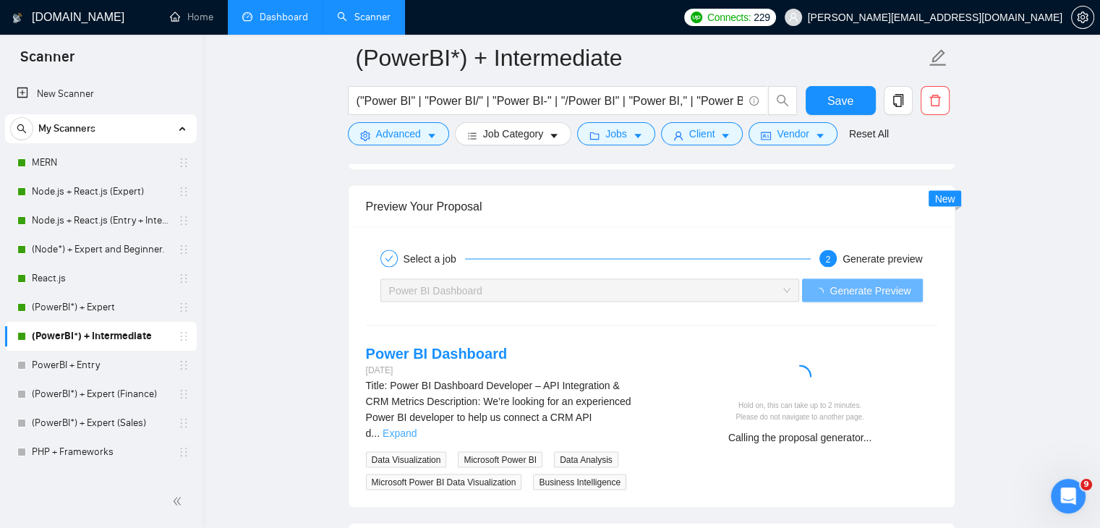
click at [417, 428] on link "Expand" at bounding box center [400, 434] width 34 height 12
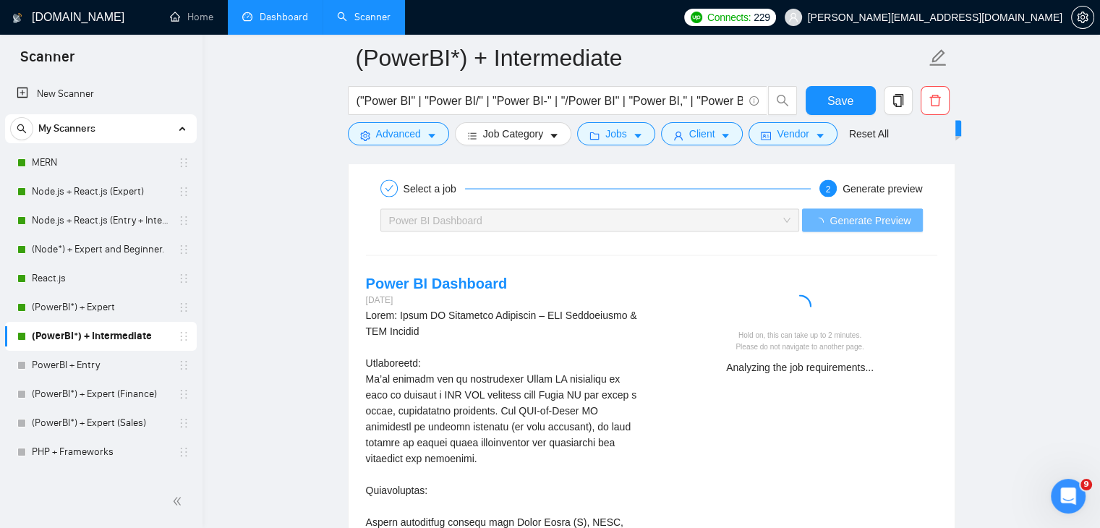
scroll to position [2856, 0]
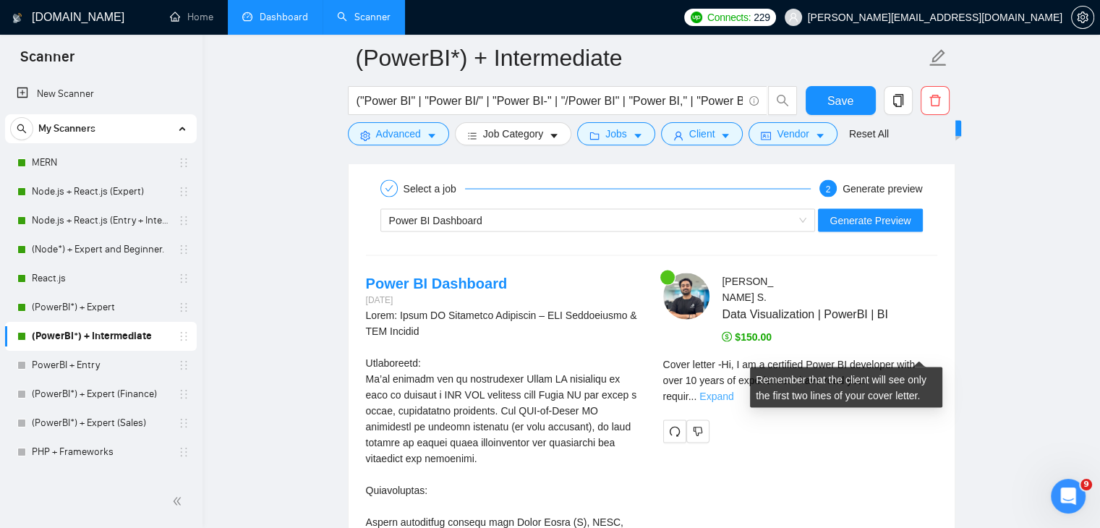
click at [734, 391] on link "Expand" at bounding box center [717, 397] width 34 height 12
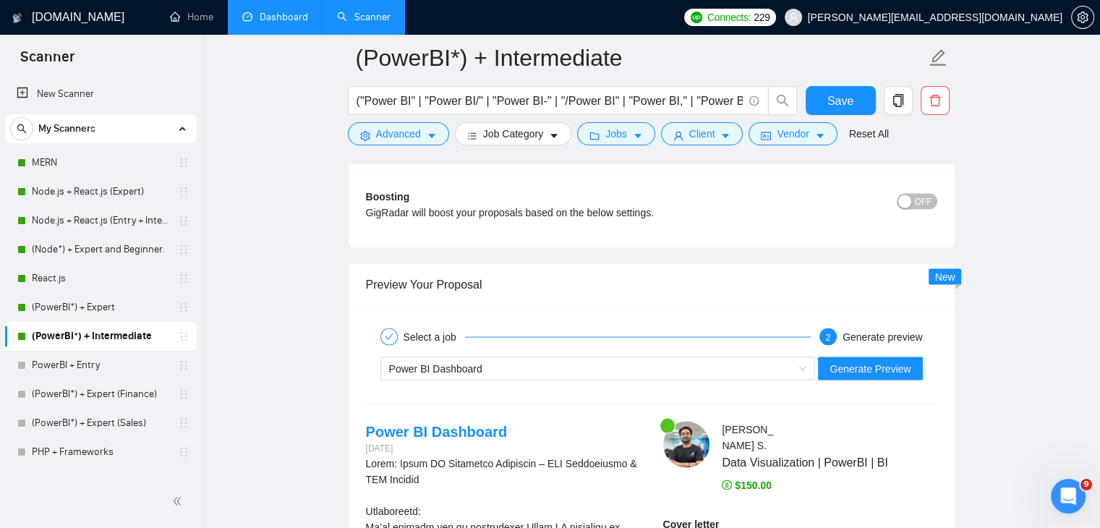
scroll to position [2709, 0]
click at [735, 357] on div "Power BI Dashboard" at bounding box center [591, 368] width 405 height 22
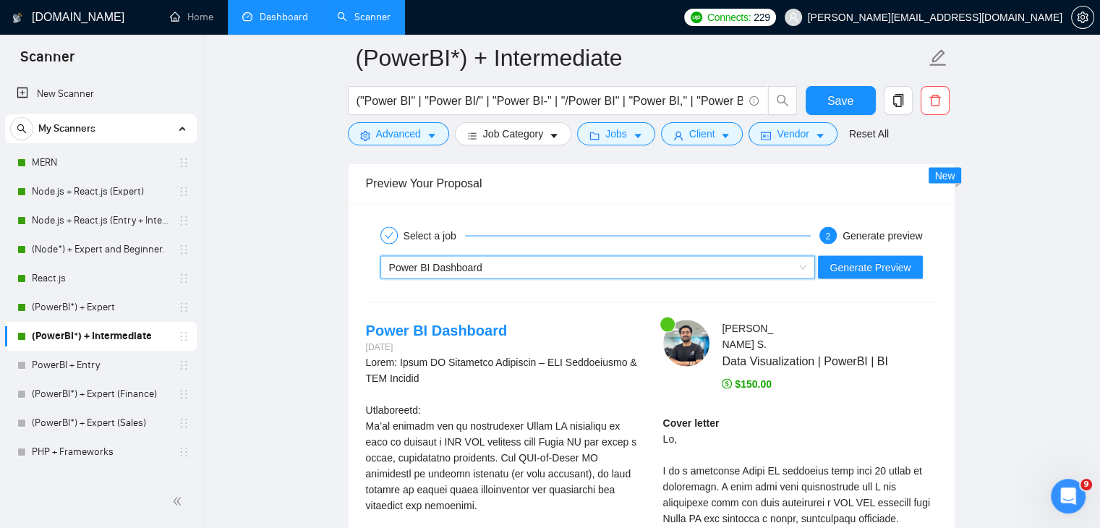
scroll to position [2810, 0]
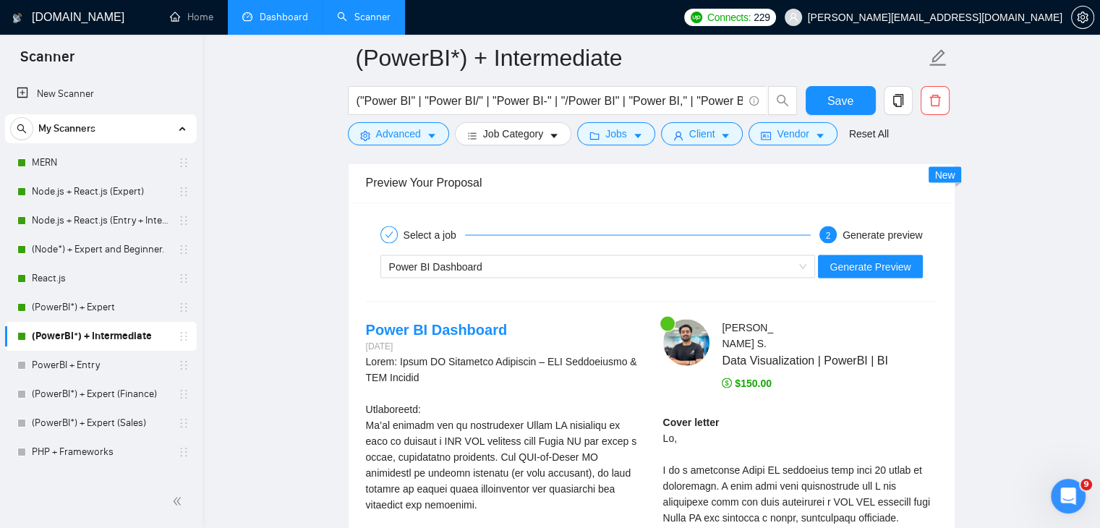
click at [306, 11] on link "Dashboard" at bounding box center [275, 17] width 66 height 12
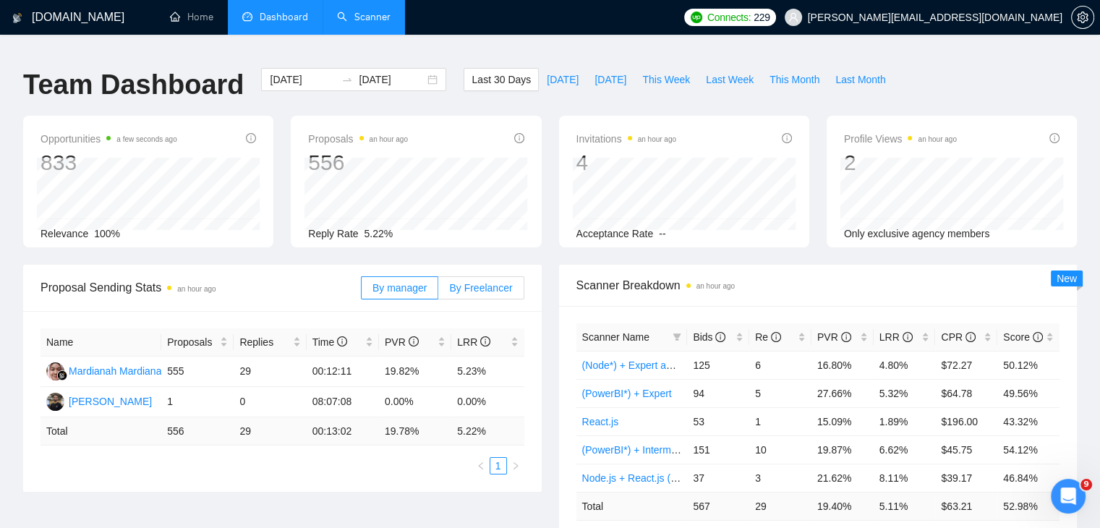
click at [493, 282] on span "By Freelancer" at bounding box center [480, 288] width 63 height 12
click at [438, 292] on input "By Freelancer" at bounding box center [438, 292] width 0 height 0
click at [600, 72] on span "[DATE]" at bounding box center [611, 80] width 32 height 16
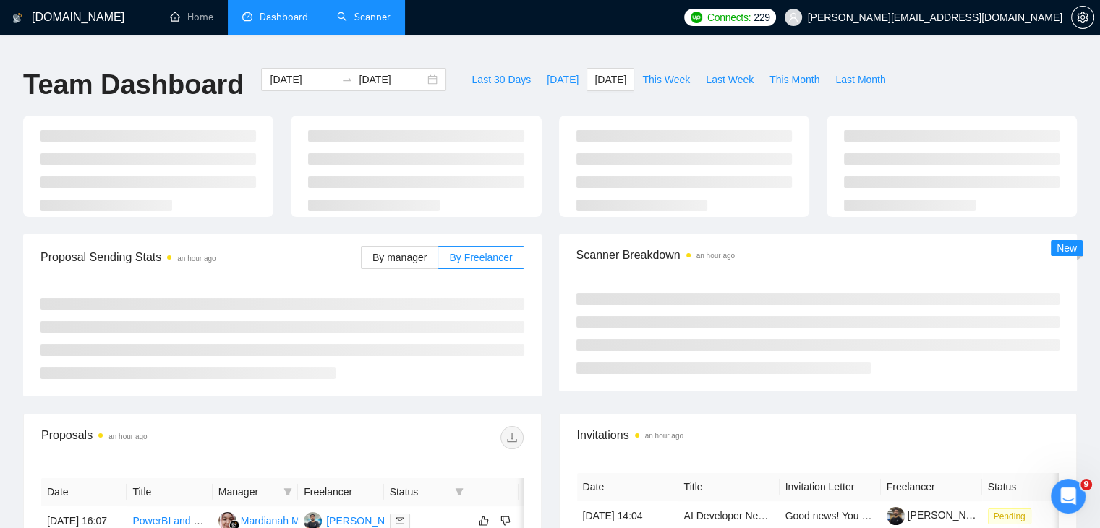
type input "[DATE]"
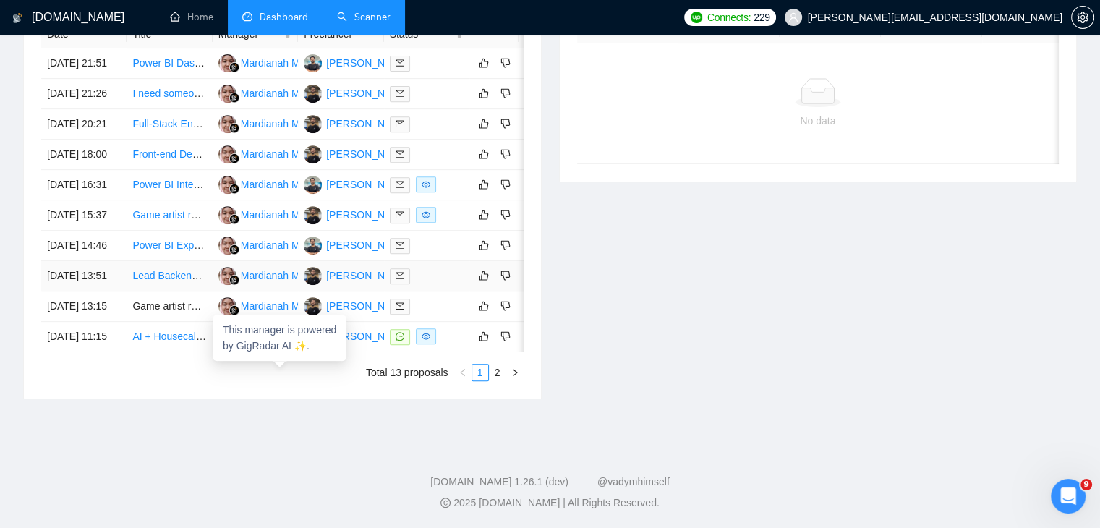
scroll to position [622, 0]
click at [500, 381] on link "2" at bounding box center [498, 373] width 16 height 16
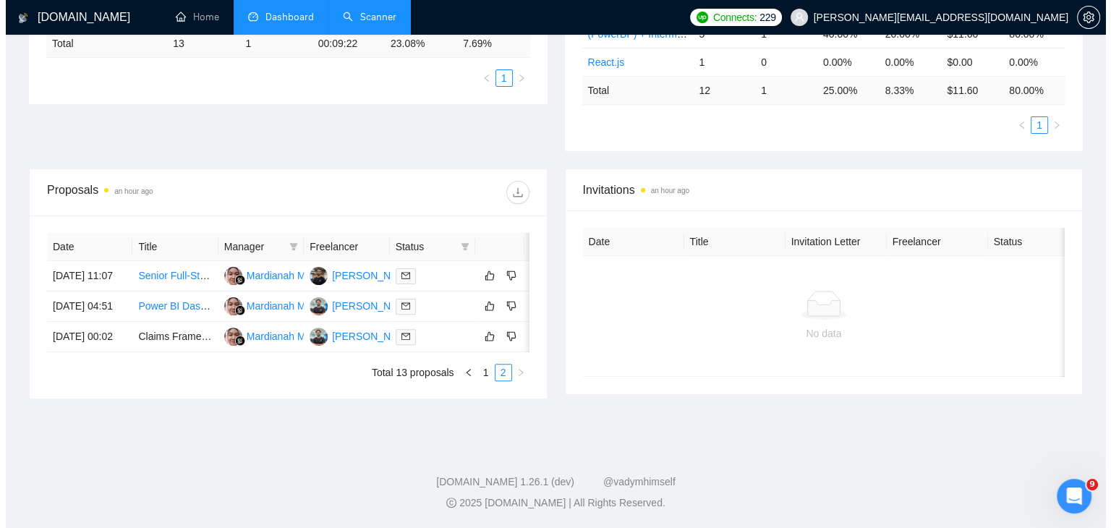
scroll to position [428, 0]
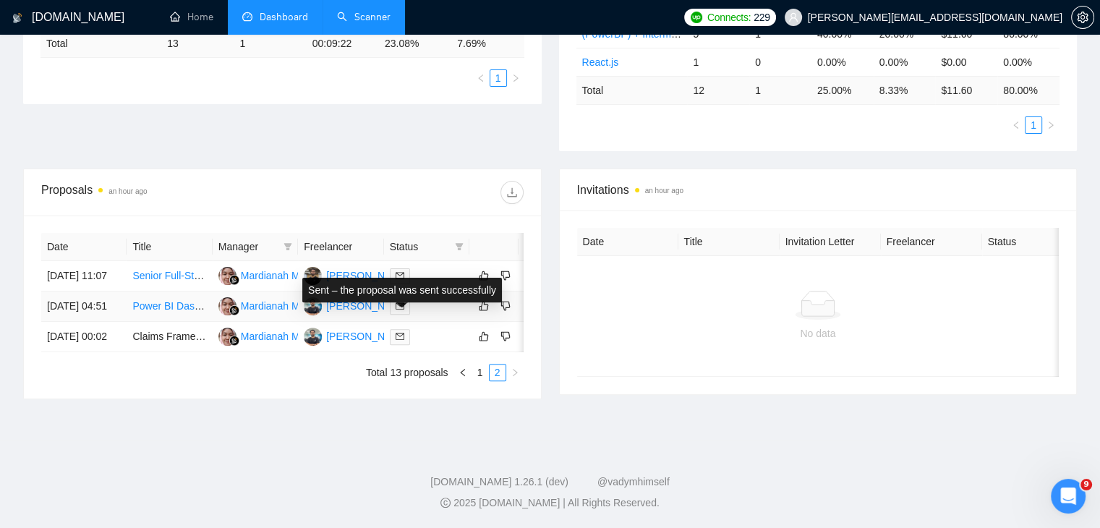
click at [399, 303] on icon "mail" at bounding box center [400, 306] width 9 height 7
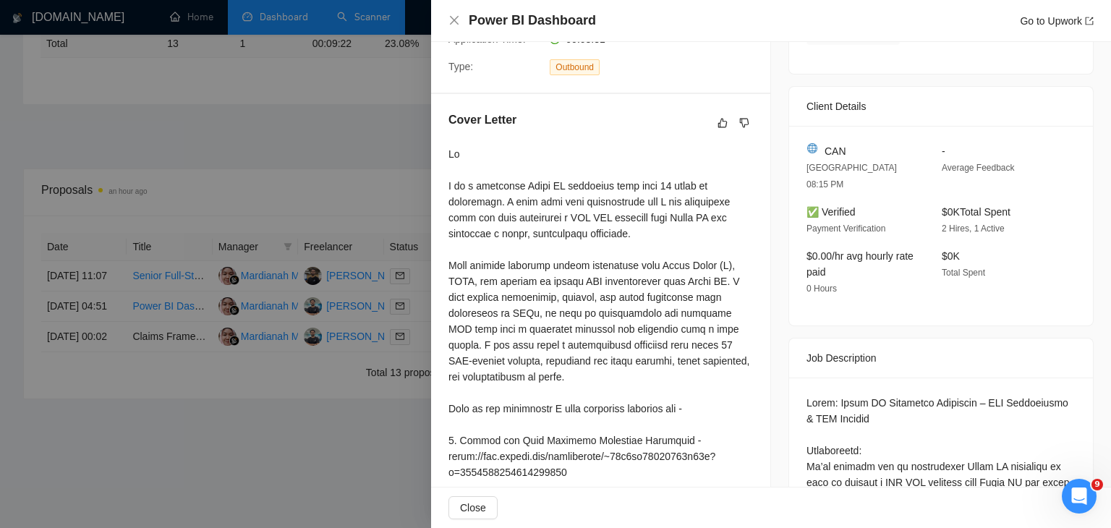
scroll to position [0, 0]
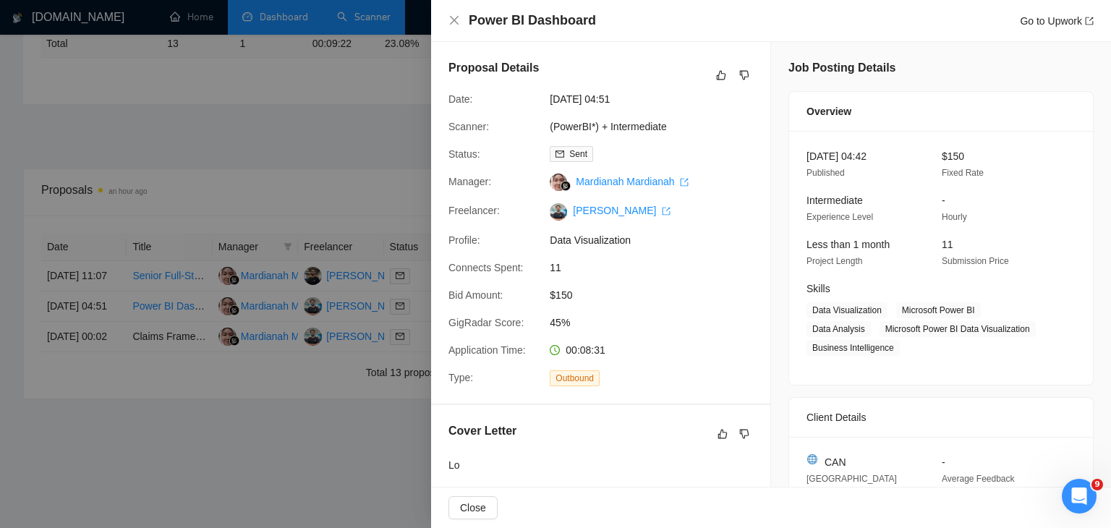
drag, startPoint x: 541, startPoint y: 105, endPoint x: 689, endPoint y: 102, distance: 148.3
click at [689, 102] on div "Date: 28 Sep, 2025 04:51" at bounding box center [595, 99] width 305 height 16
drag, startPoint x: 547, startPoint y: 122, endPoint x: 690, endPoint y: 122, distance: 143.3
click at [690, 122] on div "(PowerBI*) + Intermediate" at bounding box center [620, 127] width 153 height 16
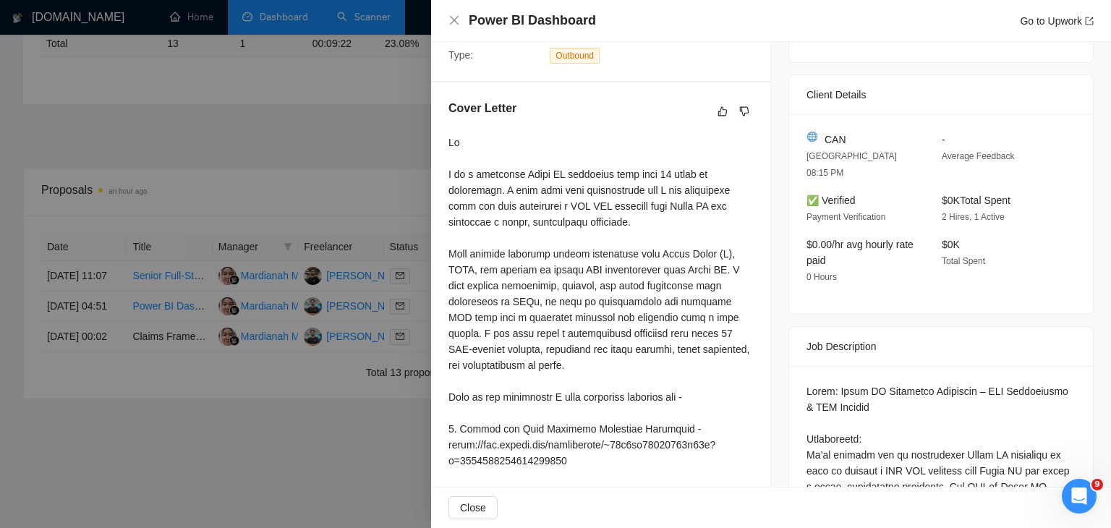
scroll to position [467, 0]
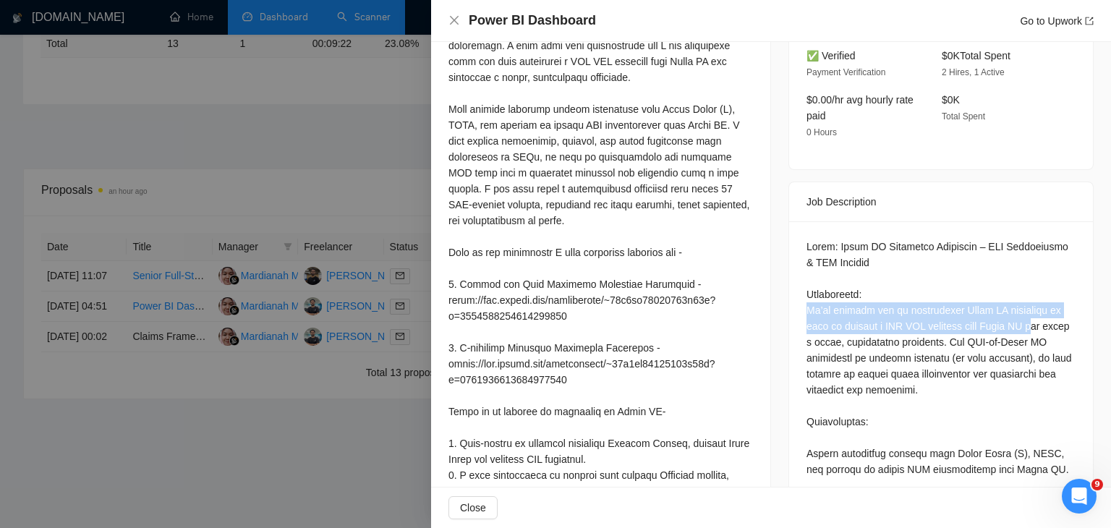
drag, startPoint x: 802, startPoint y: 301, endPoint x: 1027, endPoint y: 313, distance: 226.1
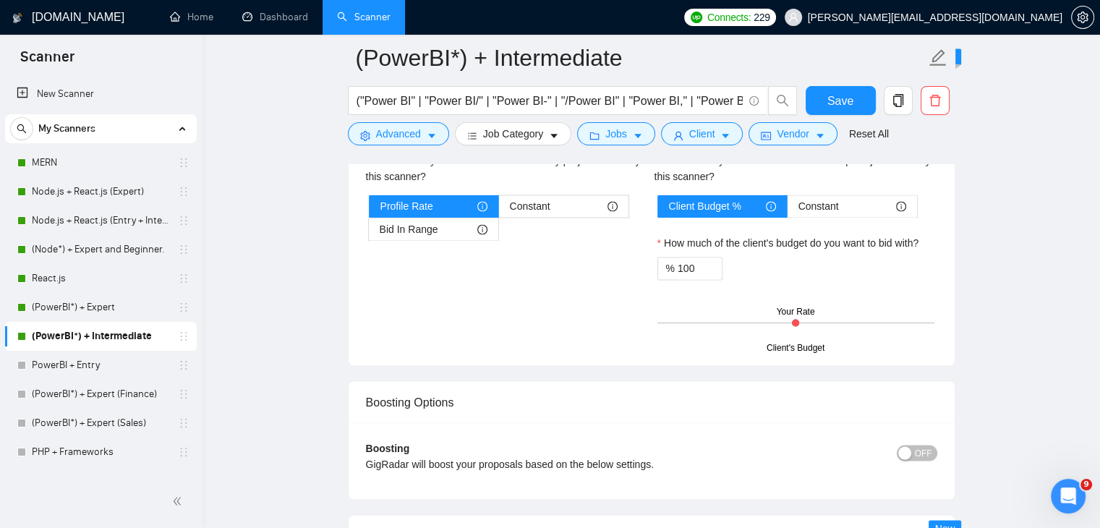
scroll to position [2852, 0]
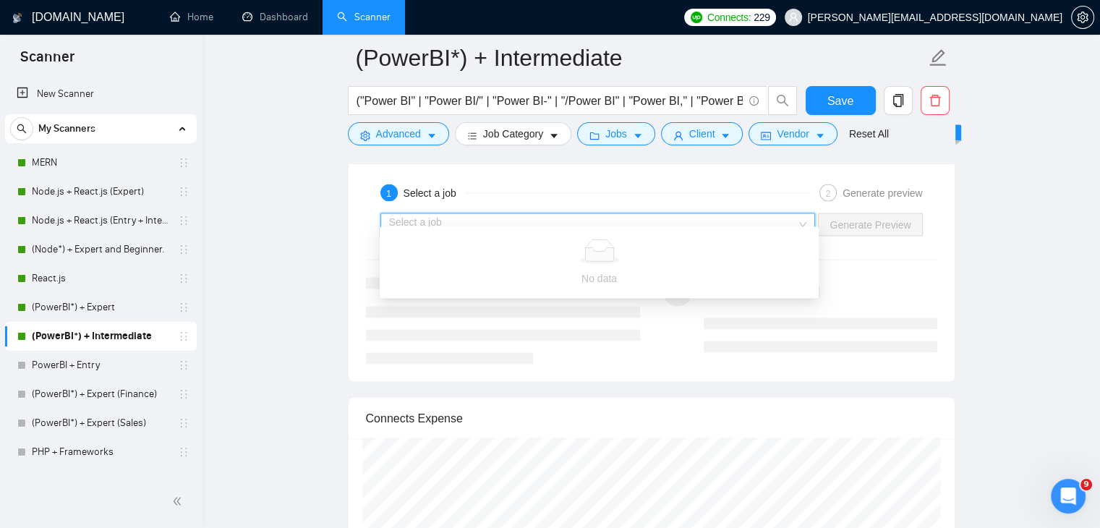
click at [742, 214] on input "search" at bounding box center [593, 225] width 408 height 22
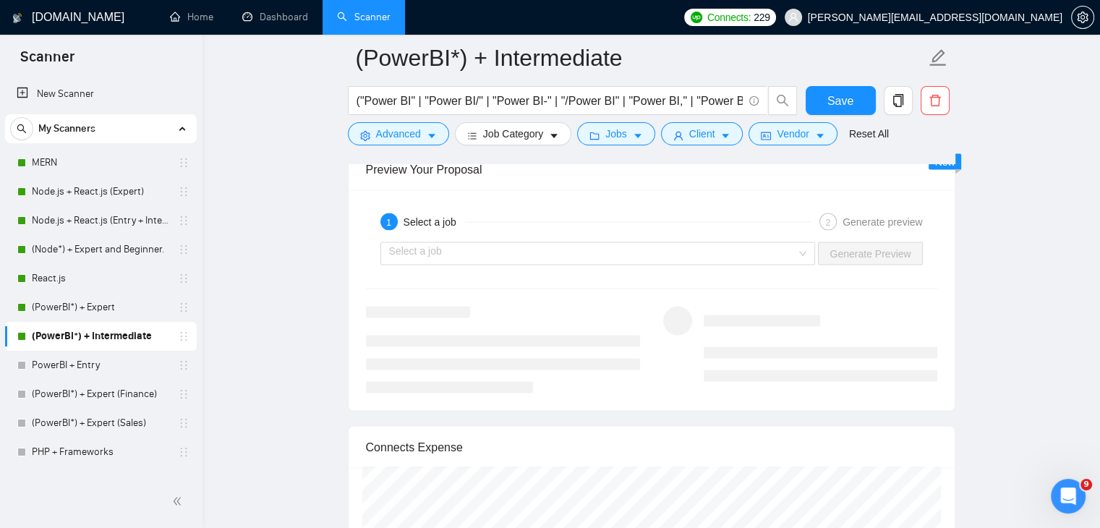
scroll to position [2812, 0]
click at [784, 254] on input "search" at bounding box center [593, 255] width 408 height 22
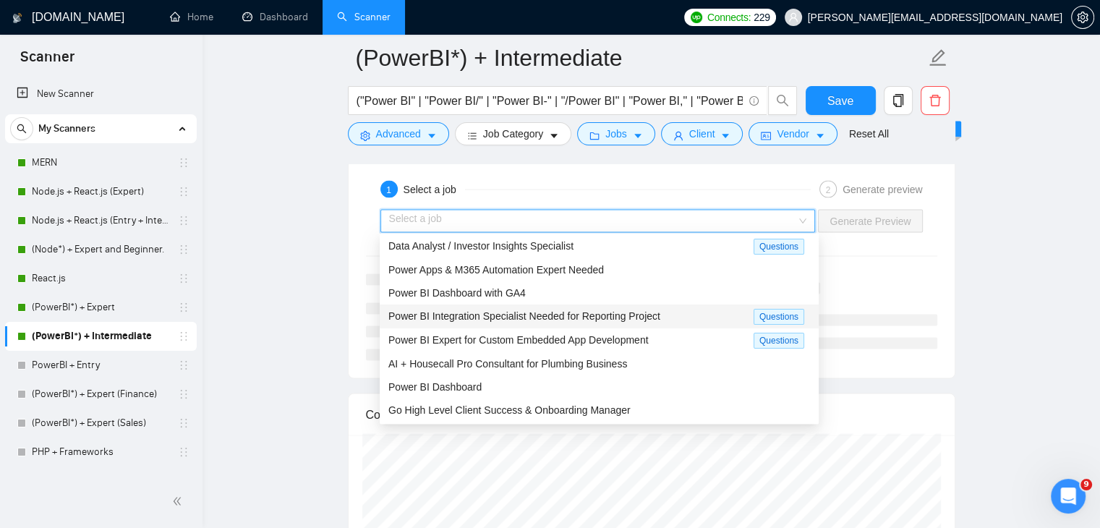
scroll to position [49, 0]
click at [542, 383] on div "Power BI Dashboard" at bounding box center [600, 387] width 422 height 16
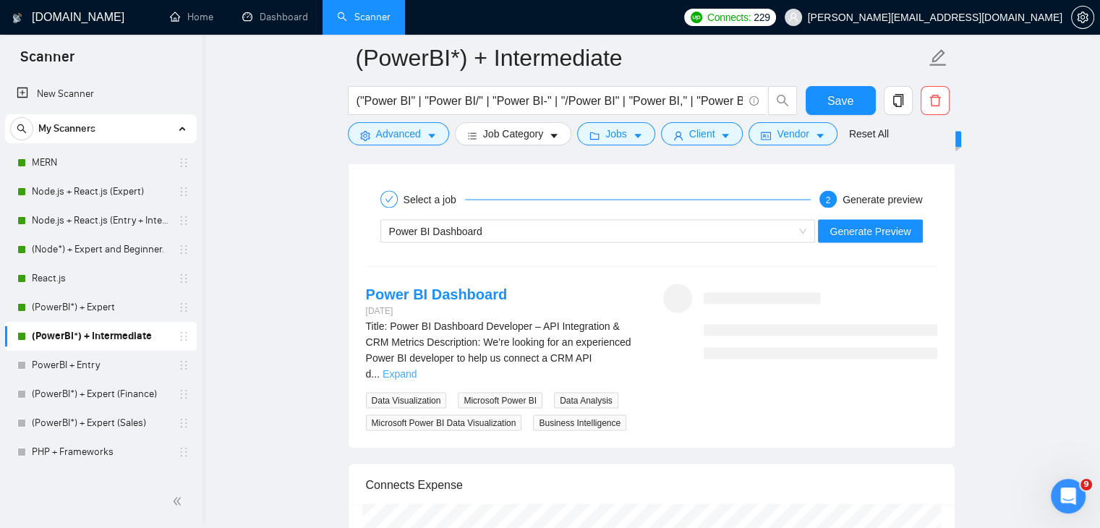
click at [417, 368] on link "Expand" at bounding box center [400, 374] width 34 height 12
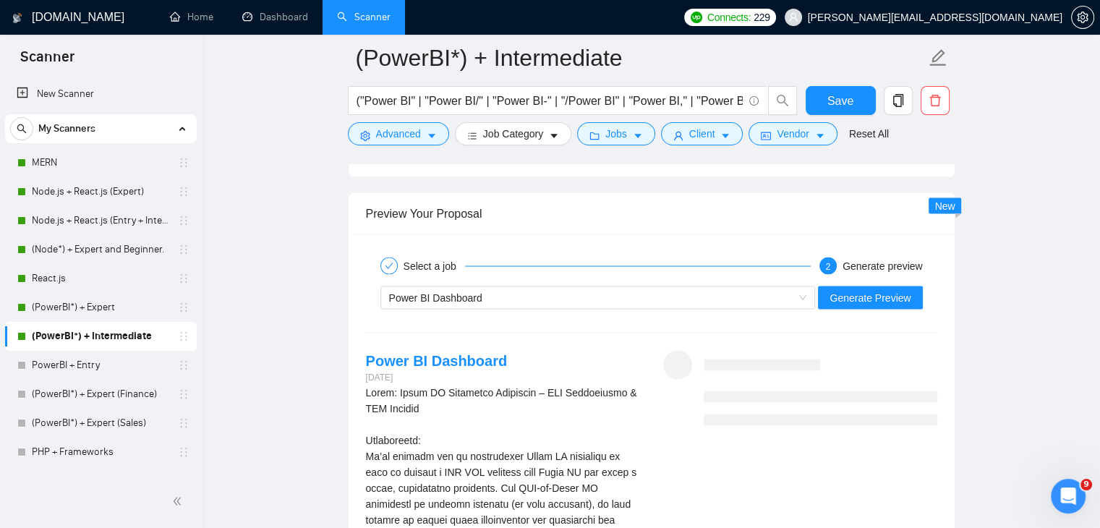
scroll to position [2775, 0]
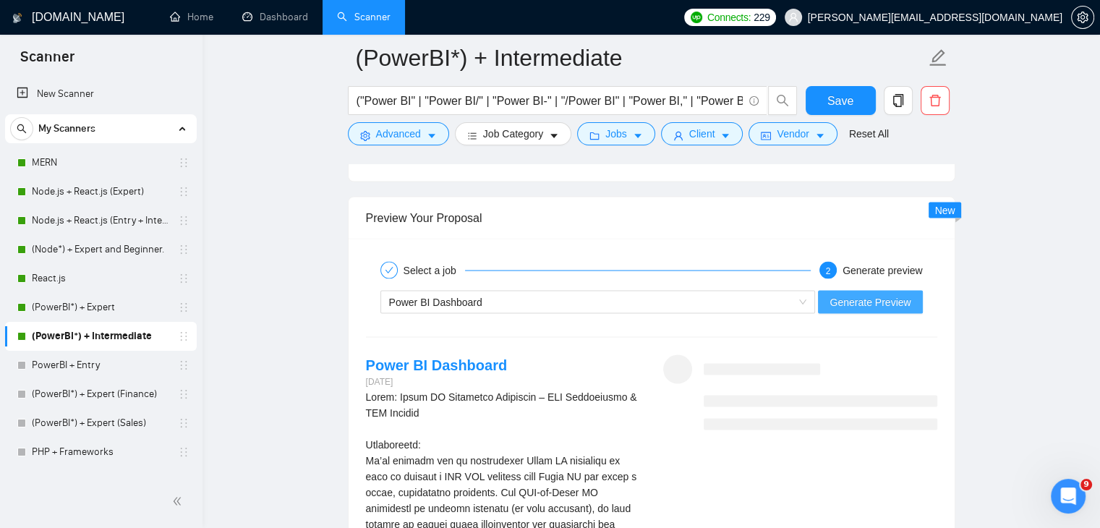
click at [907, 294] on span "Generate Preview" at bounding box center [870, 302] width 81 height 16
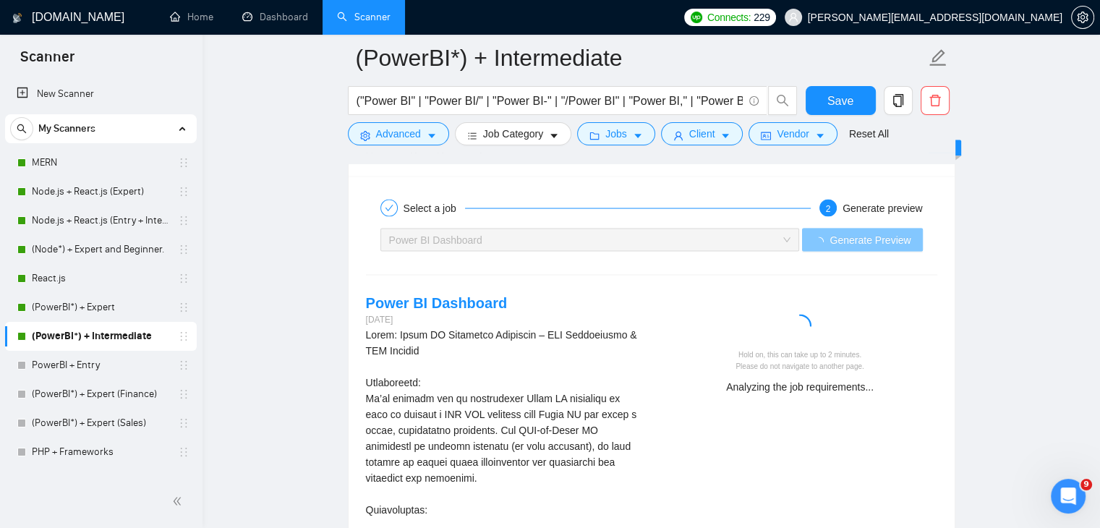
scroll to position [2801, 0]
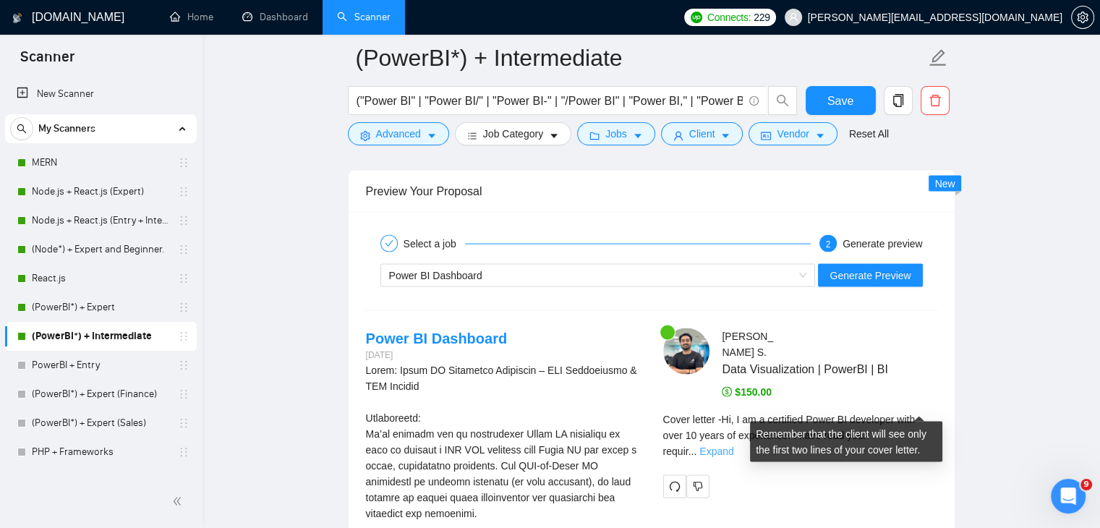
click at [734, 446] on link "Expand" at bounding box center [717, 452] width 34 height 12
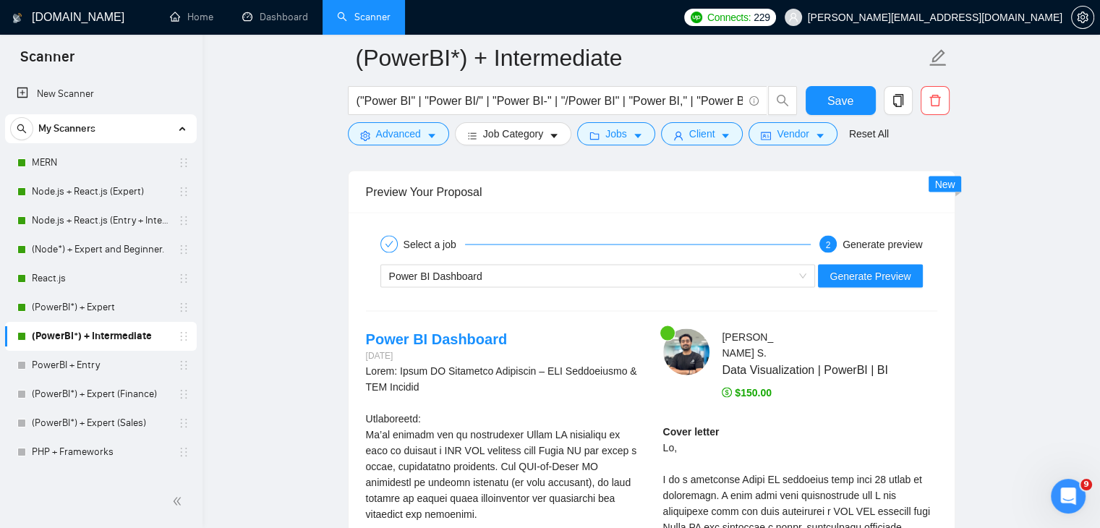
scroll to position [2848, 0]
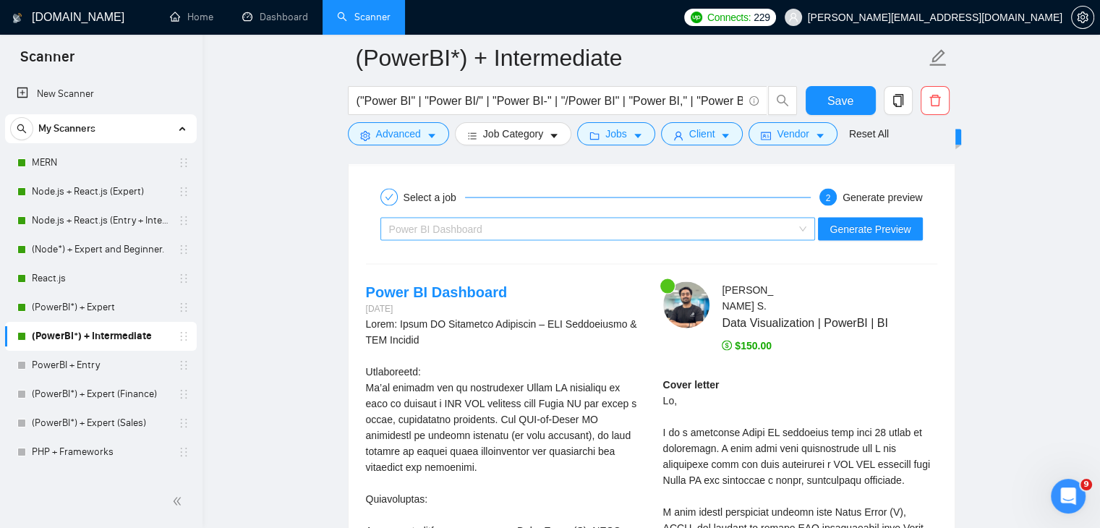
click at [692, 218] on div "Power BI Dashboard" at bounding box center [591, 229] width 405 height 22
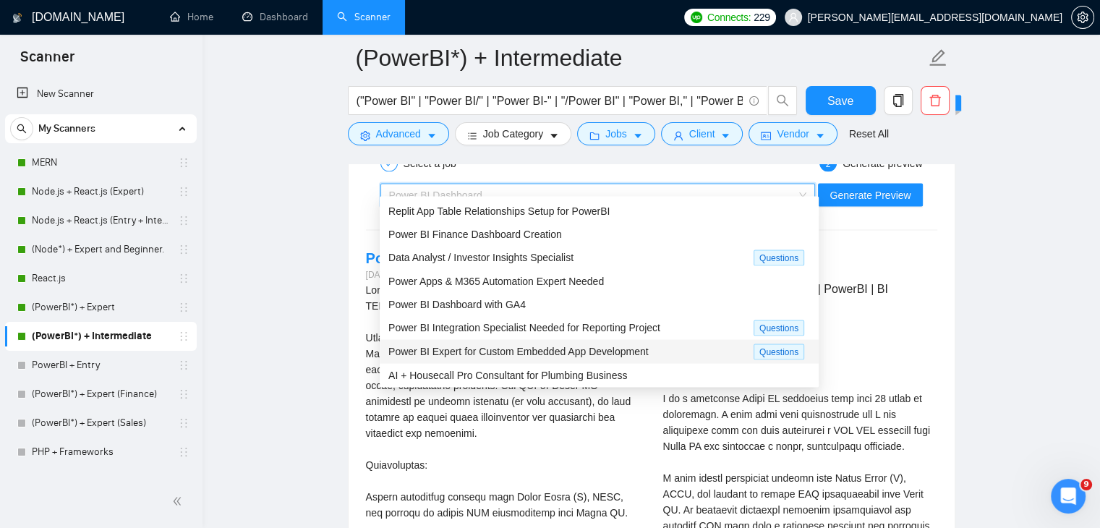
scroll to position [49, 0]
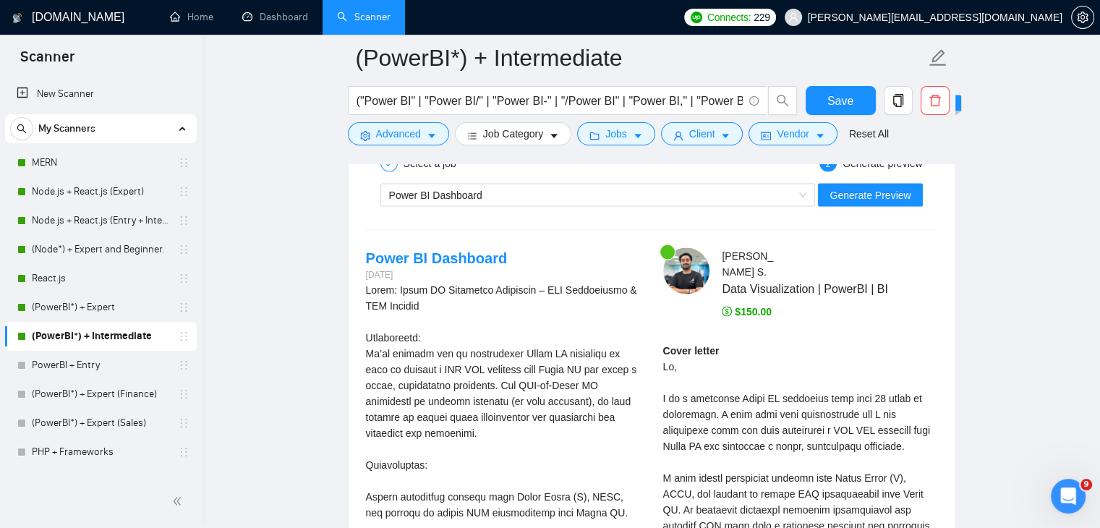
drag, startPoint x: 366, startPoint y: 269, endPoint x: 415, endPoint y: 265, distance: 48.7
click at [742, 184] on div "Power BI Dashboard" at bounding box center [591, 195] width 405 height 22
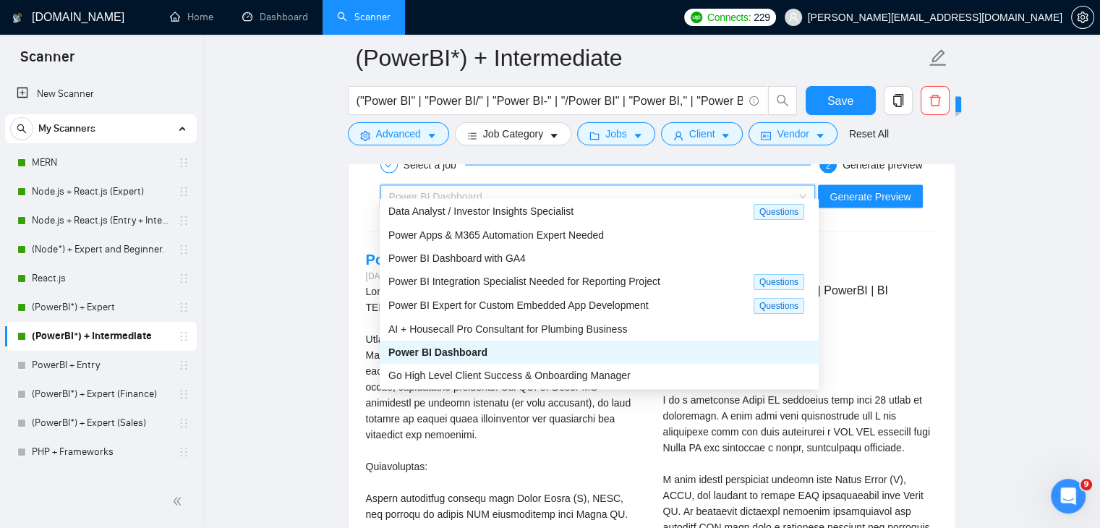
click at [520, 357] on div "Power BI Dashboard" at bounding box center [600, 352] width 422 height 16
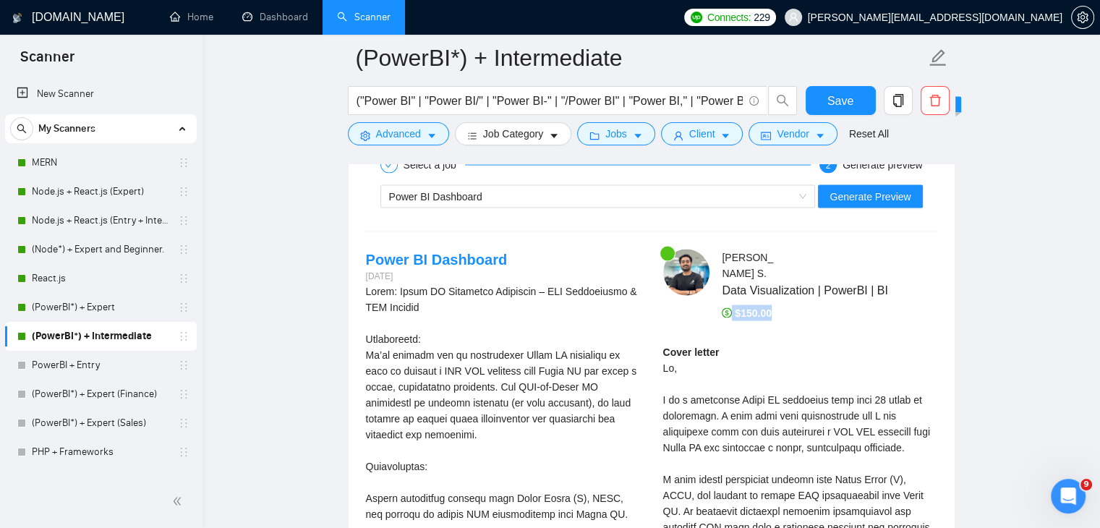
drag, startPoint x: 788, startPoint y: 279, endPoint x: 704, endPoint y: 286, distance: 84.2
click at [705, 286] on div "[PERSON_NAME] Data Visualization | PowerBI | BI $150.00" at bounding box center [824, 286] width 238 height 72
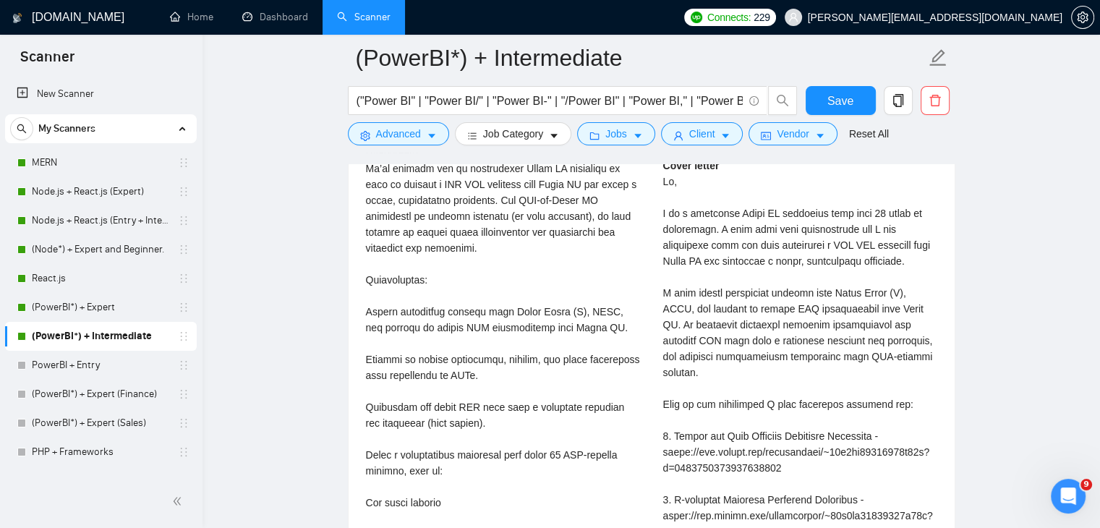
scroll to position [3065, 0]
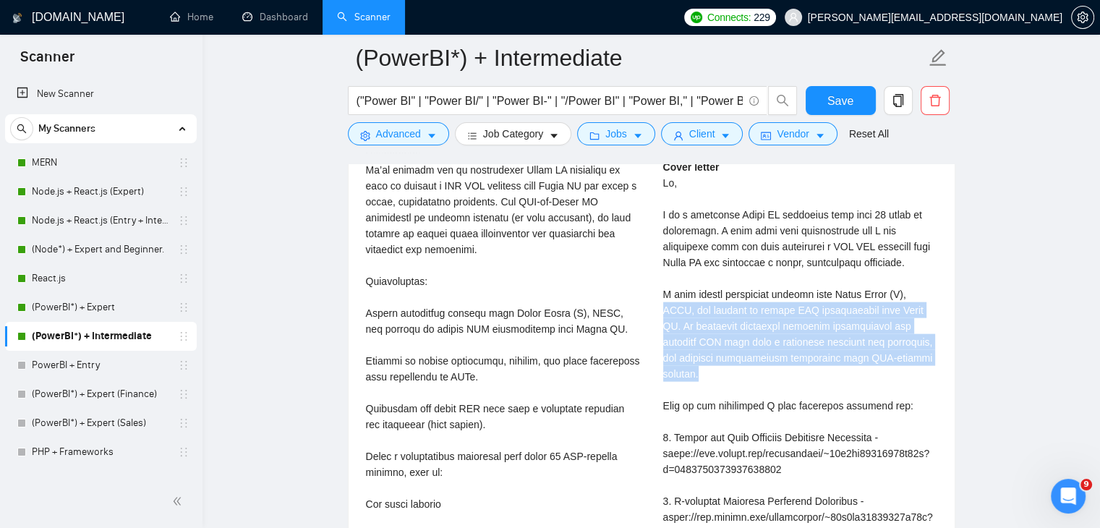
drag, startPoint x: 658, startPoint y: 276, endPoint x: 901, endPoint y: 325, distance: 248.7
click at [901, 325] on div "[PERSON_NAME] Data Visualization | PowerBI | BI $150.00 Cover letter" at bounding box center [800, 449] width 297 height 771
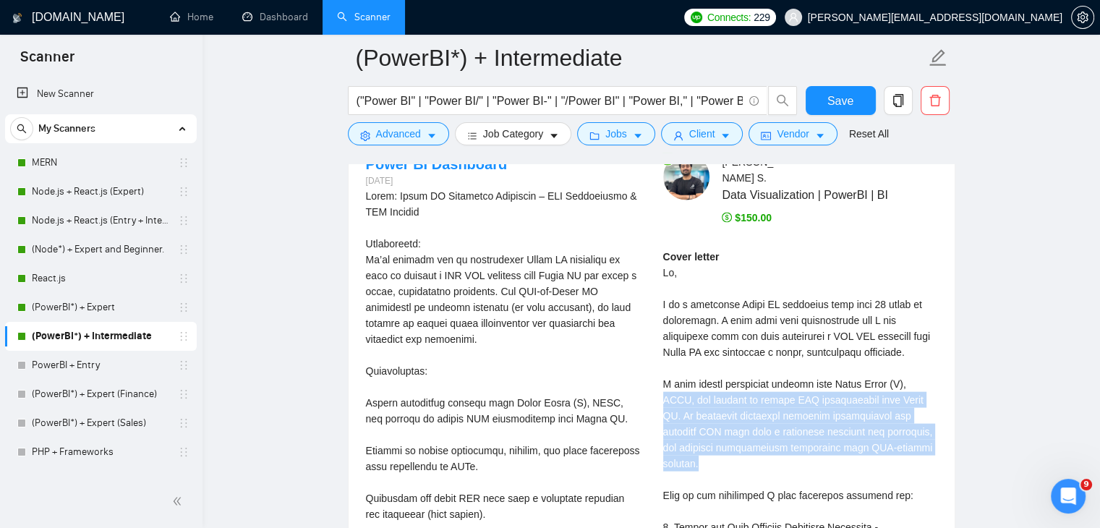
scroll to position [2977, 0]
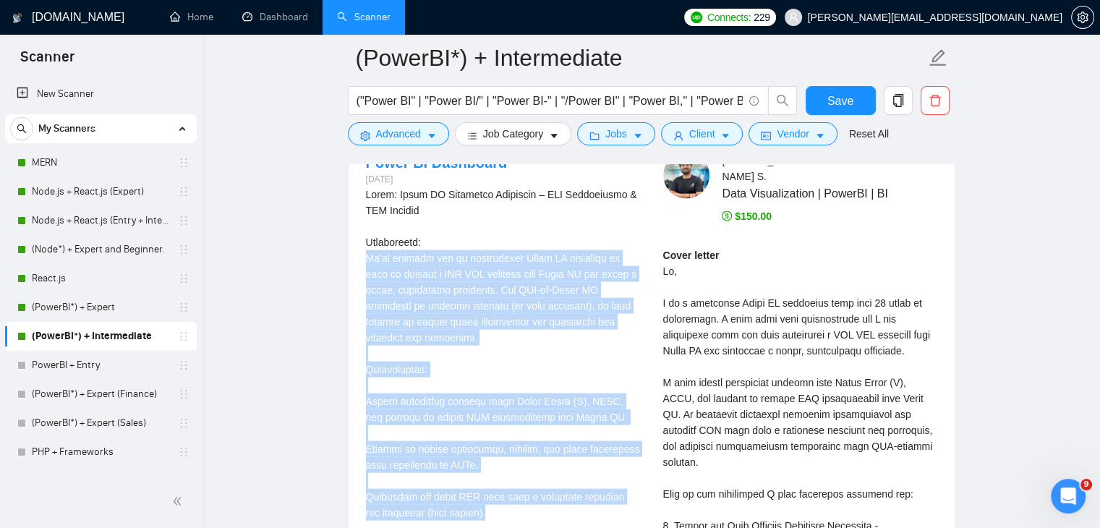
drag, startPoint x: 369, startPoint y: 252, endPoint x: 509, endPoint y: 496, distance: 281.3
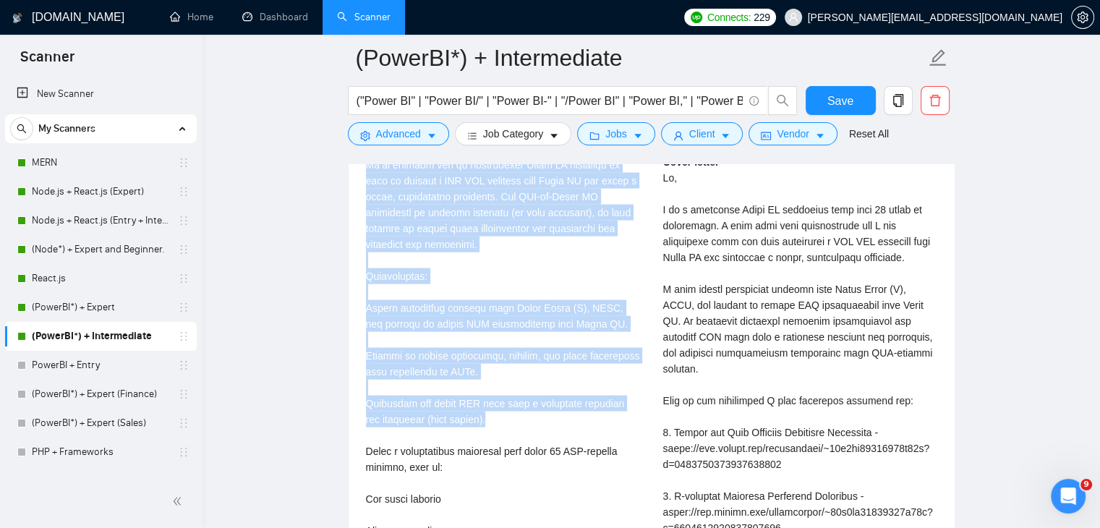
scroll to position [3073, 0]
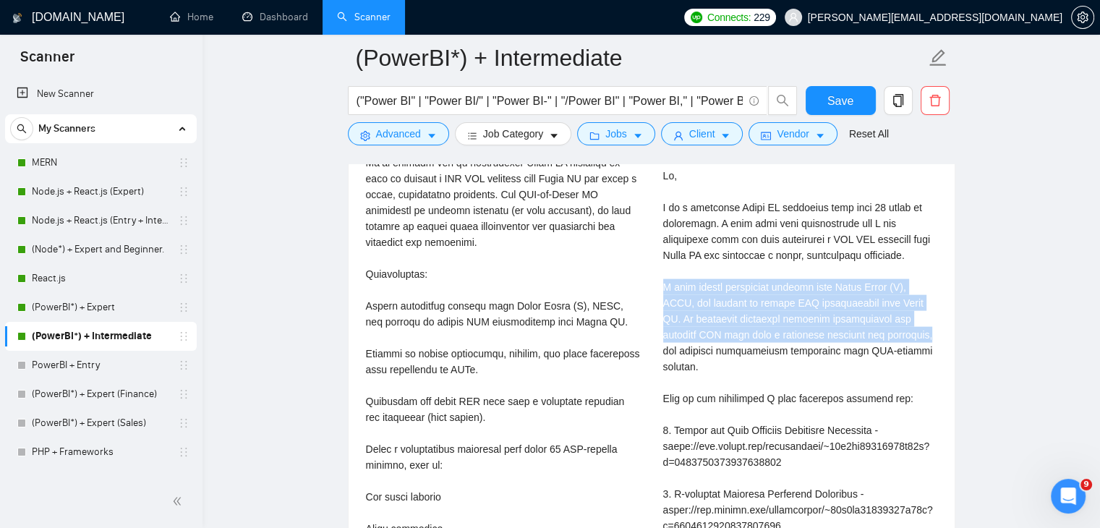
drag, startPoint x: 662, startPoint y: 261, endPoint x: 883, endPoint y: 302, distance: 224.5
click at [883, 302] on div "[PERSON_NAME] Data Visualization | PowerBI | BI $150.00 Cover letter" at bounding box center [800, 442] width 297 height 771
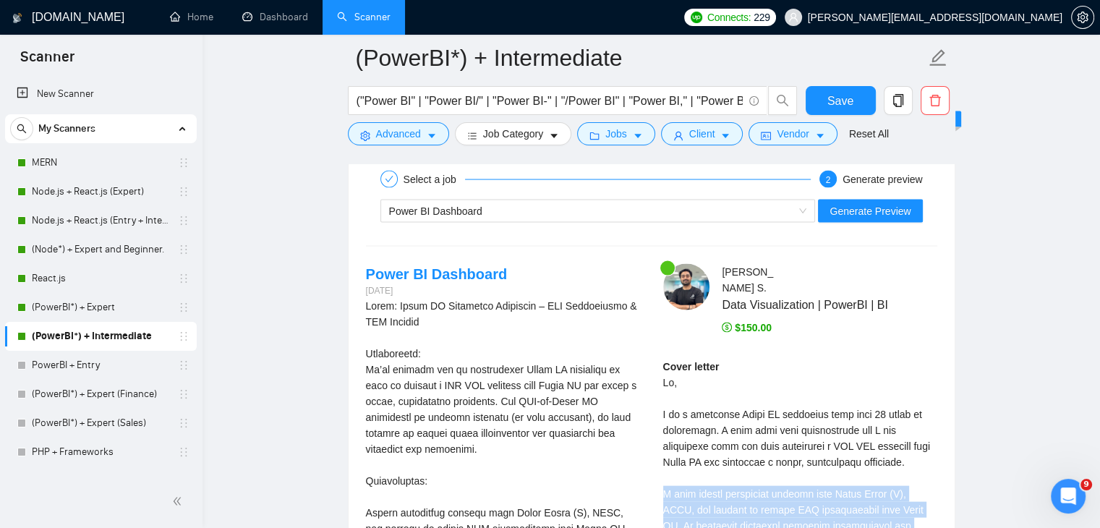
scroll to position [2934, 0]
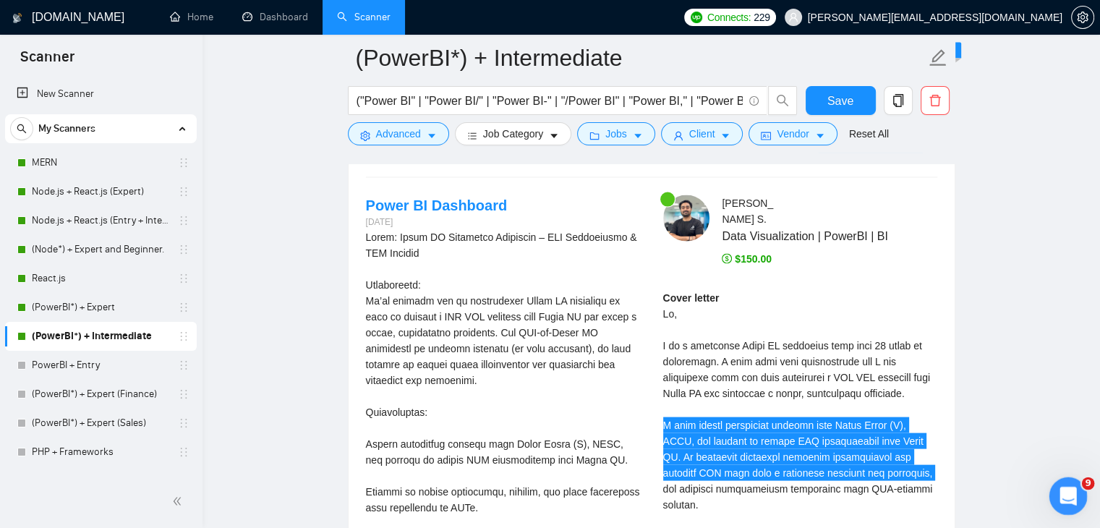
click at [1066, 496] on icon "Open Intercom Messenger" at bounding box center [1066, 494] width 10 height 12
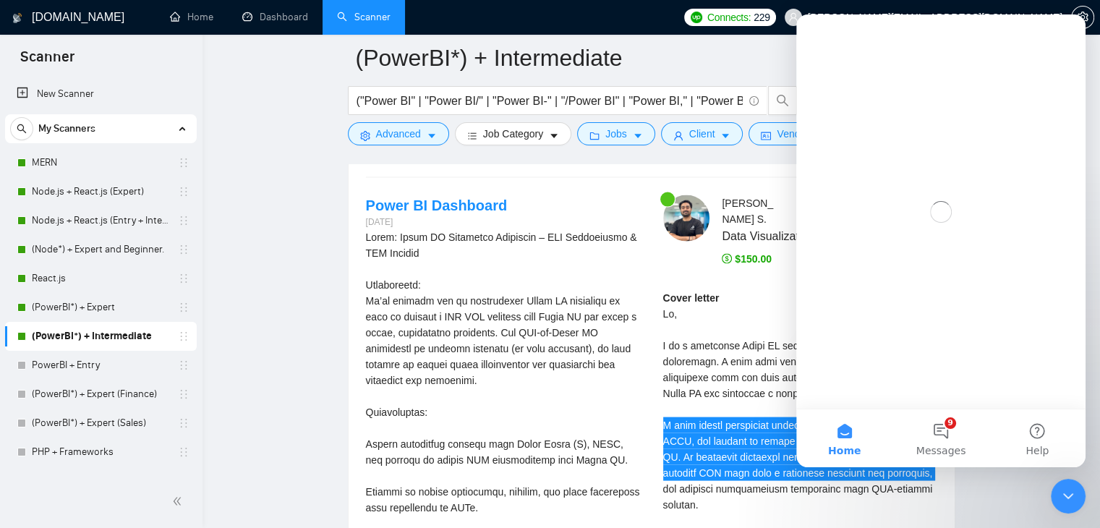
scroll to position [0, 0]
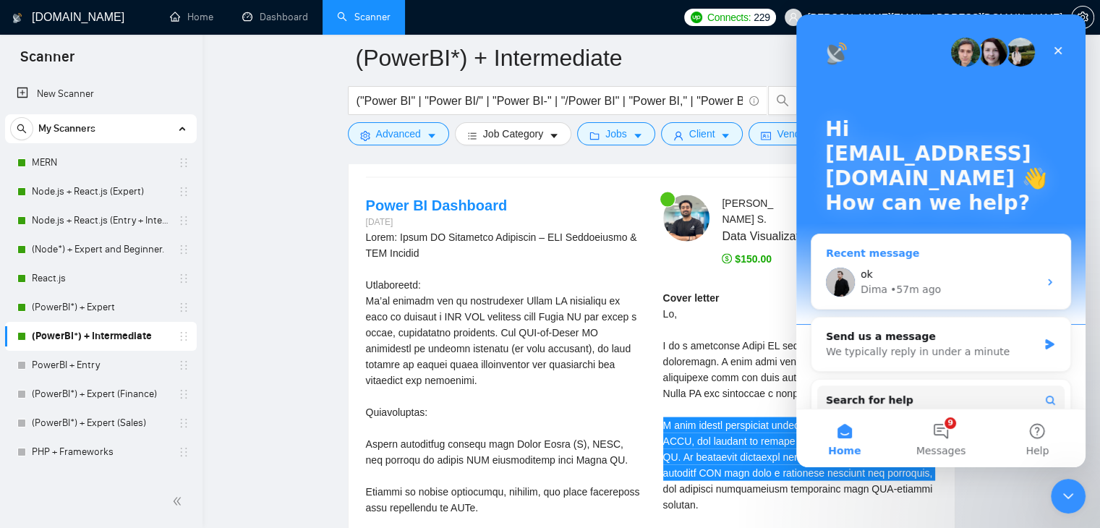
click at [960, 266] on div "ok Dima • 57m ago" at bounding box center [941, 282] width 259 height 54
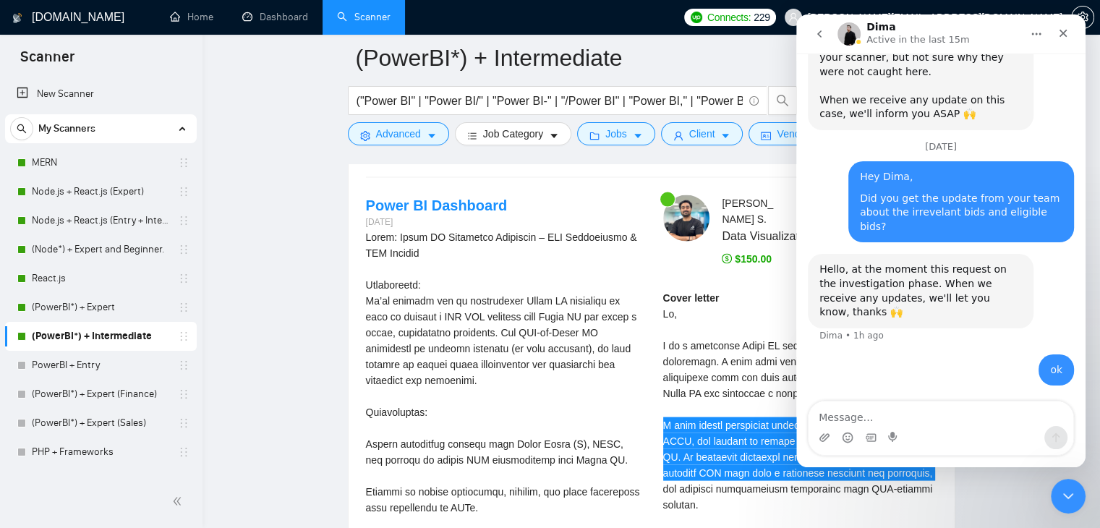
scroll to position [3488, 0]
click at [898, 426] on div "Intercom messenger" at bounding box center [894, 437] width 12 height 23
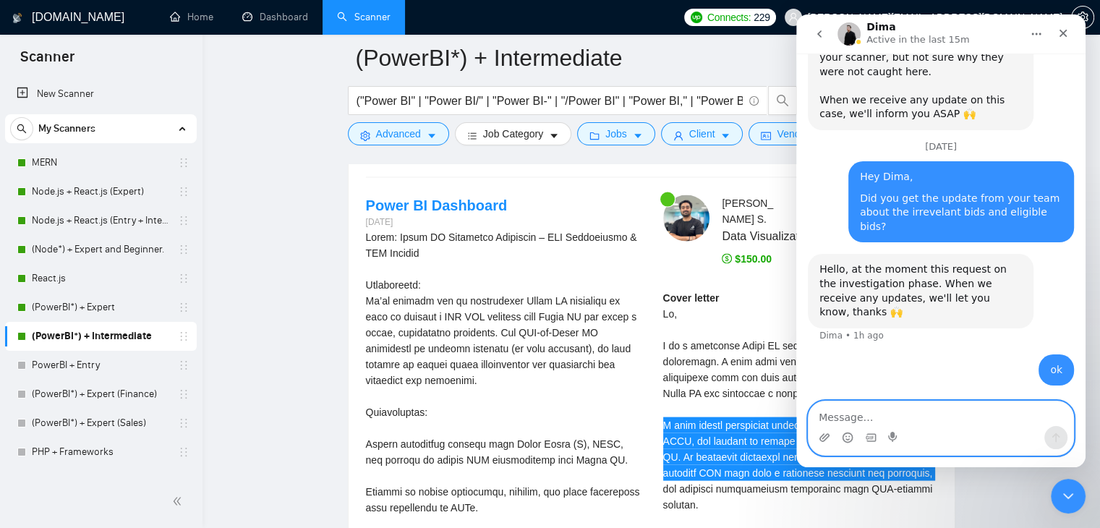
click at [907, 417] on textarea "Message…" at bounding box center [941, 414] width 265 height 25
type textarea "e"
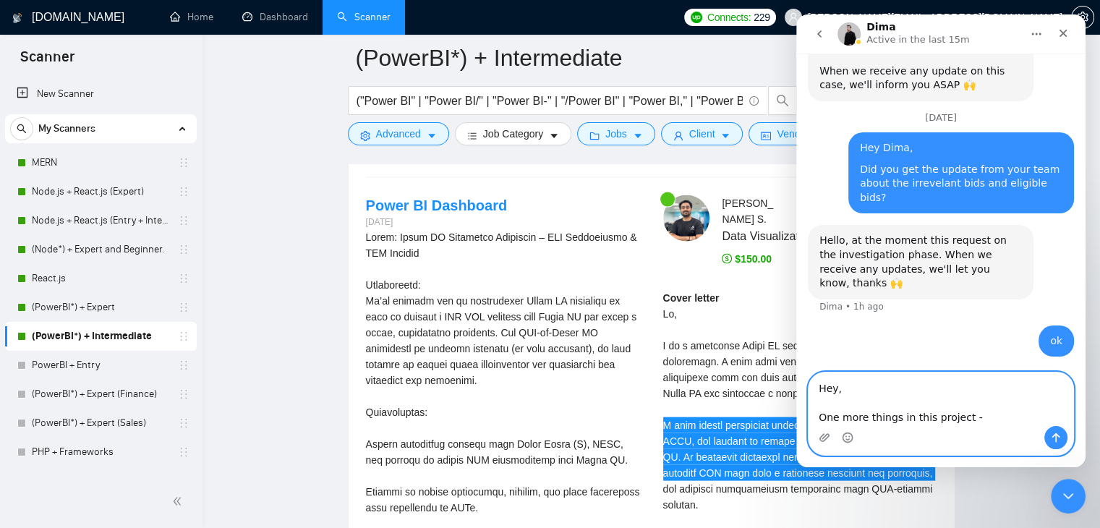
paste textarea "[URL][DOMAIN_NAME]"
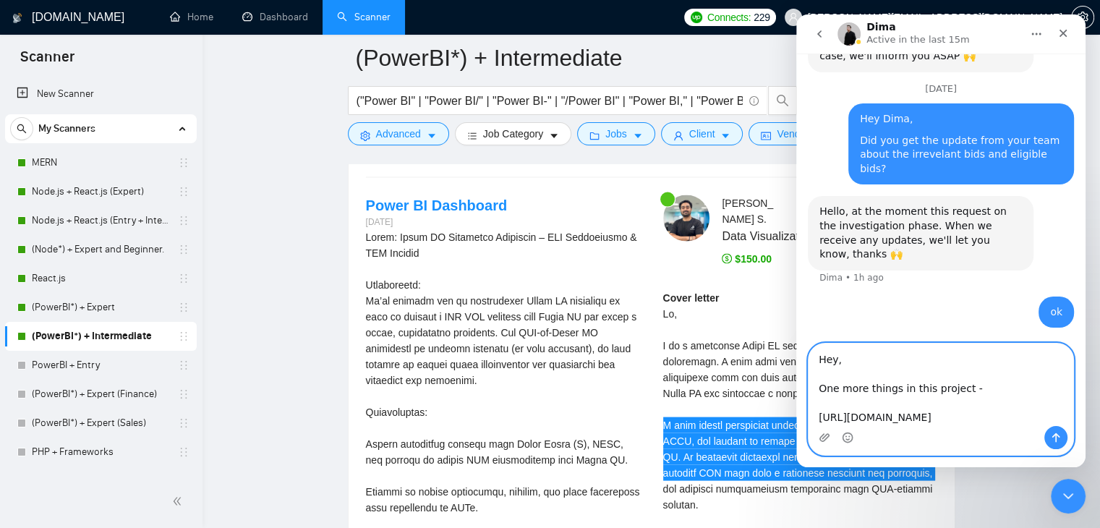
scroll to position [3578, 0]
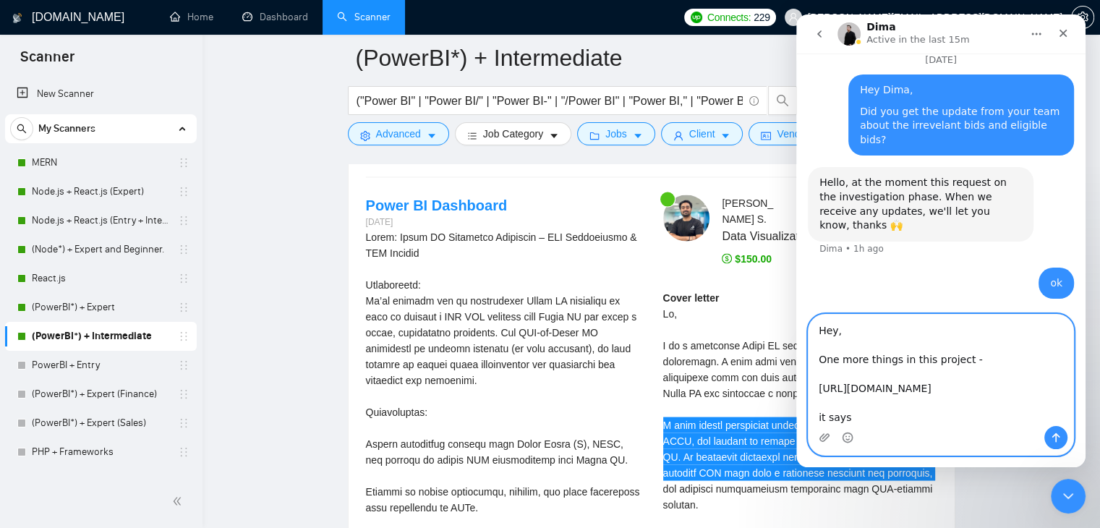
paste textarea "Your project requires strong experience with Power Query"
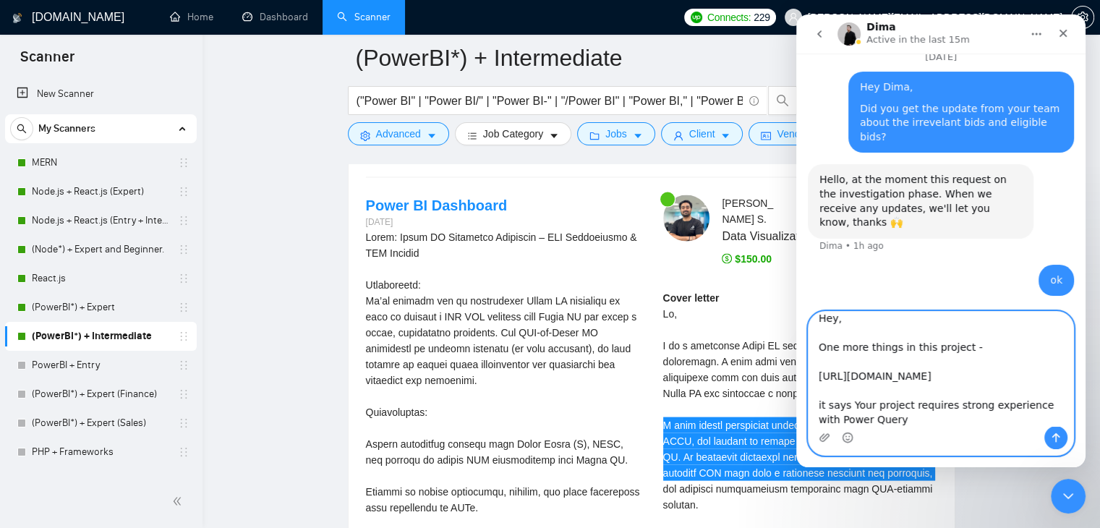
scroll to position [24, 0]
click at [848, 405] on textarea "Hey, One more things in this project - [URL][DOMAIN_NAME] it says Your project …" at bounding box center [941, 369] width 265 height 114
click at [878, 414] on textarea "Hey, One more things in this project - [URL][DOMAIN_NAME] it says "Your project…" at bounding box center [941, 369] width 265 height 114
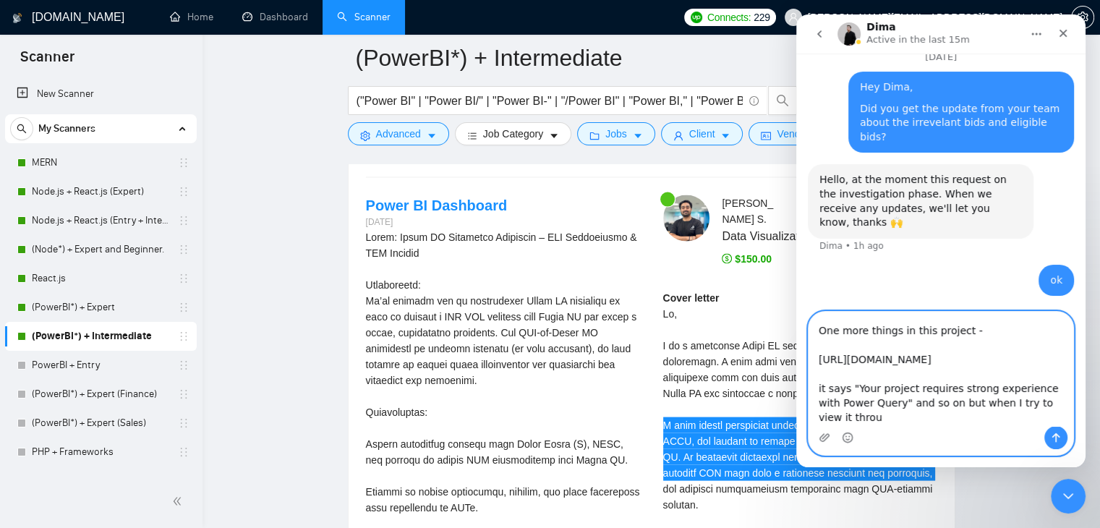
scroll to position [38, 0]
click at [1025, 409] on textarea "Hey, One more things in this project - [URL][DOMAIN_NAME] it says "Your project…" at bounding box center [941, 369] width 265 height 114
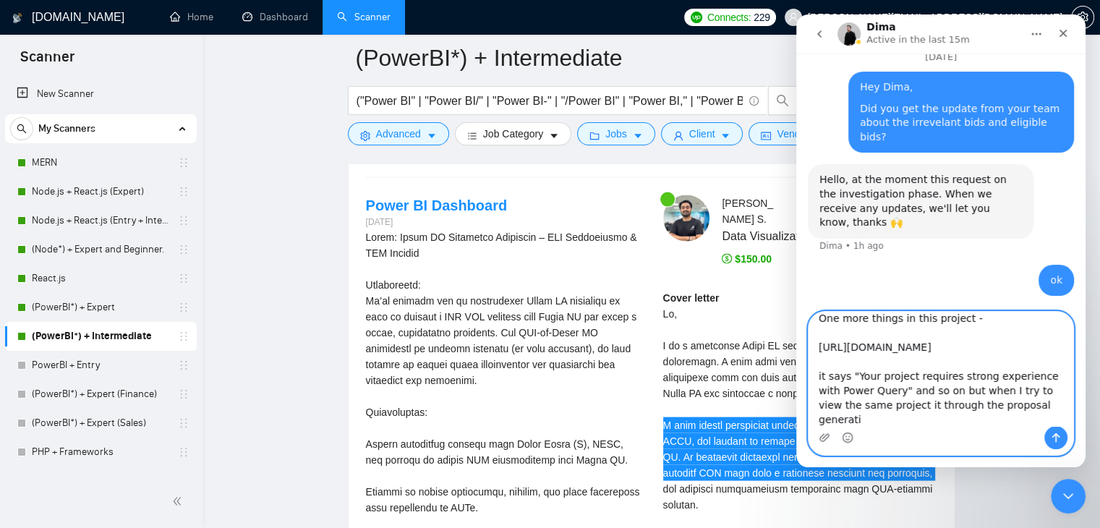
click at [888, 420] on textarea "Hey, One more things in this project - [URL][DOMAIN_NAME] it says "Your project…" at bounding box center [941, 369] width 265 height 114
click at [1015, 423] on textarea "Hey, One more things in this project - [URL][DOMAIN_NAME] it says "Your project…" at bounding box center [941, 369] width 265 height 114
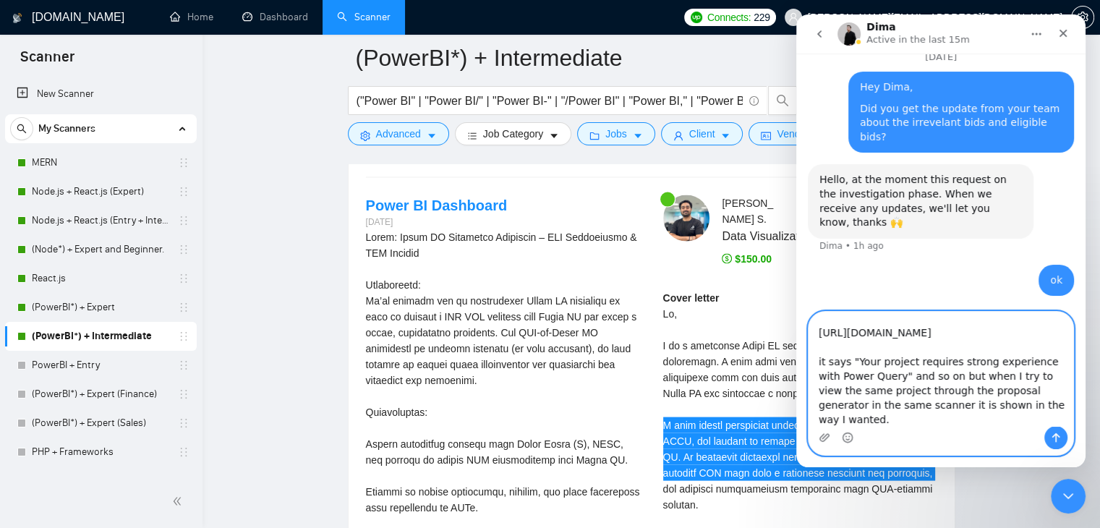
type textarea "Hey, One more things in this project - [URL][DOMAIN_NAME] it says "Your project…"
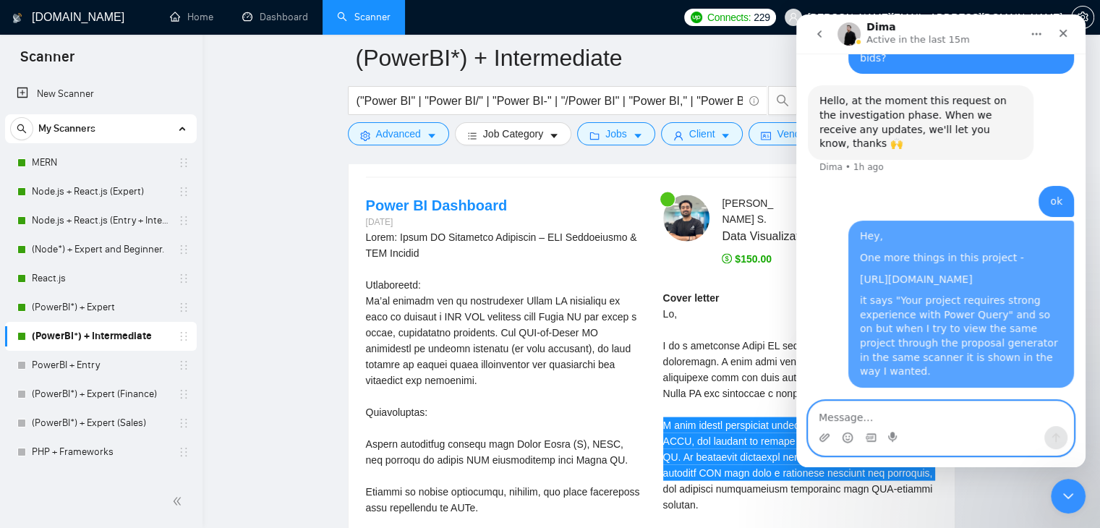
scroll to position [3656, 0]
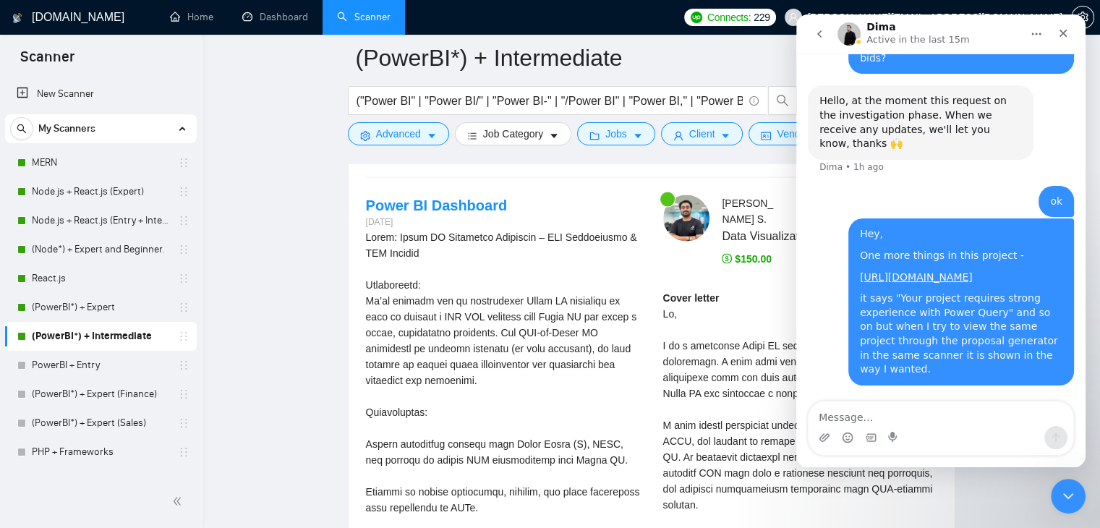
click at [1069, 35] on icon "Close" at bounding box center [1064, 33] width 12 height 12
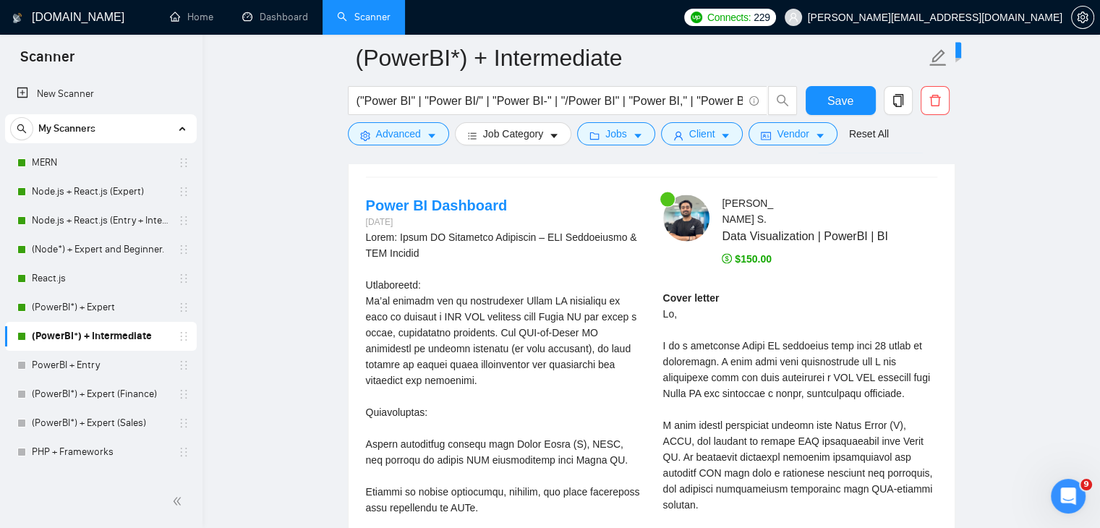
scroll to position [3656, 0]
drag, startPoint x: 1064, startPoint y: 494, endPoint x: 2013, endPoint y: 934, distance: 1046.2
click at [1064, 495] on icon "Open Intercom Messenger" at bounding box center [1067, 495] width 24 height 24
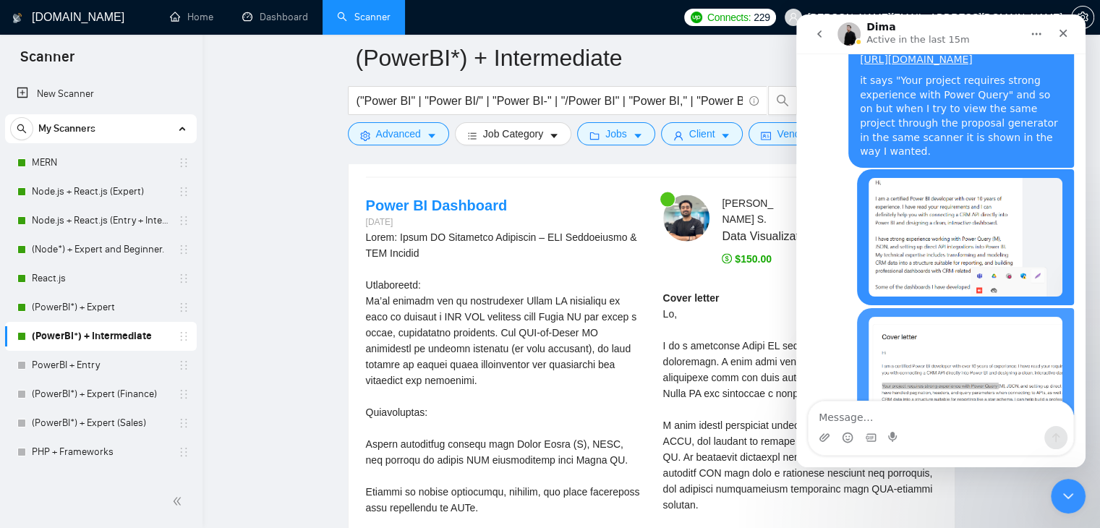
scroll to position [3916, 0]
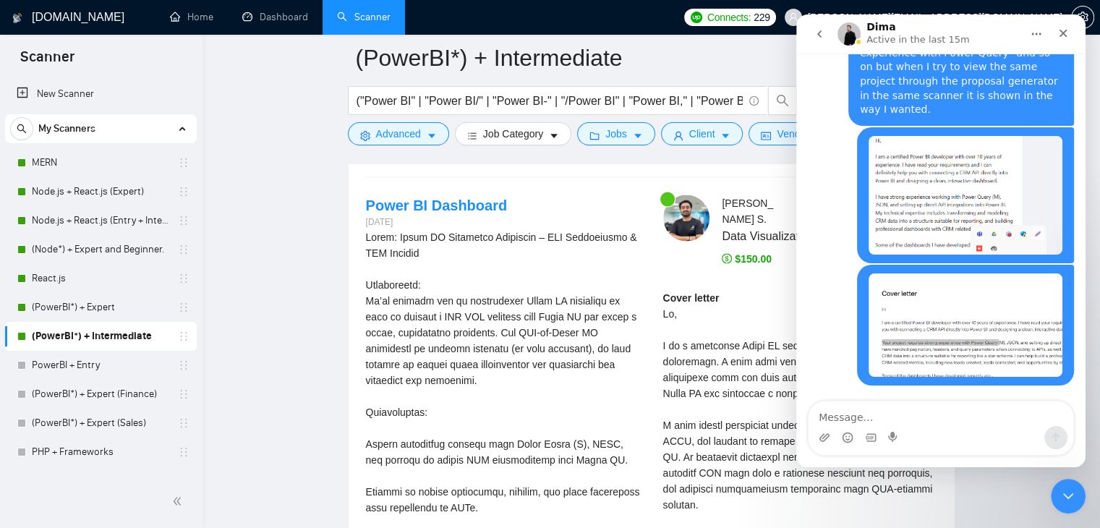
click at [975, 157] on img "sales.scaleupally@gmail.com says…" at bounding box center [966, 195] width 194 height 119
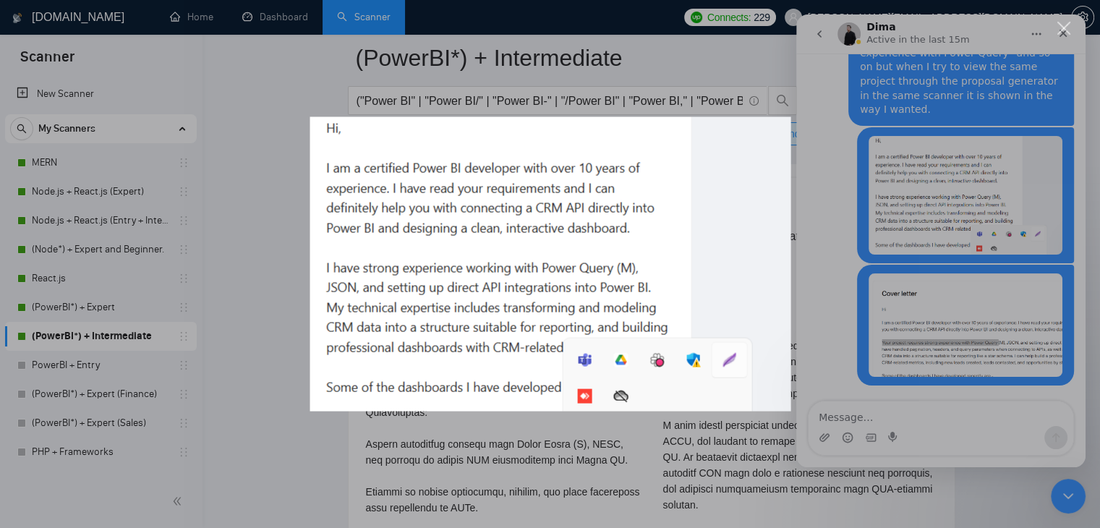
scroll to position [0, 0]
click at [507, 253] on img "Close" at bounding box center [550, 264] width 481 height 294
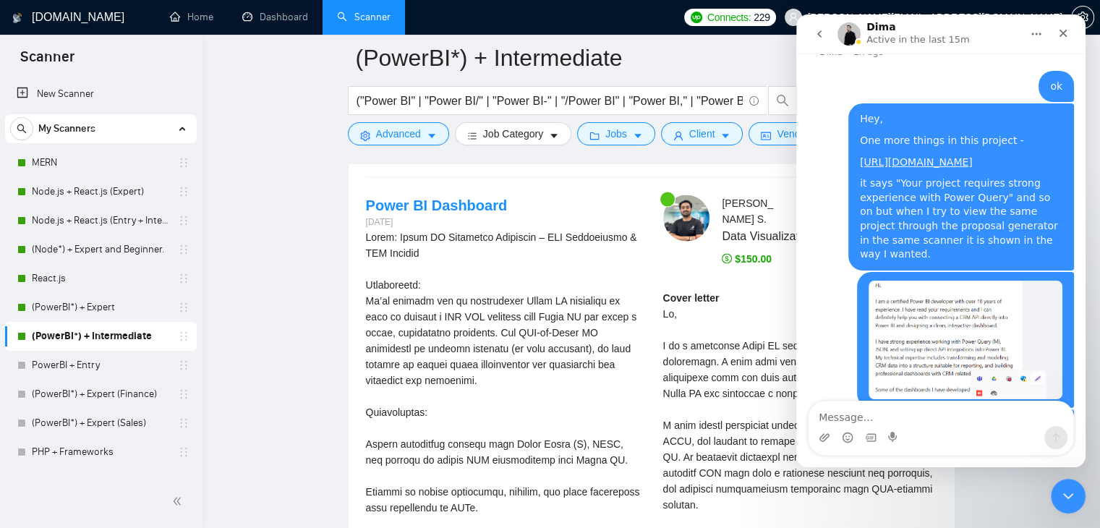
scroll to position [3916, 0]
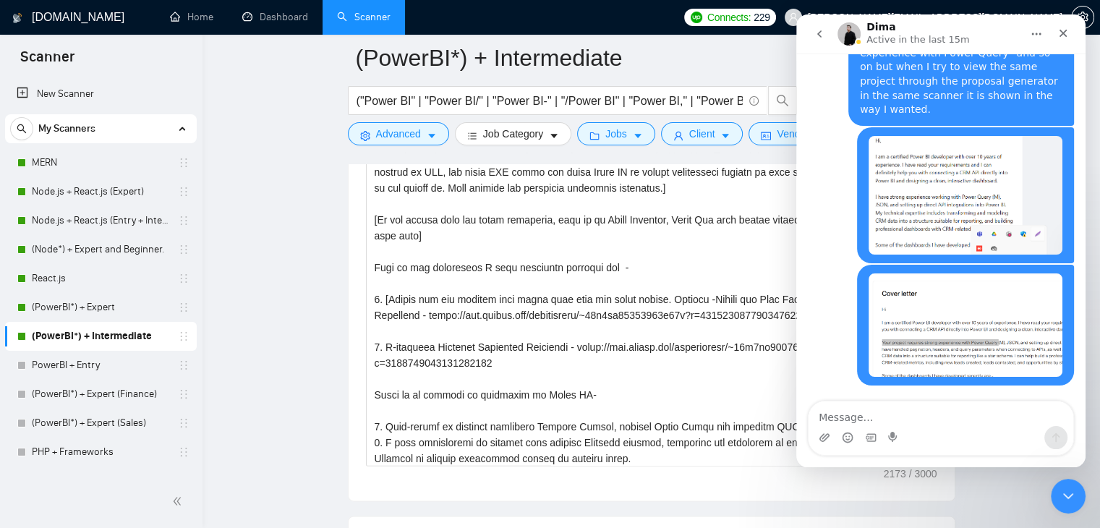
scroll to position [334, 0]
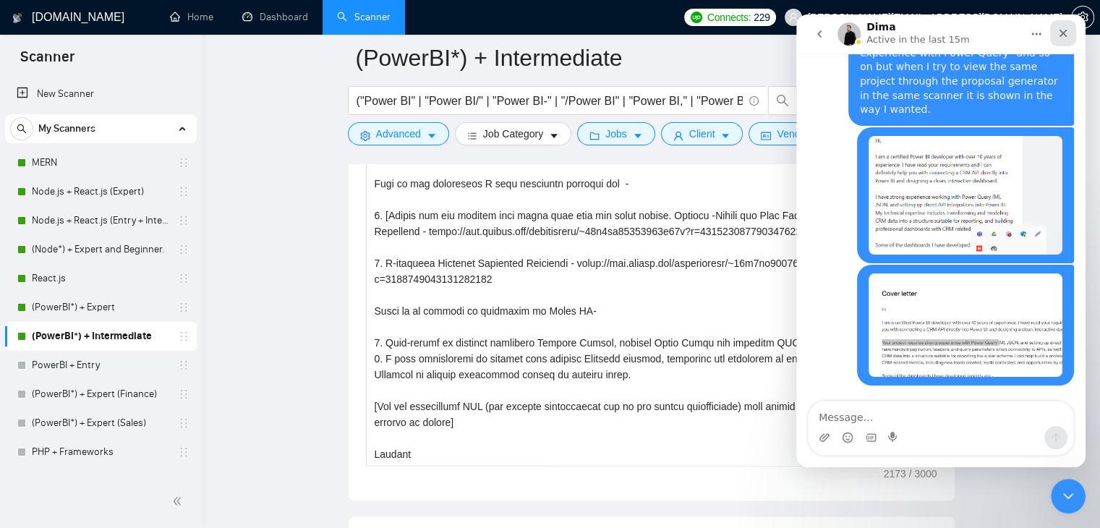
click at [1068, 22] on div "Close" at bounding box center [1063, 33] width 26 height 26
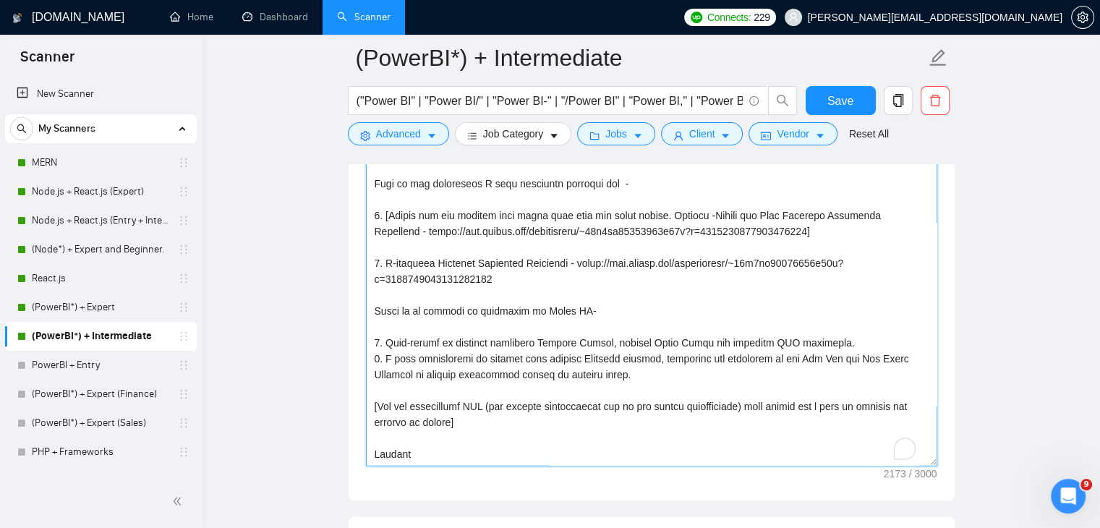
click at [838, 287] on textarea "Cover letter template:" at bounding box center [652, 303] width 572 height 326
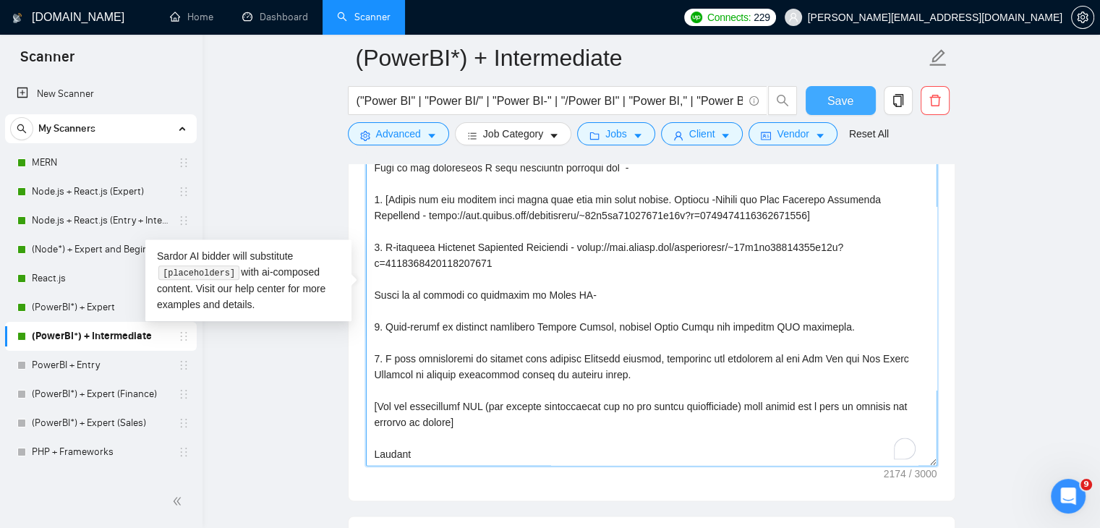
type textarea "[Lorem i dolorsitamet consecte, adipi eli seddoe't inci ut laboree dolo (ma ali…"
click at [846, 108] on span "Save" at bounding box center [841, 101] width 26 height 18
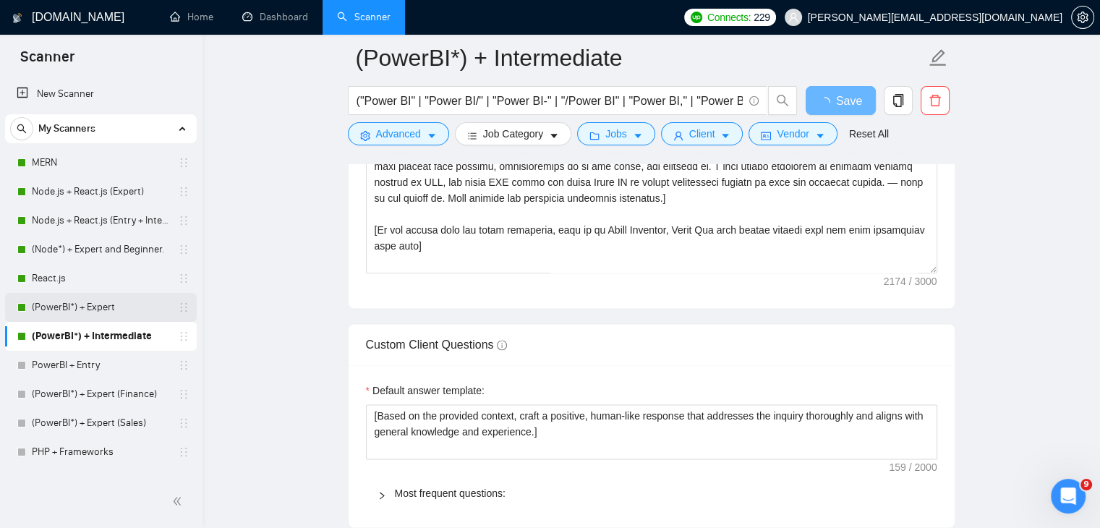
click at [111, 300] on link "(PowerBI*) + Expert" at bounding box center [100, 307] width 137 height 29
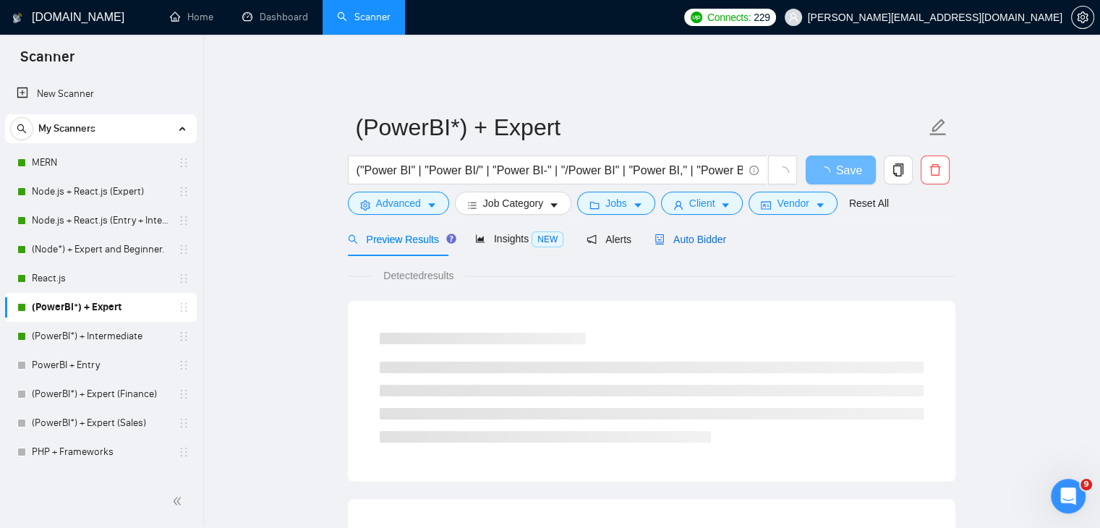
click at [691, 234] on span "Auto Bidder" at bounding box center [691, 240] width 72 height 12
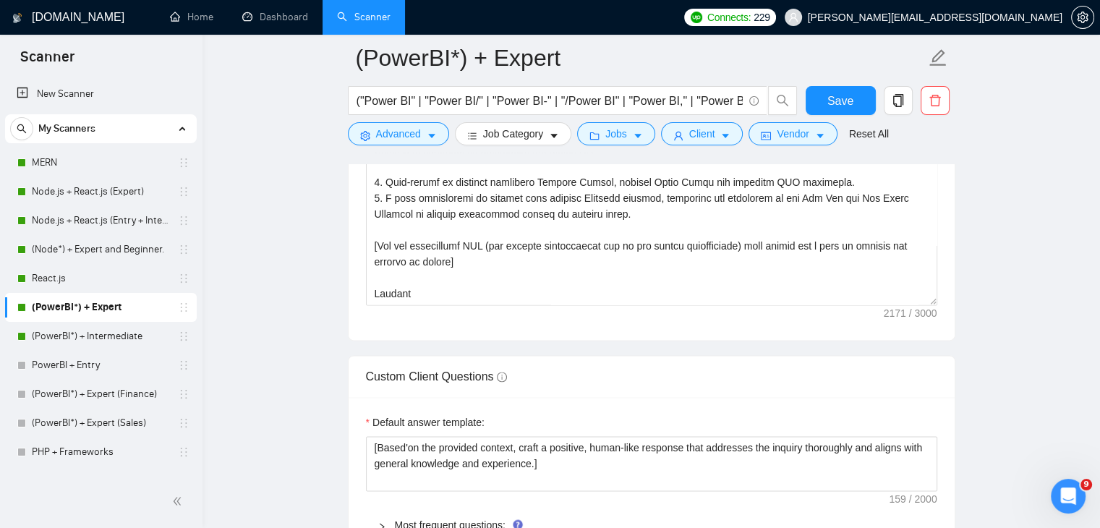
scroll to position [1949, 0]
click at [596, 420] on div "Default answer template:" at bounding box center [652, 425] width 572 height 22
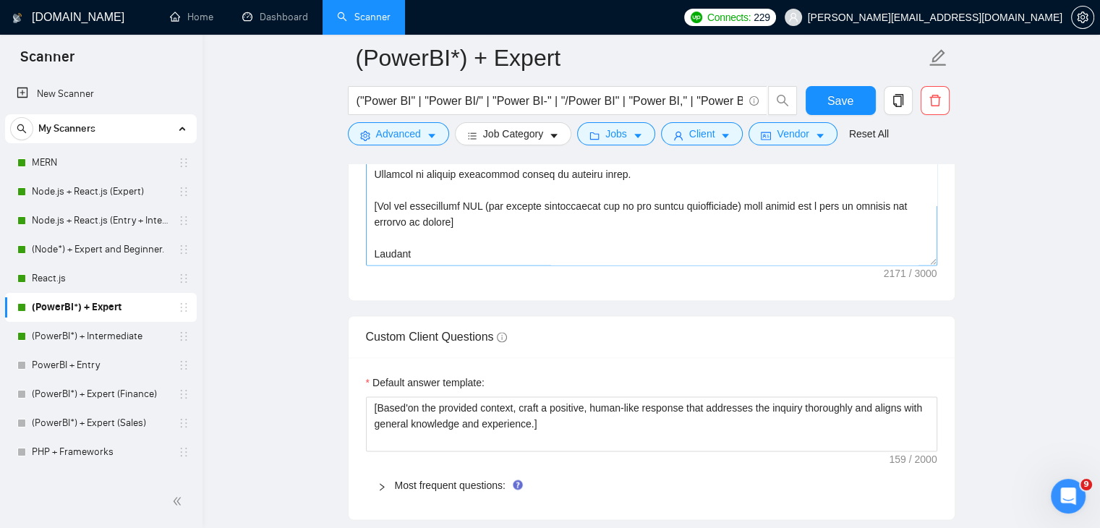
scroll to position [1697, 0]
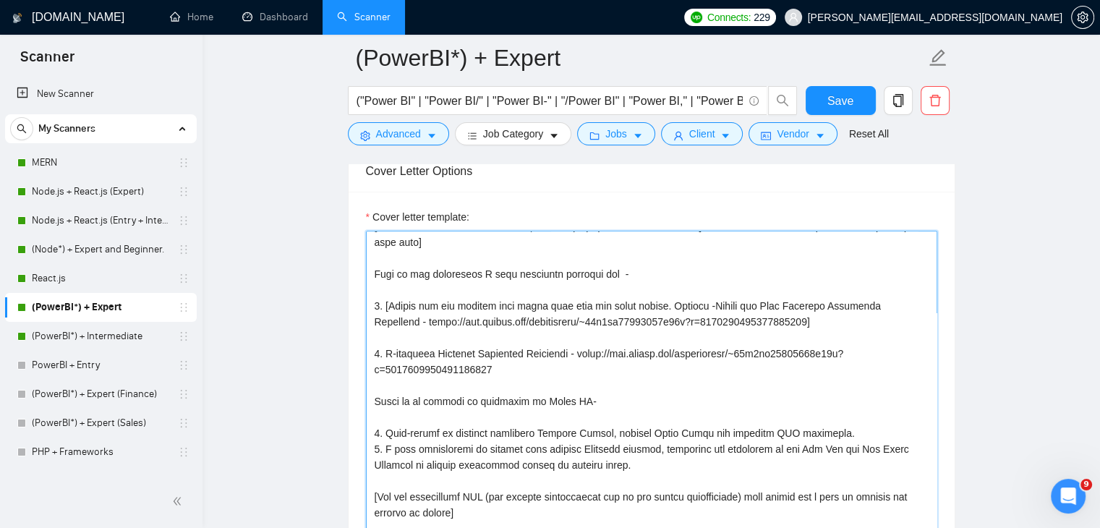
click at [857, 378] on textarea "Cover letter template:" at bounding box center [652, 394] width 572 height 326
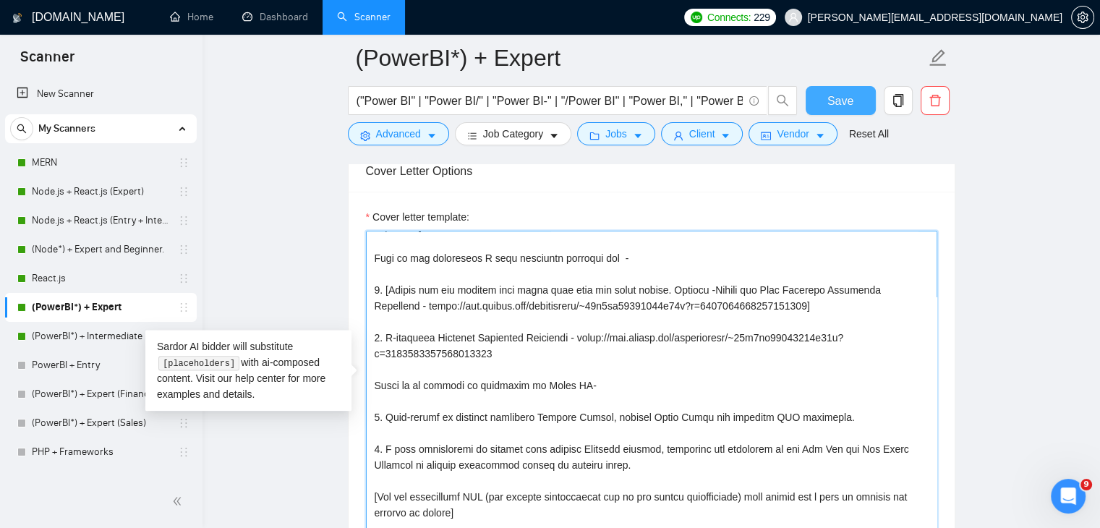
type textarea "[Lorem i dolorsitamet consecte, adipi eli seddoe't inci ut laboree dolo (ma ali…"
click at [843, 107] on span "Save" at bounding box center [841, 101] width 26 height 18
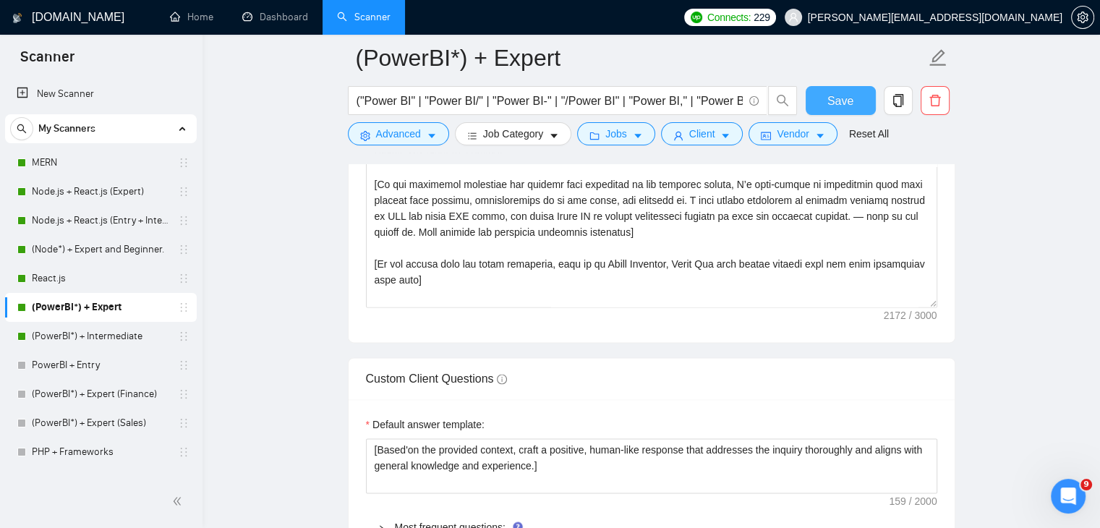
scroll to position [1950, 0]
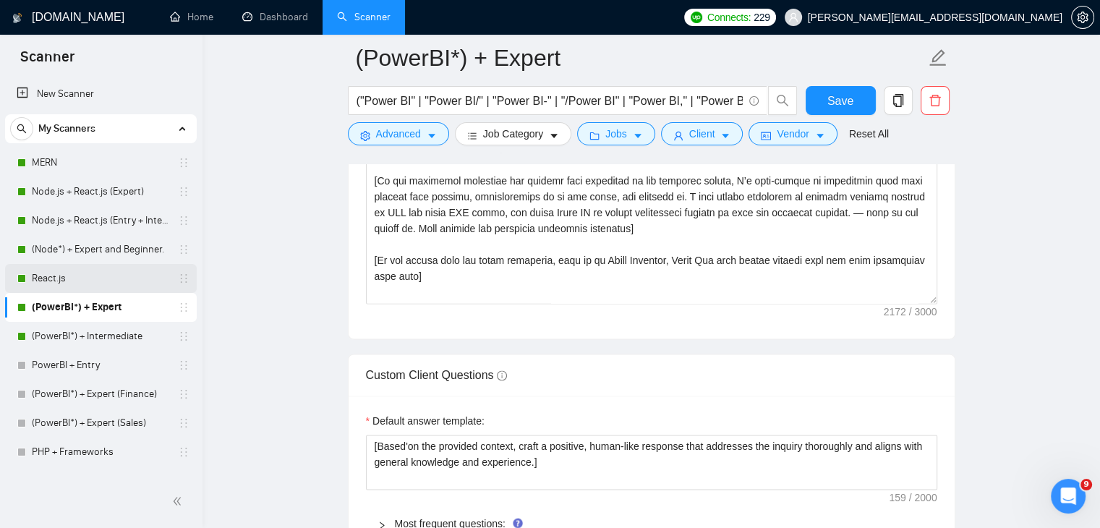
click at [121, 270] on link "React.js" at bounding box center [100, 278] width 137 height 29
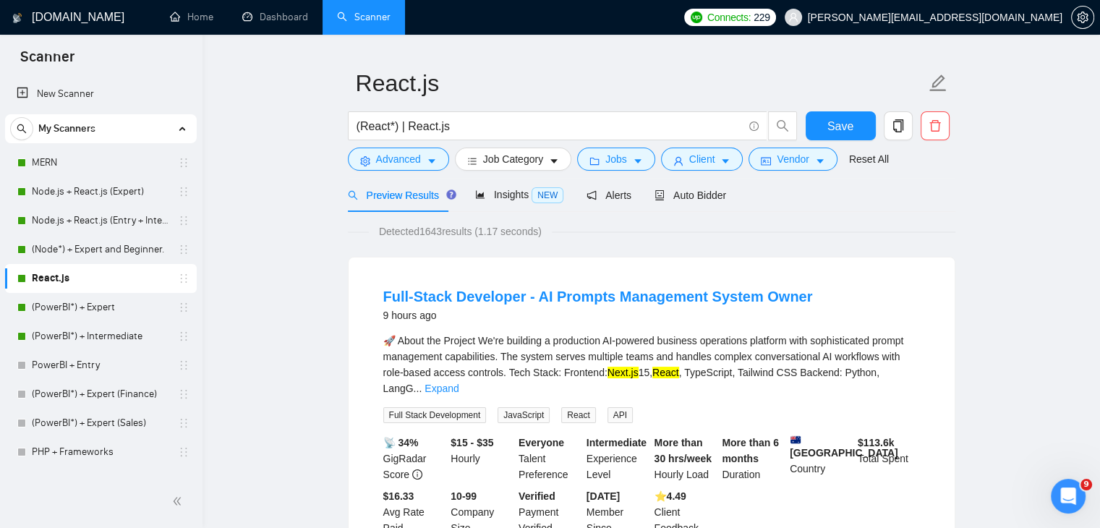
scroll to position [46, 0]
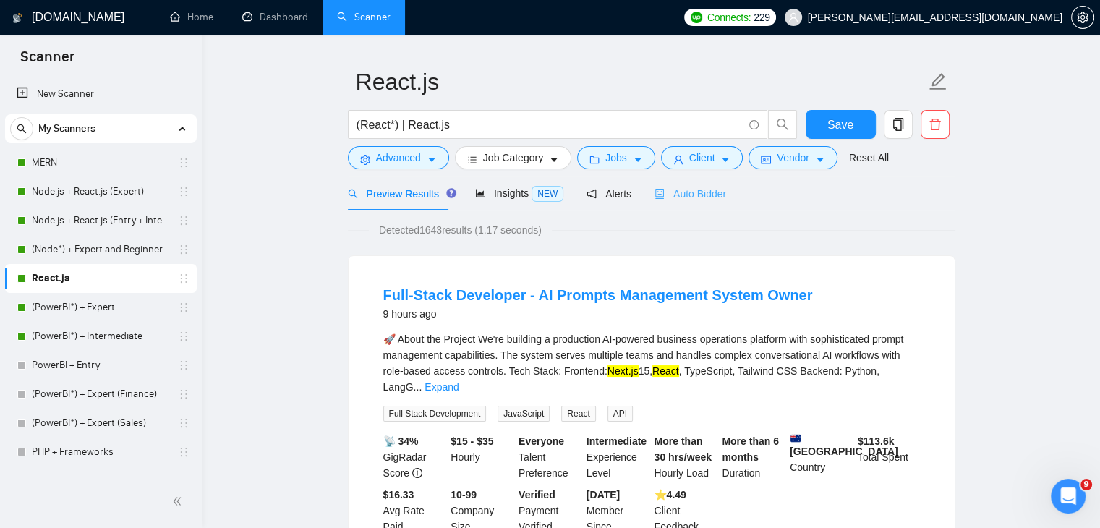
click at [705, 193] on div "Auto Bidder" at bounding box center [691, 194] width 72 height 34
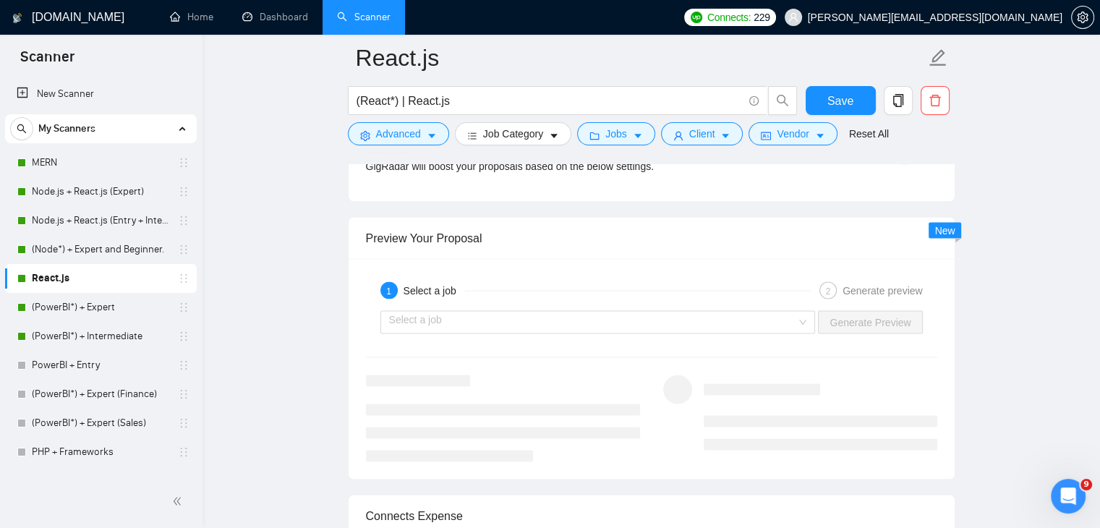
scroll to position [2712, 0]
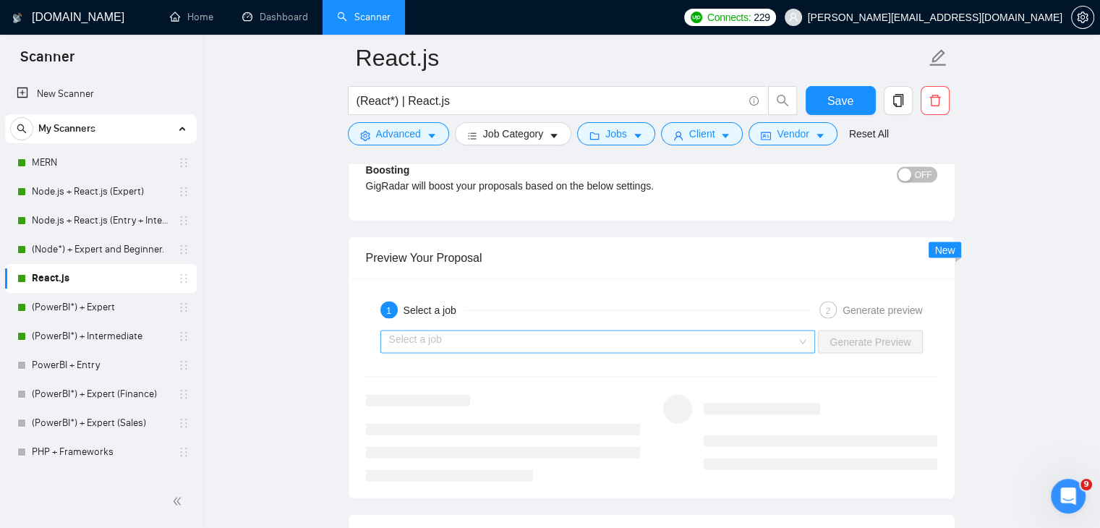
click at [701, 331] on input "search" at bounding box center [593, 342] width 408 height 22
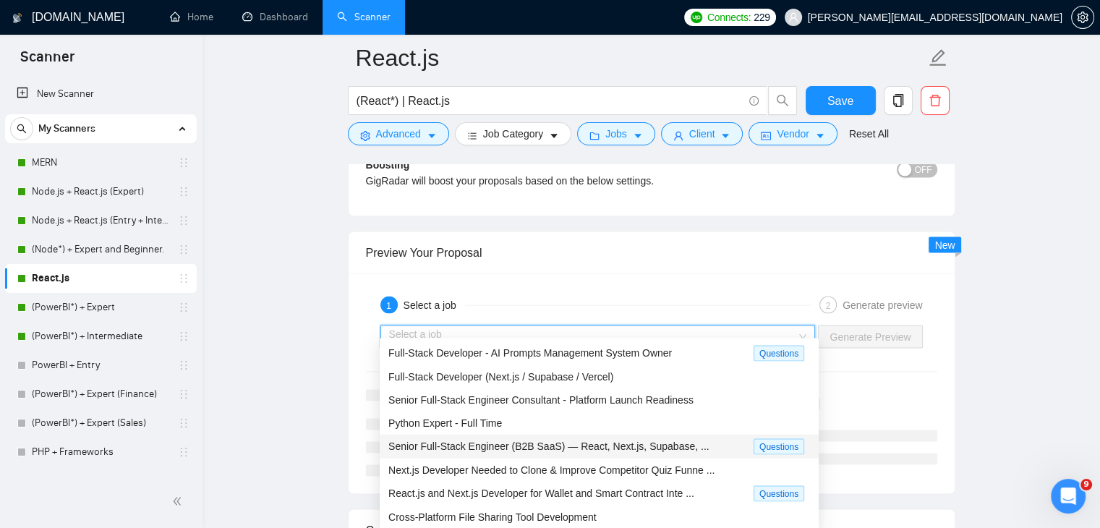
scroll to position [2715, 0]
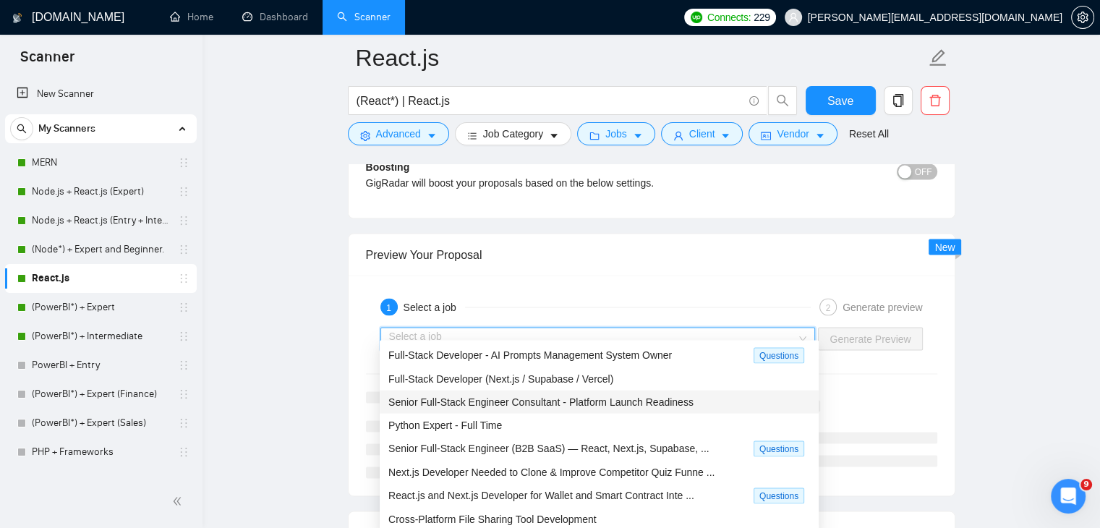
click at [674, 397] on span "Senior Full-Stack Engineer Consultant - Platform Launch Readiness" at bounding box center [541, 402] width 305 height 12
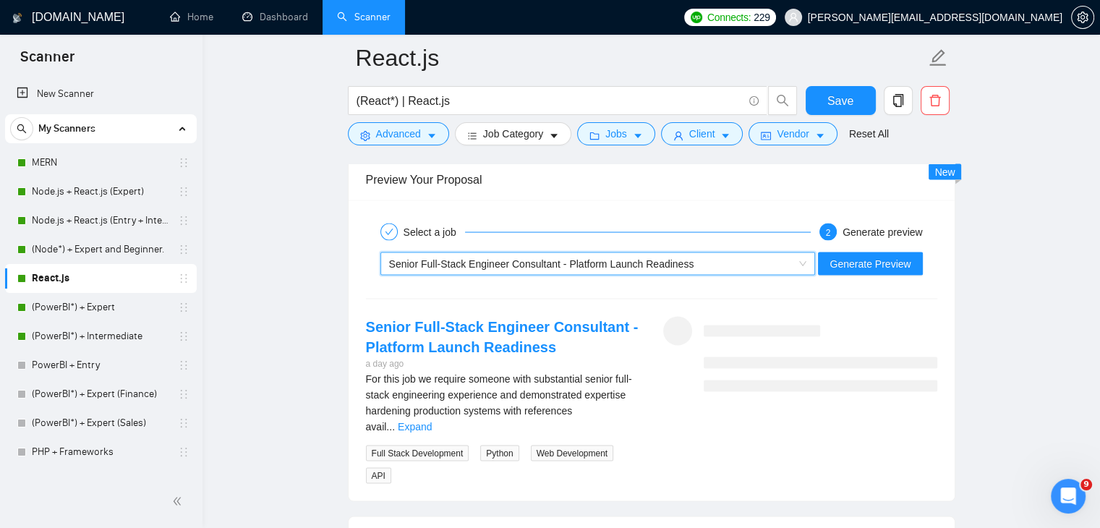
scroll to position [2790, 0]
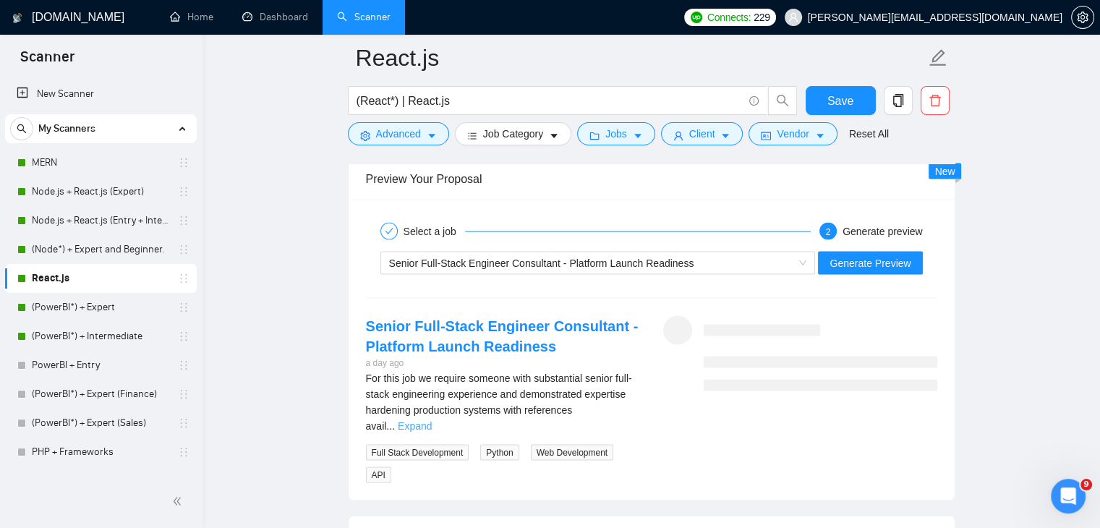
click at [432, 420] on link "Expand" at bounding box center [415, 426] width 34 height 12
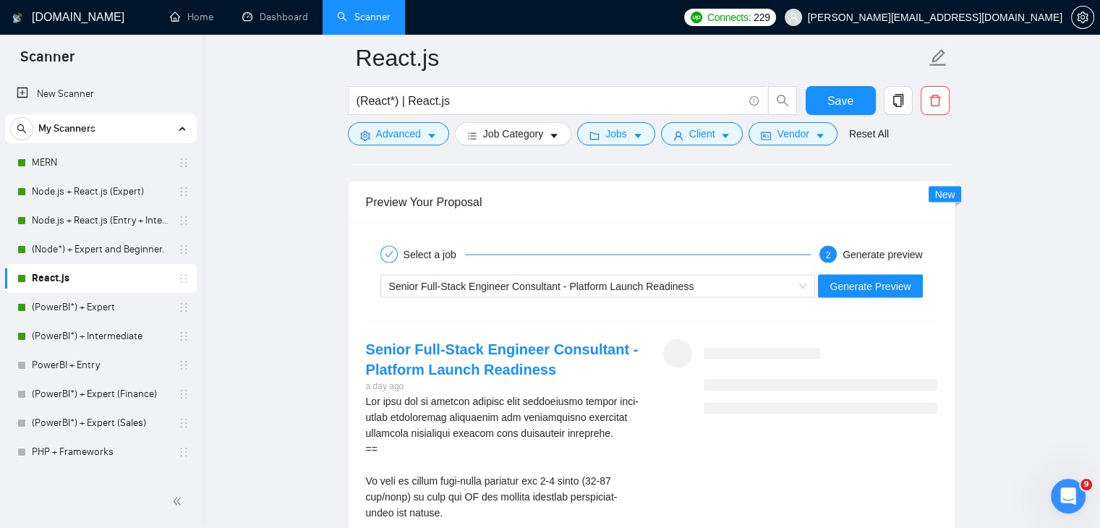
scroll to position [2764, 0]
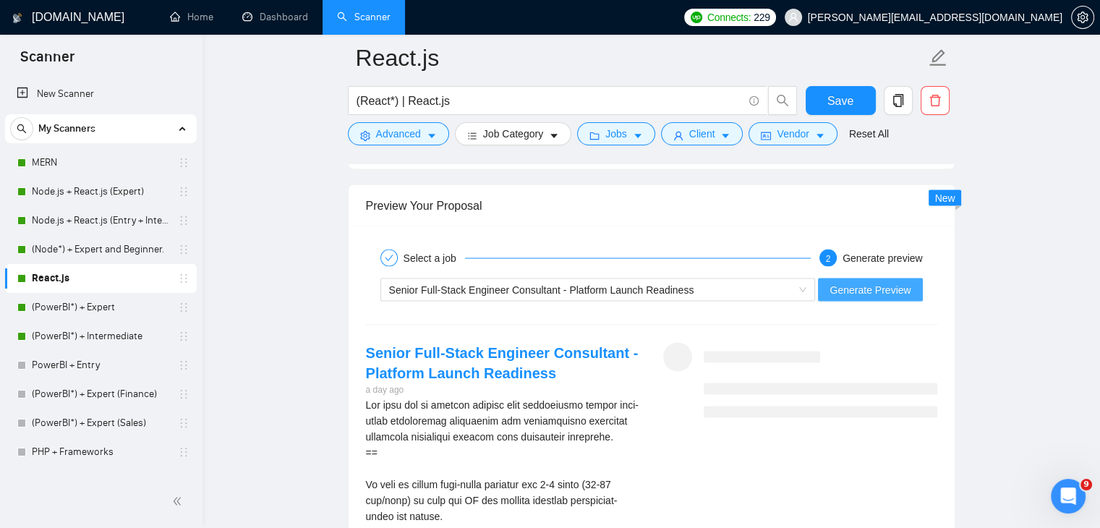
click at [854, 282] on span "Generate Preview" at bounding box center [870, 290] width 81 height 16
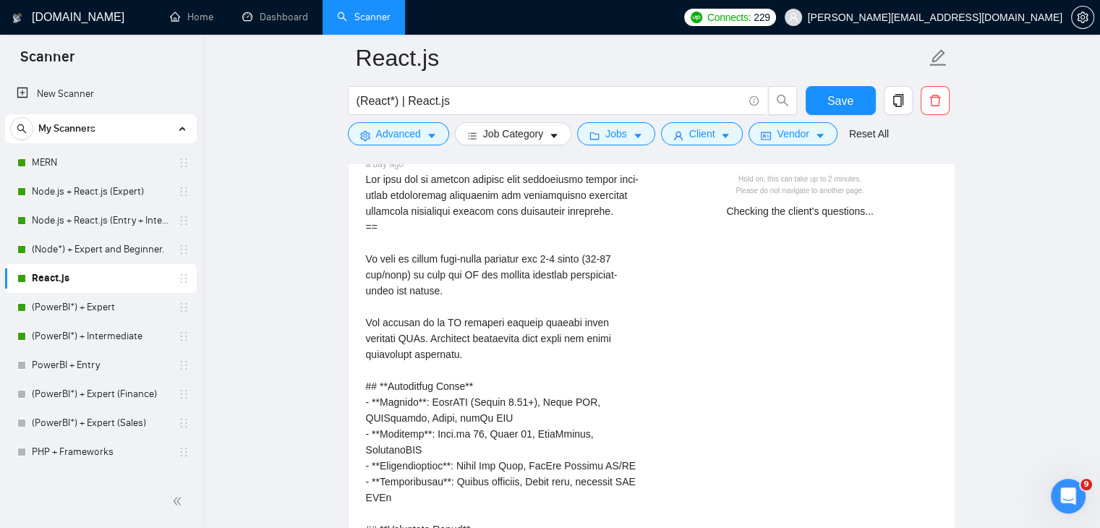
scroll to position [2989, 0]
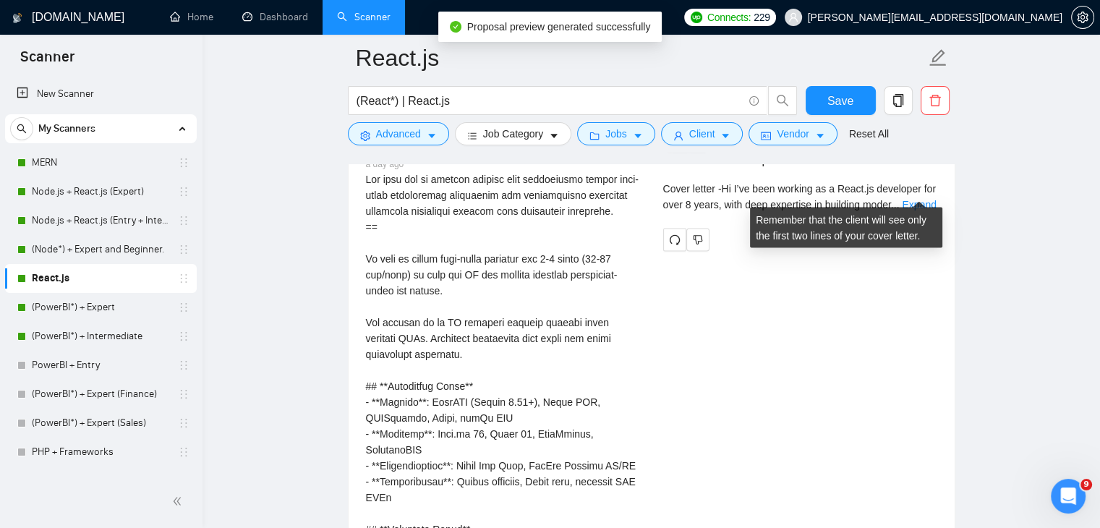
click at [914, 198] on div "Cover letter - Hi I’ve been working as a React.js developer for over 8 years, w…" at bounding box center [800, 197] width 274 height 32
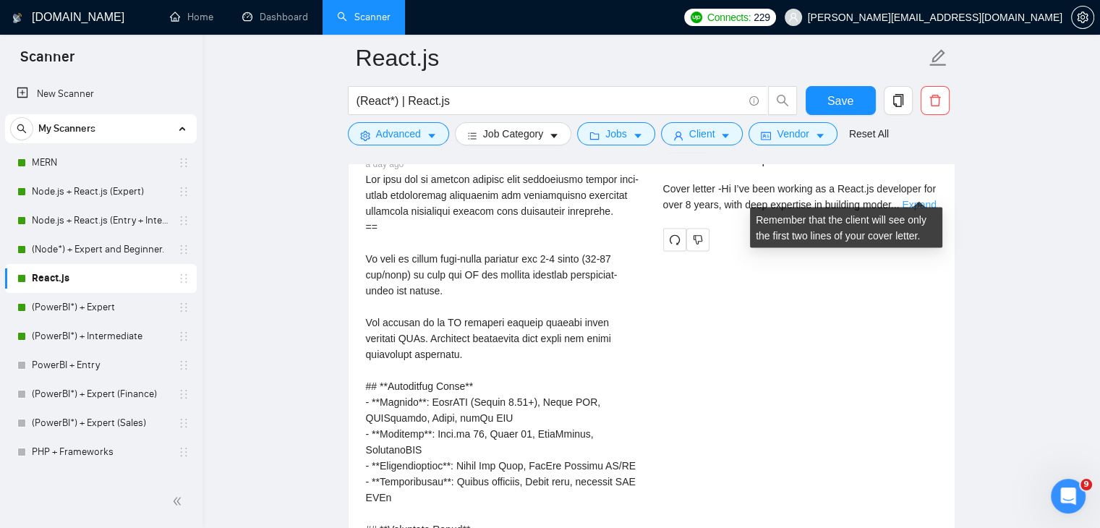
click at [917, 199] on link "Expand" at bounding box center [919, 205] width 34 height 12
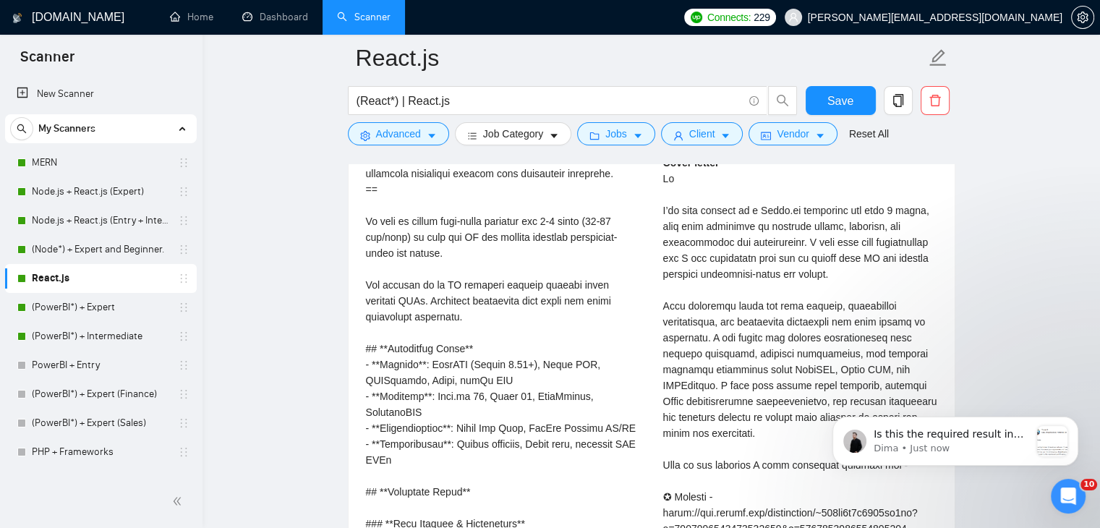
scroll to position [3026, 0]
click at [114, 195] on link "Node.js + React.js (Expert)" at bounding box center [100, 191] width 137 height 29
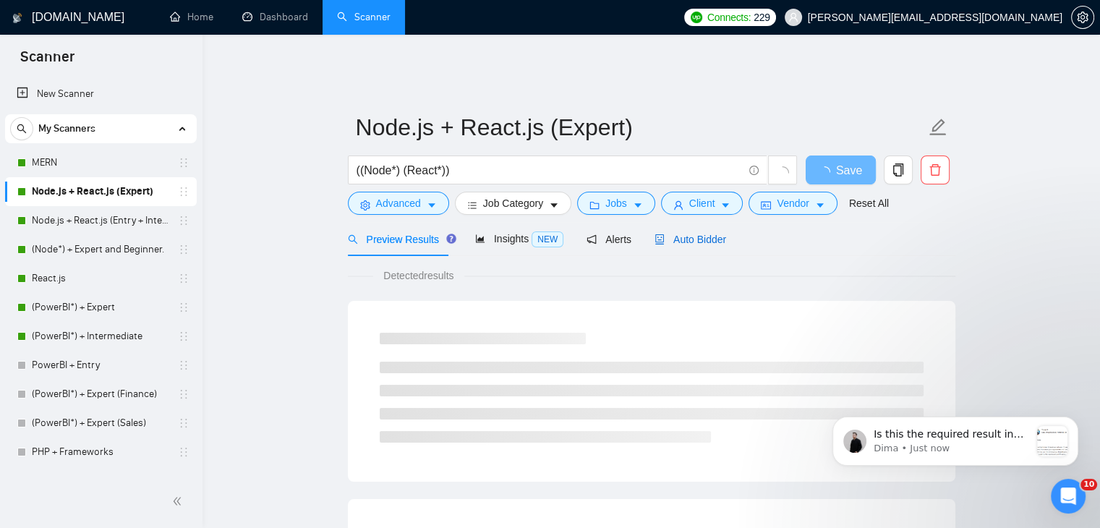
click at [703, 234] on span "Auto Bidder" at bounding box center [691, 240] width 72 height 12
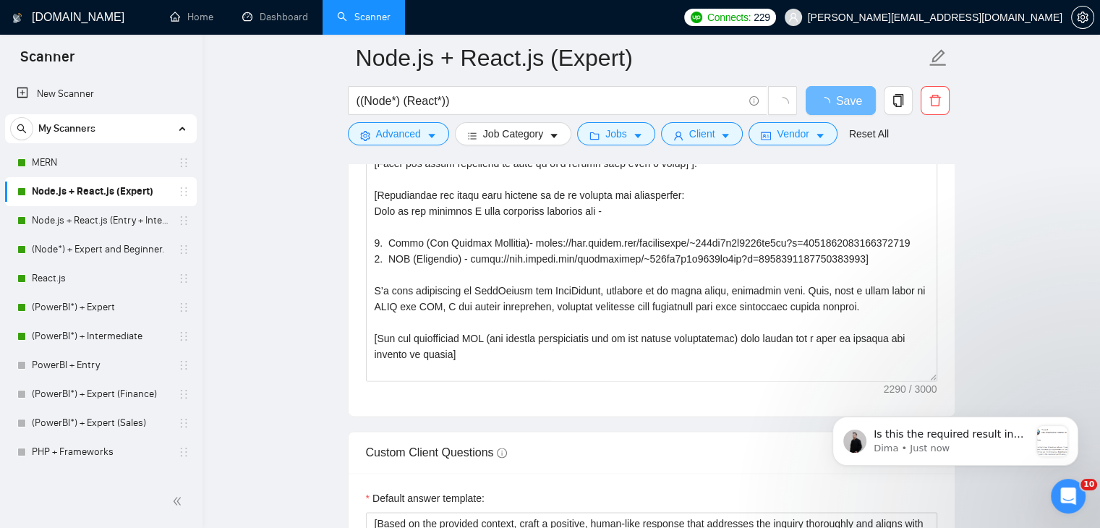
scroll to position [1806, 0]
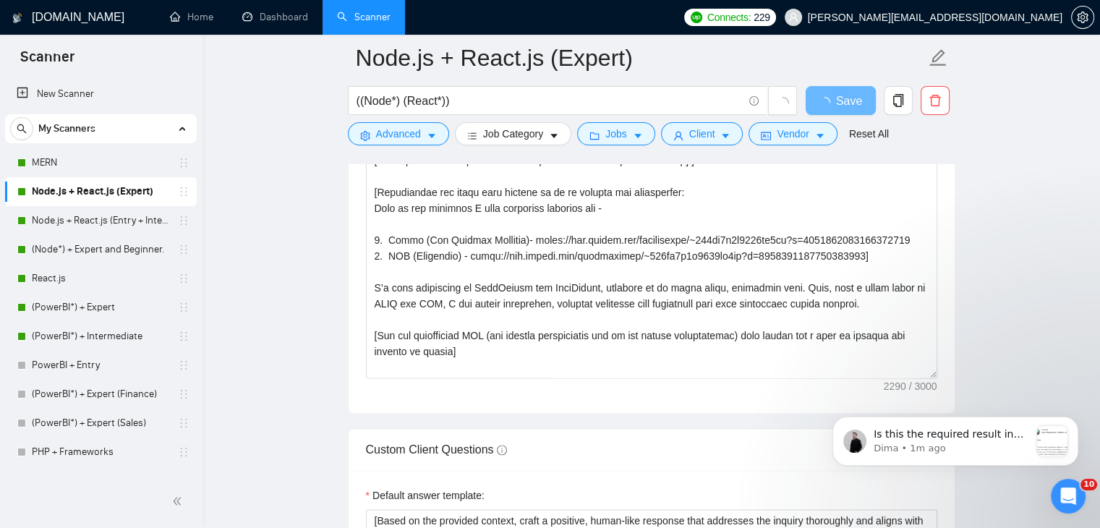
drag, startPoint x: 931, startPoint y: 361, endPoint x: 909, endPoint y: 561, distance: 201.6
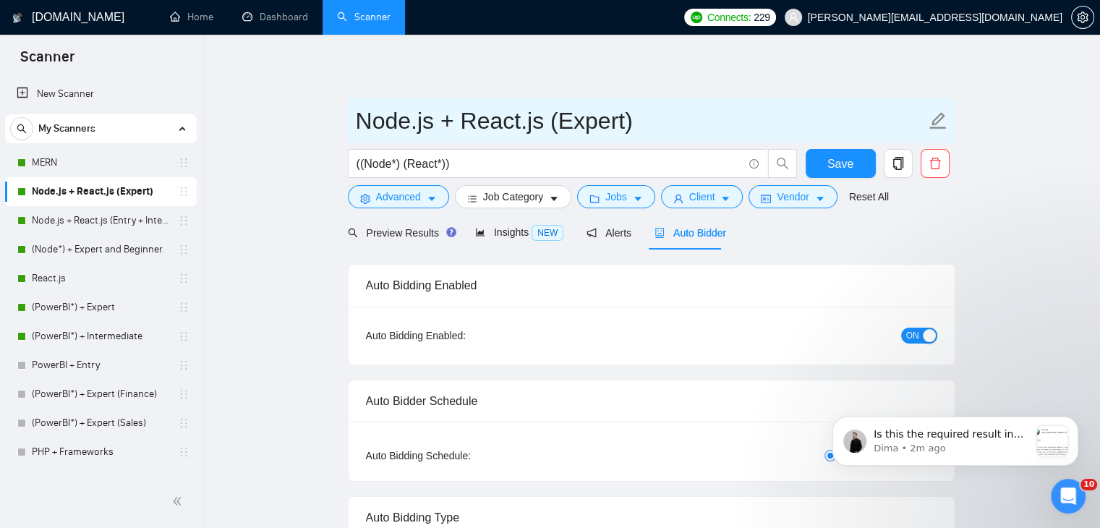
scroll to position [0, 0]
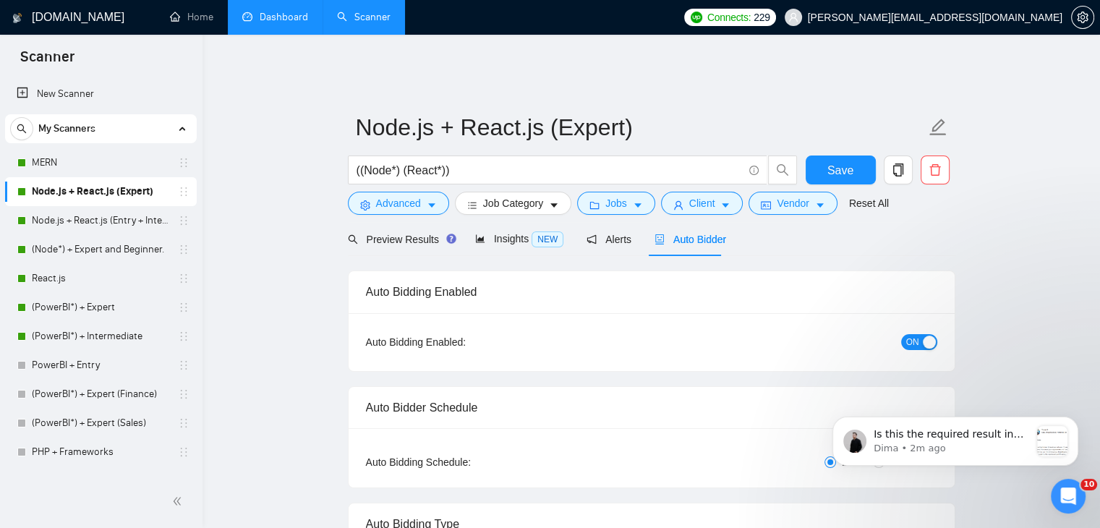
click at [281, 14] on link "Dashboard" at bounding box center [275, 17] width 66 height 12
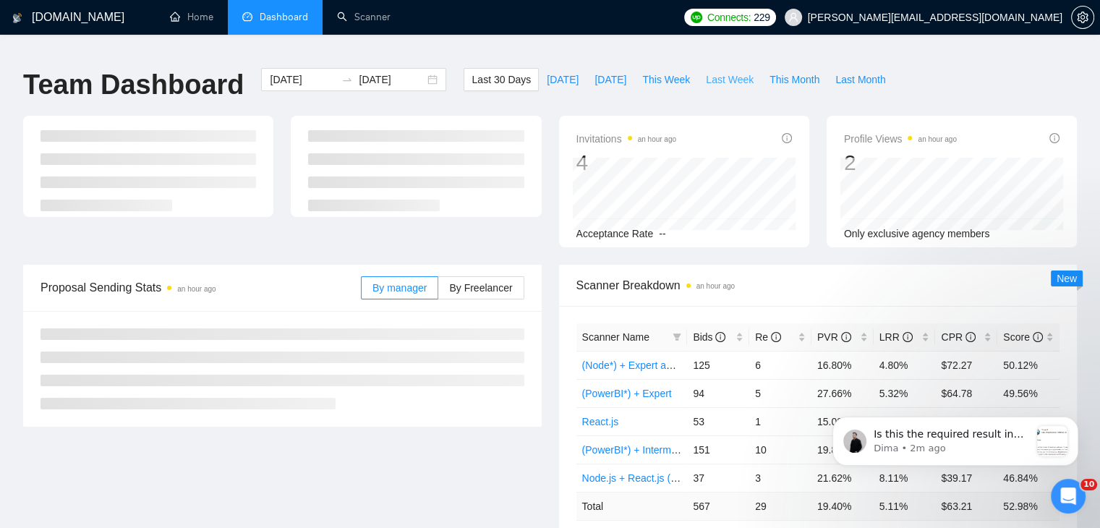
click at [715, 76] on span "Last Week" at bounding box center [730, 80] width 48 height 16
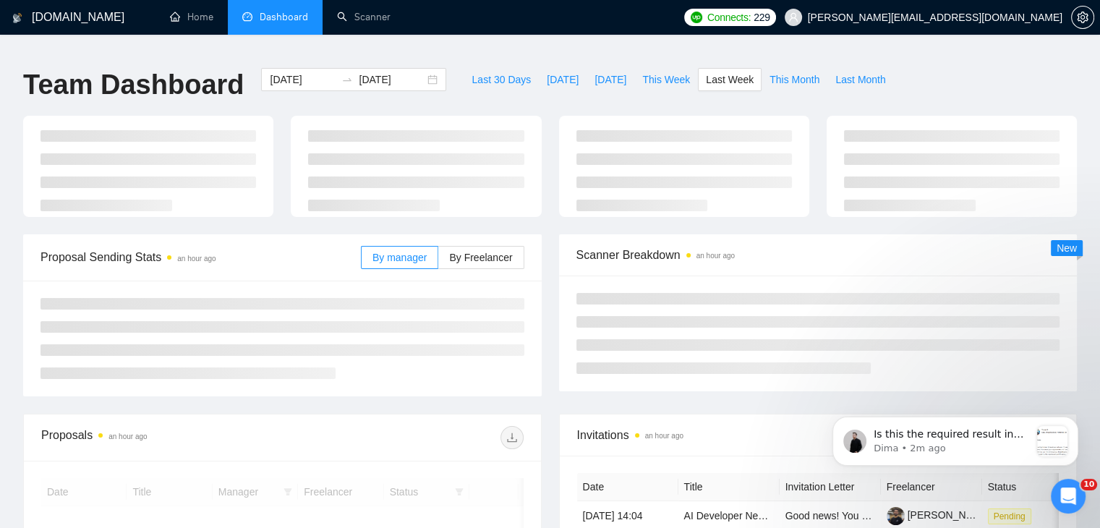
type input "[DATE]"
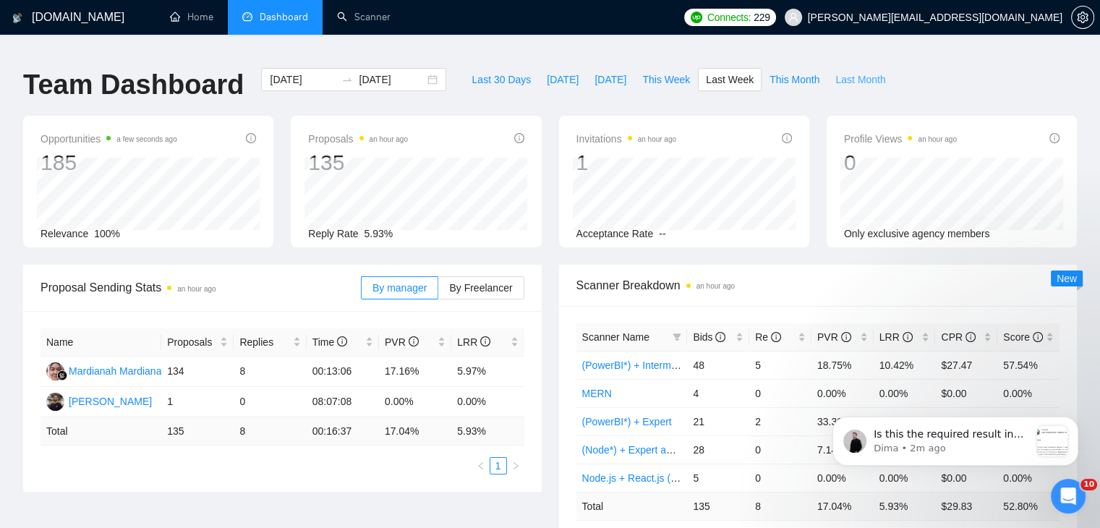
click at [836, 72] on span "Last Month" at bounding box center [861, 80] width 50 height 16
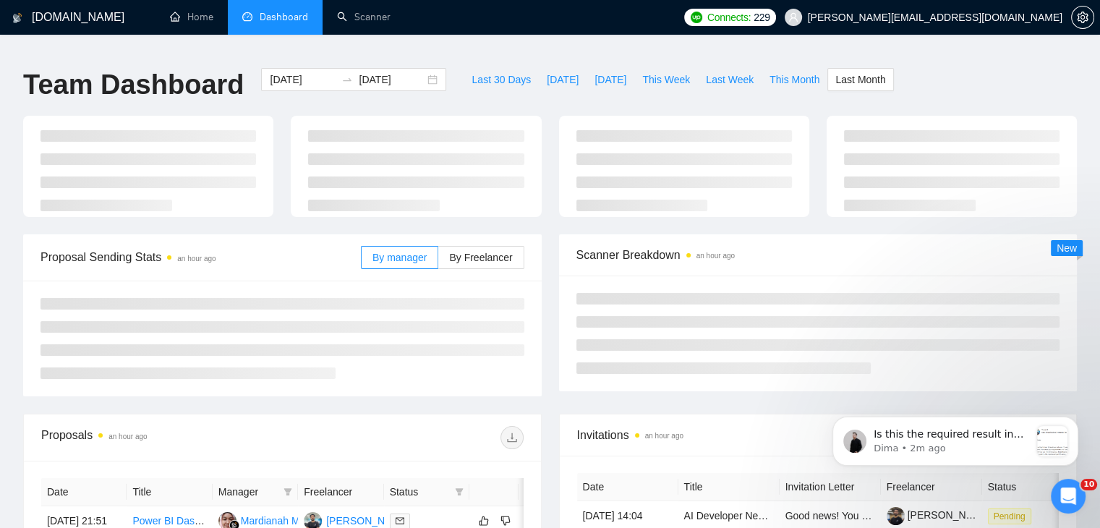
type input "[DATE]"
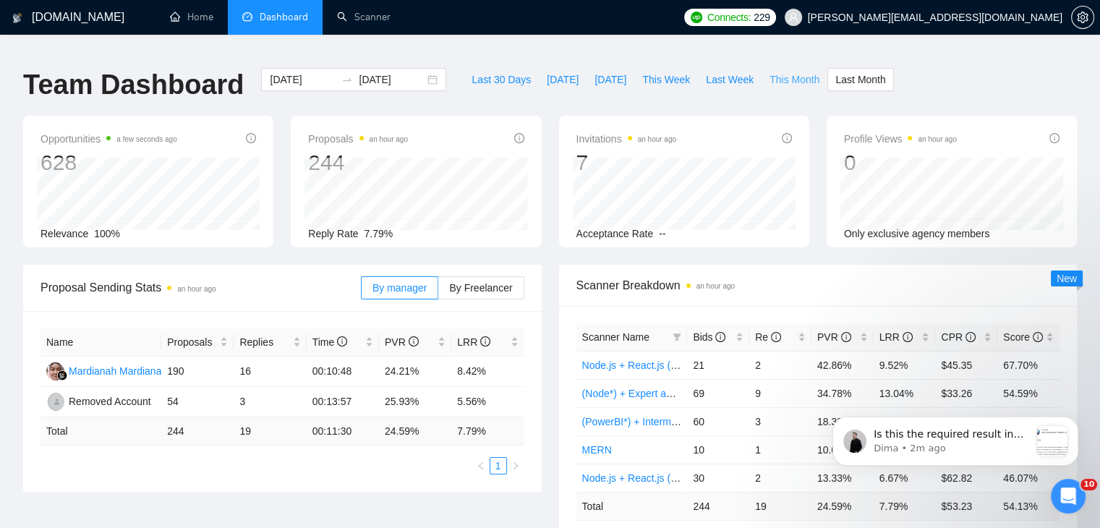
click at [785, 72] on span "This Month" at bounding box center [795, 80] width 50 height 16
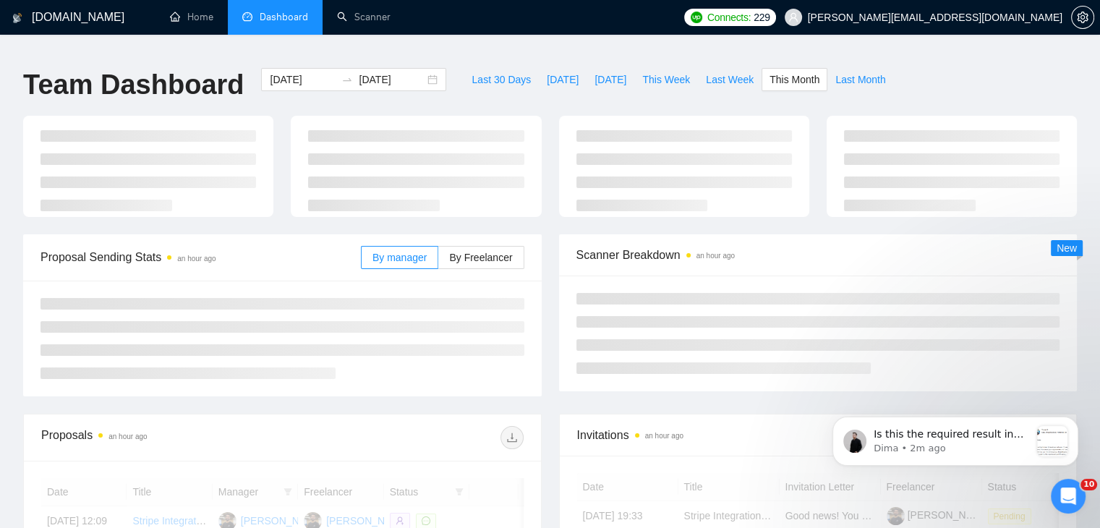
type input "[DATE]"
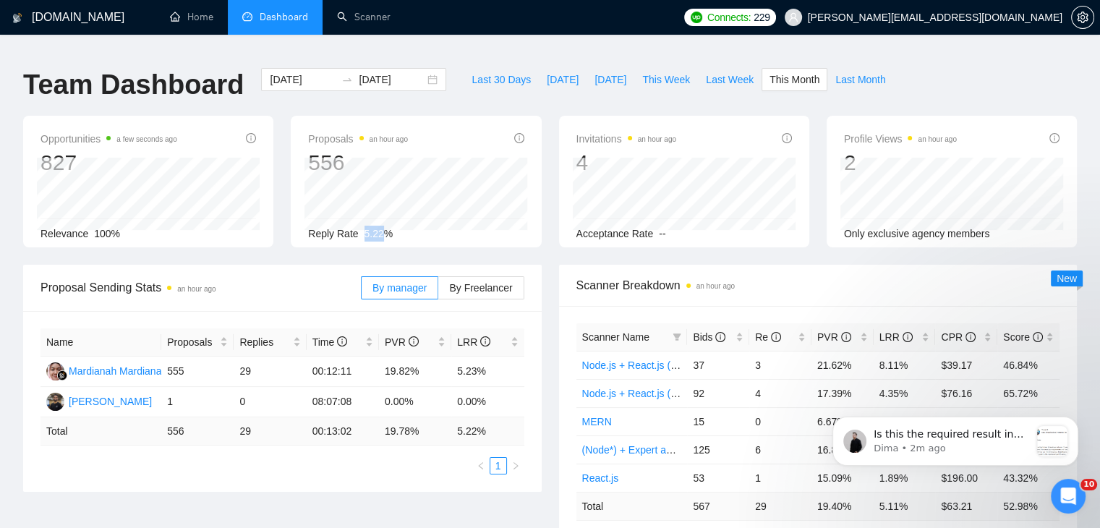
drag, startPoint x: 355, startPoint y: 221, endPoint x: 391, endPoint y: 221, distance: 35.5
click at [391, 226] on div "Reply Rate 5.22%" at bounding box center [416, 234] width 216 height 16
